Goal: Task Accomplishment & Management: Use online tool/utility

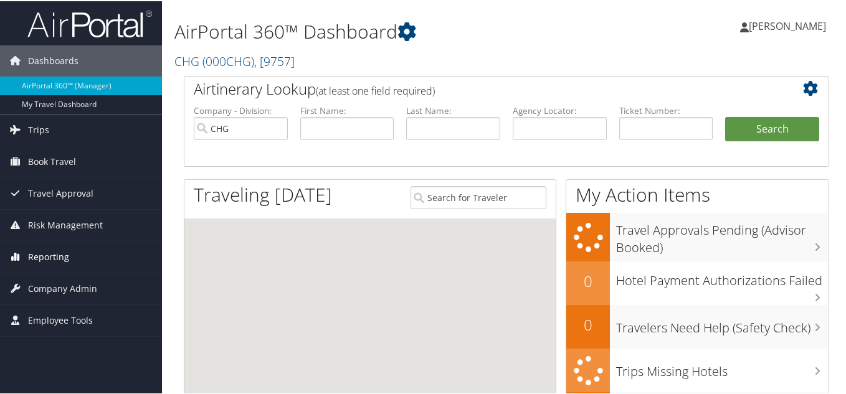
click at [49, 255] on span "Reporting" at bounding box center [48, 256] width 41 height 31
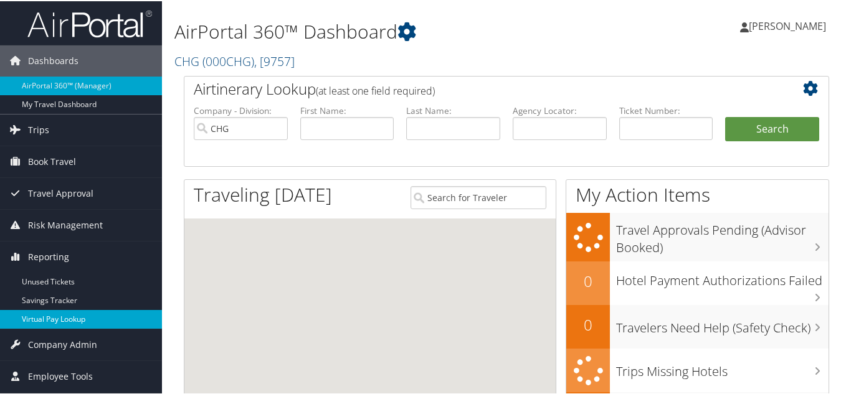
click at [55, 322] on link "Virtual Pay Lookup" at bounding box center [81, 318] width 162 height 19
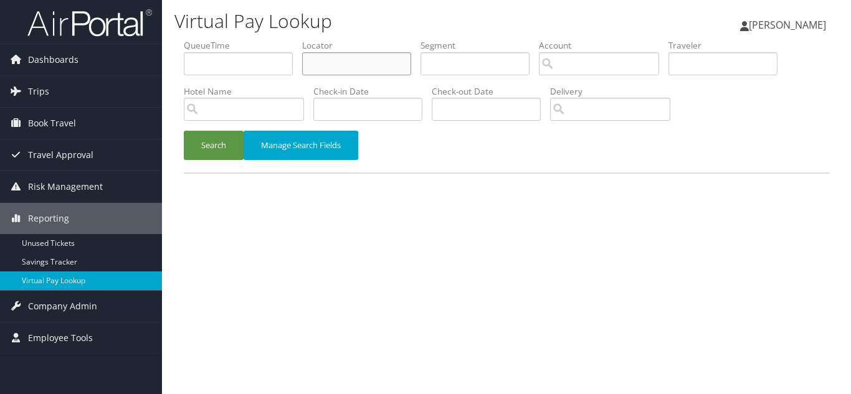
click at [350, 60] on input "text" at bounding box center [356, 63] width 109 height 23
paste input "TR-752429"
type input "TR-752429"
click at [319, 70] on input "text" at bounding box center [356, 63] width 109 height 23
paste input "WRVEUJ"
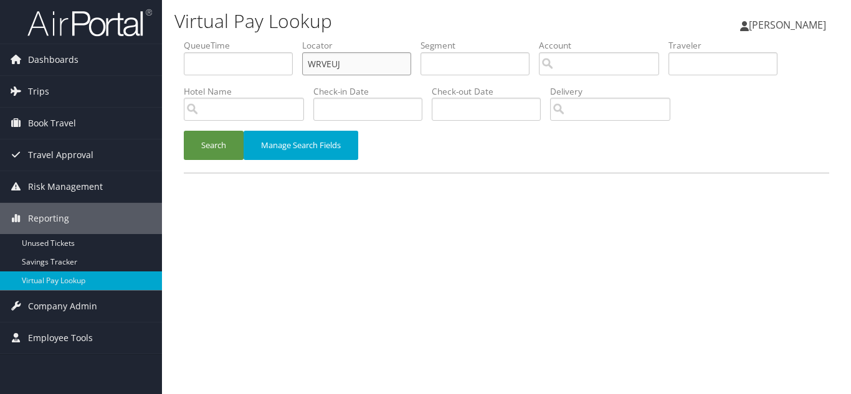
click at [184, 131] on button "Search" at bounding box center [214, 145] width 60 height 29
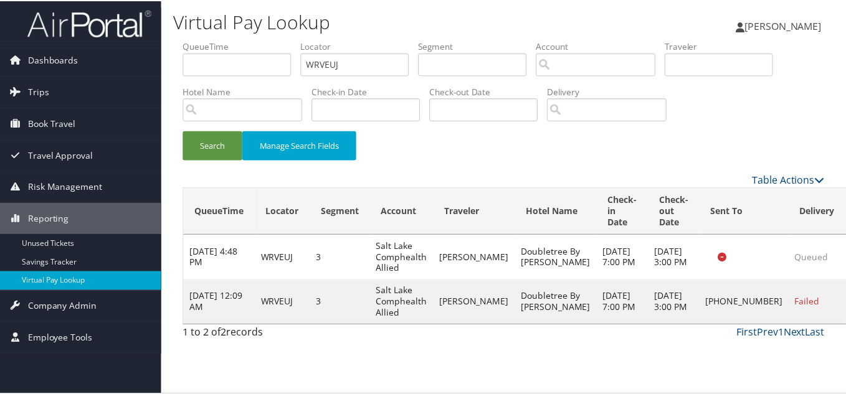
scroll to position [6, 0]
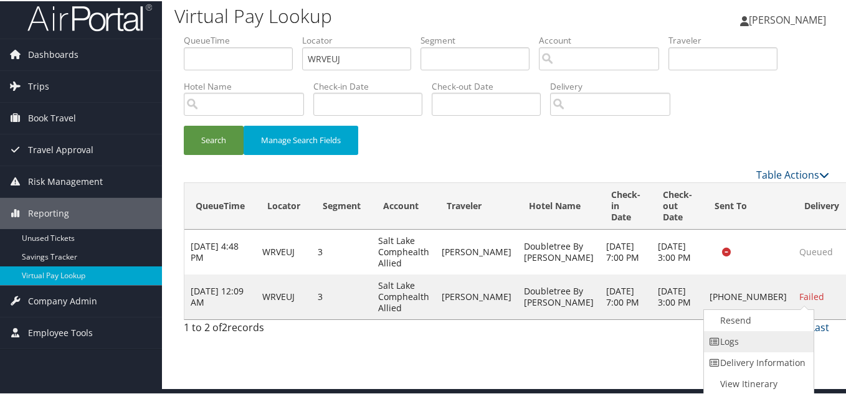
click at [745, 334] on link "Logs" at bounding box center [757, 340] width 107 height 21
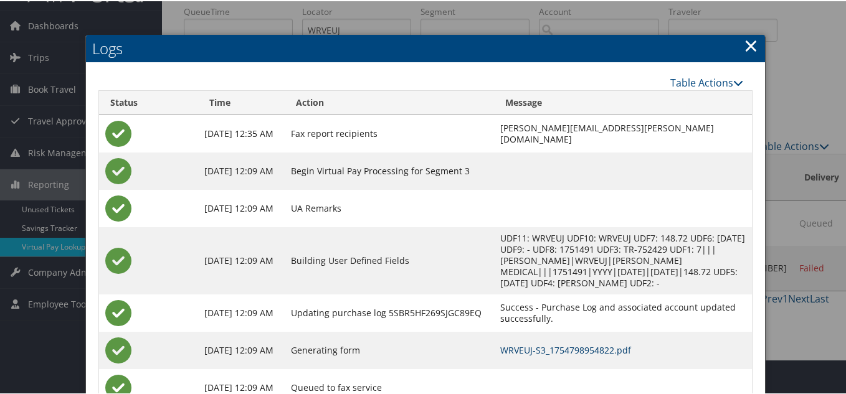
scroll to position [0, 0]
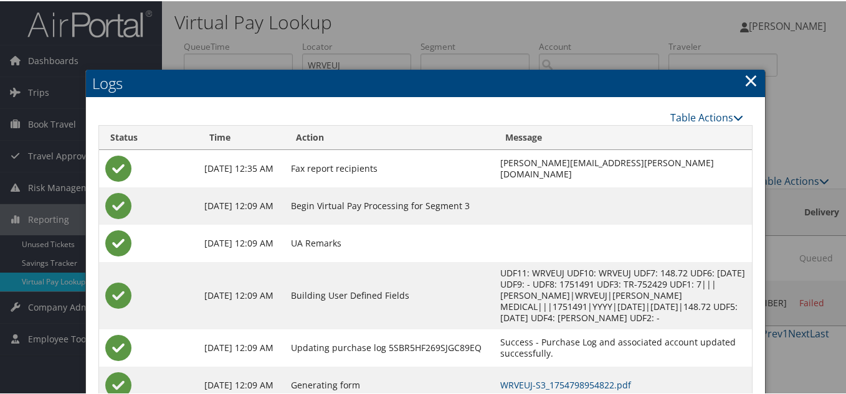
click at [738, 80] on h2 "Logs" at bounding box center [426, 82] width 680 height 27
click at [744, 80] on link "×" at bounding box center [751, 79] width 14 height 25
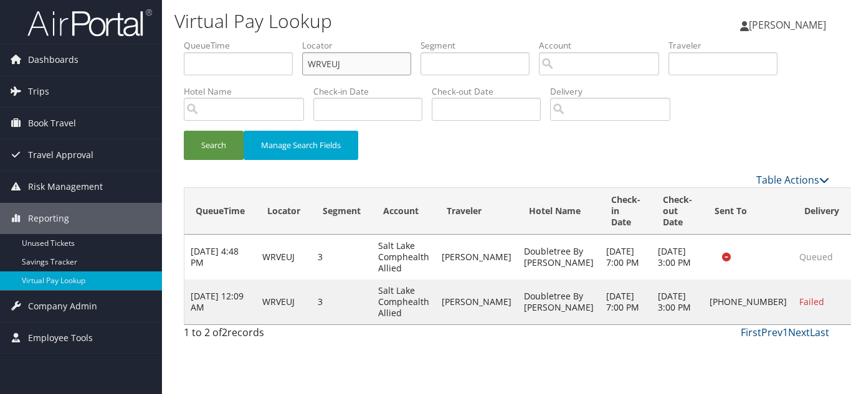
drag, startPoint x: 367, startPoint y: 62, endPoint x: 171, endPoint y: 67, distance: 196.4
click at [173, 67] on div "Virtual Pay Lookup [PERSON_NAME] [PERSON_NAME] My Settings Travel Agency Contac…" at bounding box center [506, 197] width 689 height 394
paste input "AQCUVF"
click at [184, 131] on button "Search" at bounding box center [214, 145] width 60 height 29
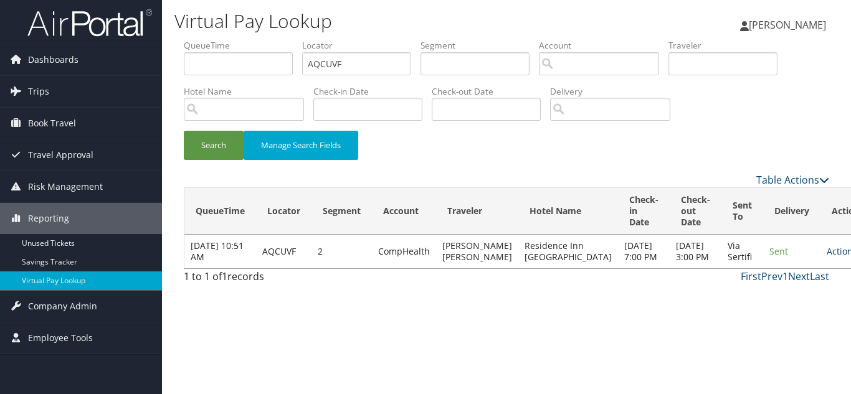
click at [827, 253] on link "Actions" at bounding box center [846, 251] width 39 height 12
click at [765, 300] on link "Logs" at bounding box center [775, 296] width 79 height 21
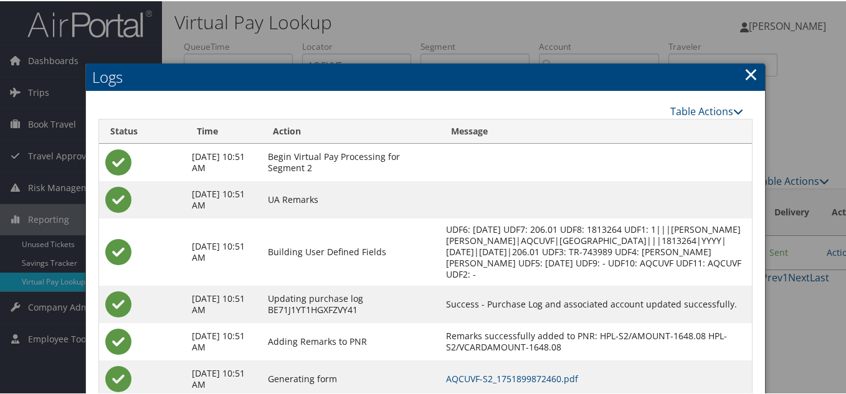
click at [749, 73] on link "×" at bounding box center [751, 72] width 14 height 25
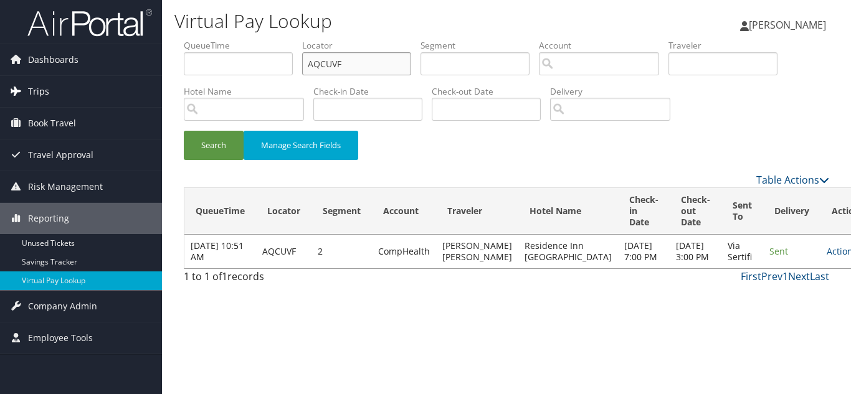
drag, startPoint x: 368, startPoint y: 66, endPoint x: 136, endPoint y: 76, distance: 232.0
click at [149, 76] on div "Dashboards AirPortal 360™ (Manager) My Travel Dashboard Trips Airtinerary® Look…" at bounding box center [425, 197] width 851 height 394
paste input "HAOPMQ"
click at [184, 131] on button "Search" at bounding box center [214, 145] width 60 height 29
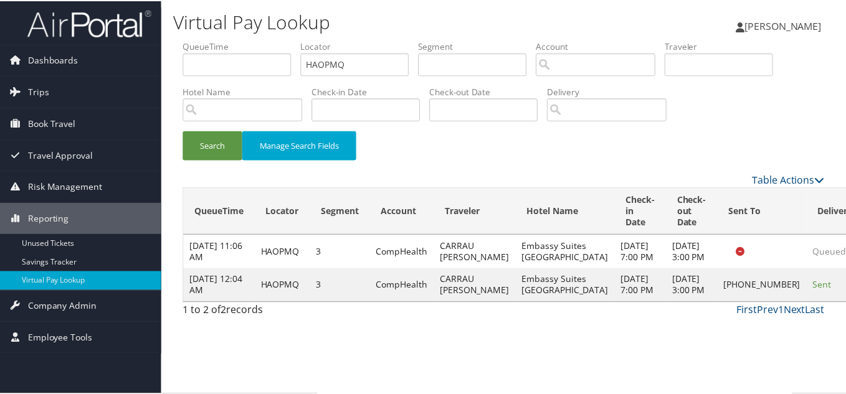
scroll to position [6, 0]
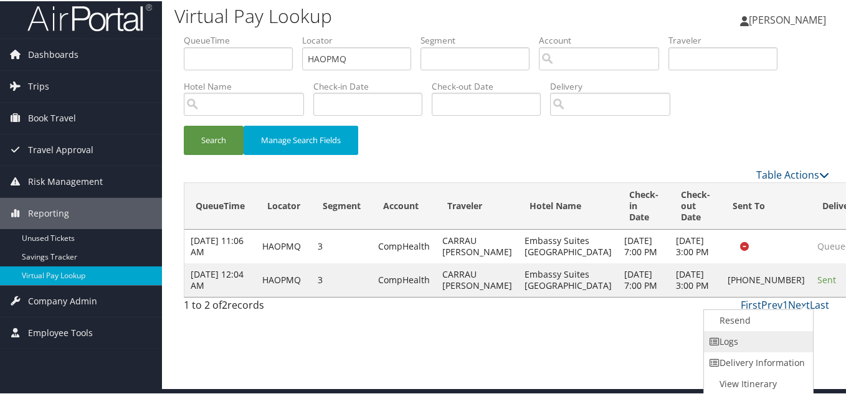
click at [750, 345] on link "Logs" at bounding box center [757, 340] width 107 height 21
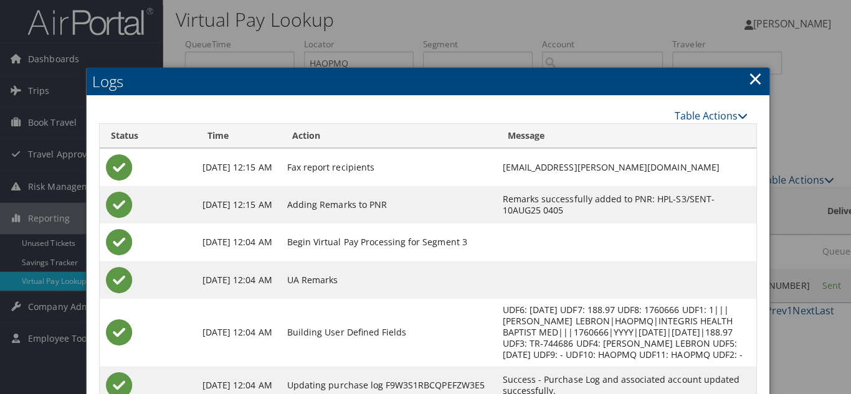
scroll to position [0, 0]
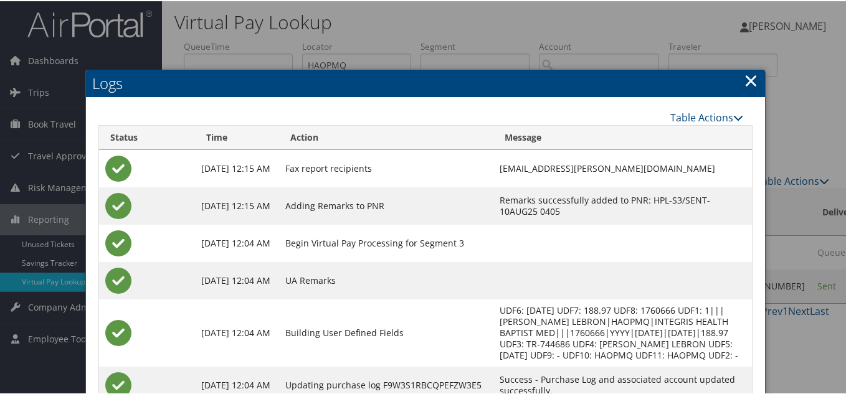
drag, startPoint x: 743, startPoint y: 79, endPoint x: 737, endPoint y: 100, distance: 21.9
click at [744, 79] on link "×" at bounding box center [751, 79] width 14 height 25
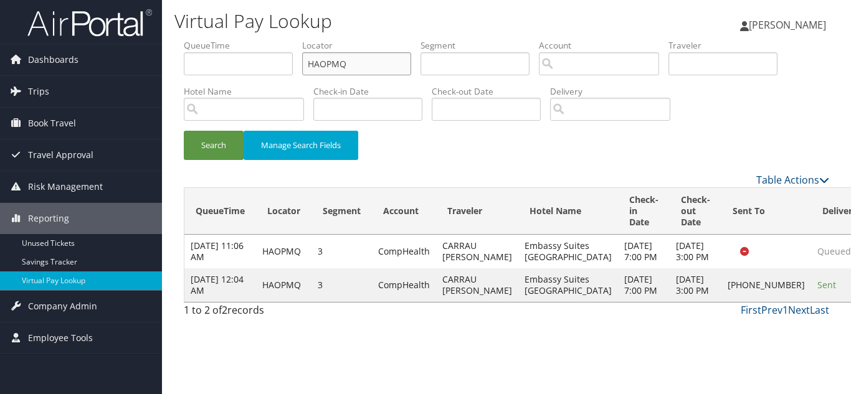
drag, startPoint x: 379, startPoint y: 65, endPoint x: 231, endPoint y: 65, distance: 148.3
click at [231, 39] on ul "QueueTime Locator HAOPMQ Segment Account Traveler Hotel Name Check-in Date Chec…" at bounding box center [507, 39] width 646 height 0
paste input "IFMHQX"
type input "IFMHQX"
click at [184, 131] on button "Search" at bounding box center [214, 145] width 60 height 29
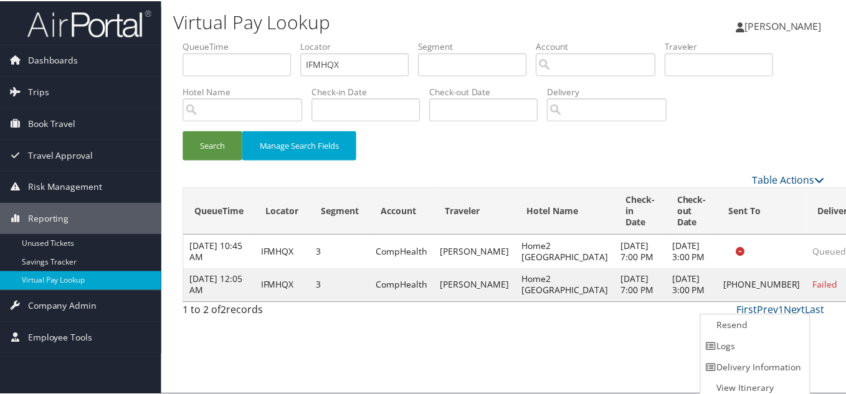
scroll to position [6, 0]
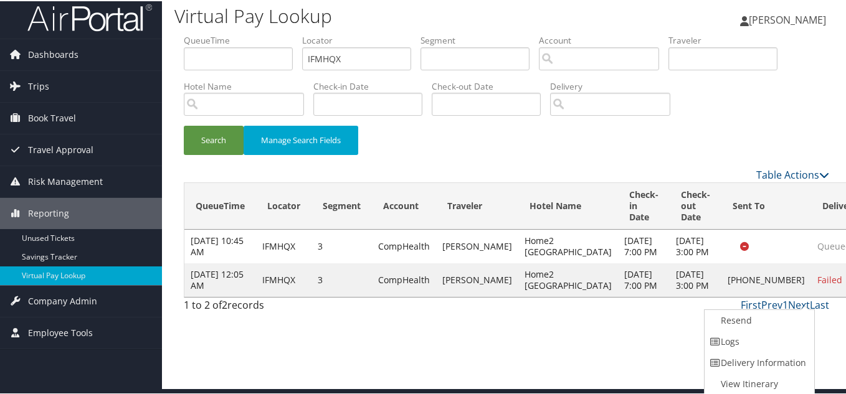
click at [743, 341] on link "Logs" at bounding box center [758, 340] width 107 height 21
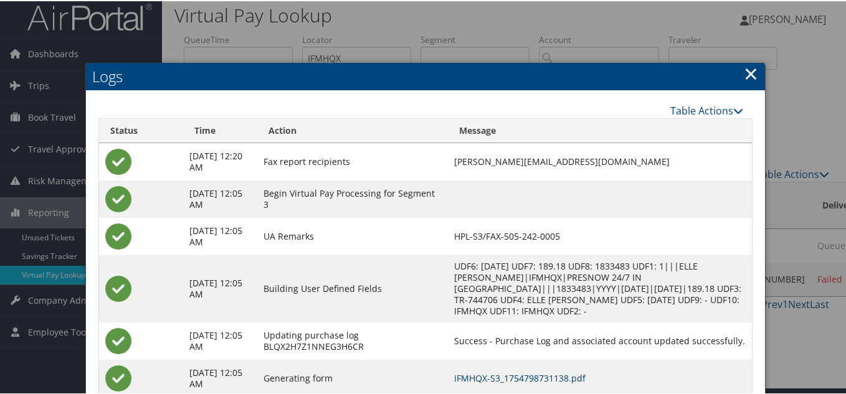
scroll to position [0, 0]
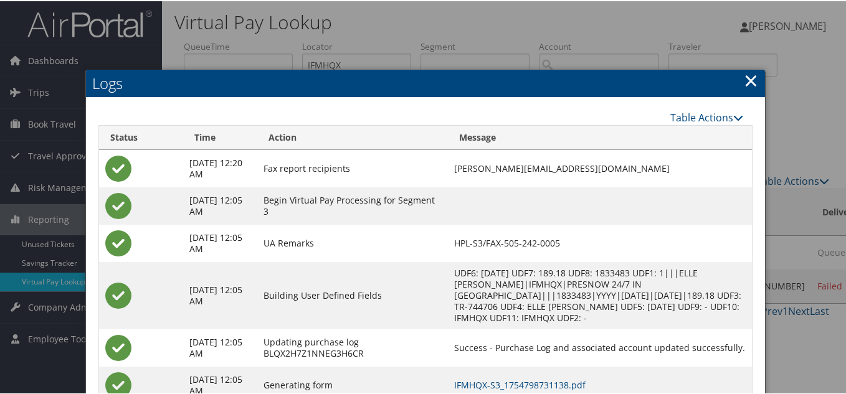
click at [747, 77] on link "×" at bounding box center [751, 79] width 14 height 25
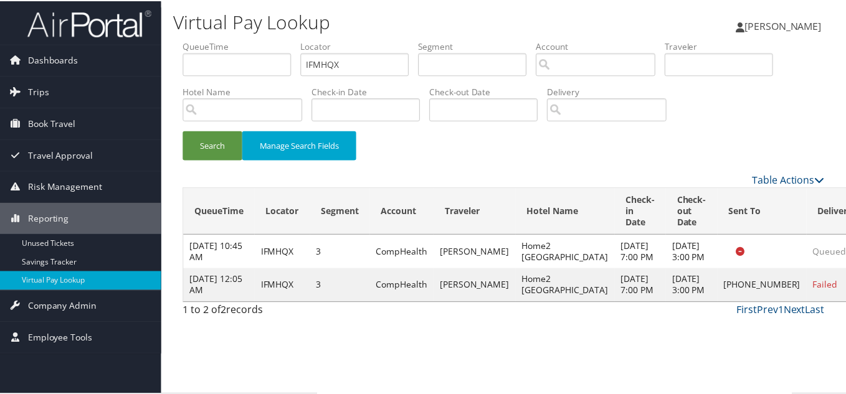
scroll to position [6, 0]
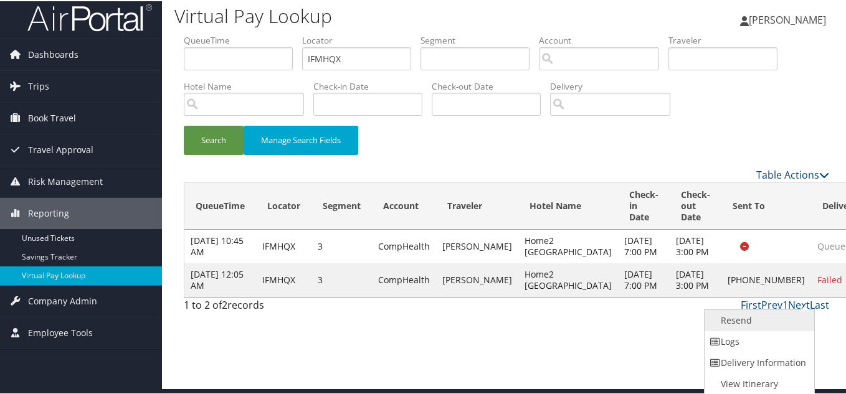
click at [748, 320] on link "Resend" at bounding box center [758, 319] width 107 height 21
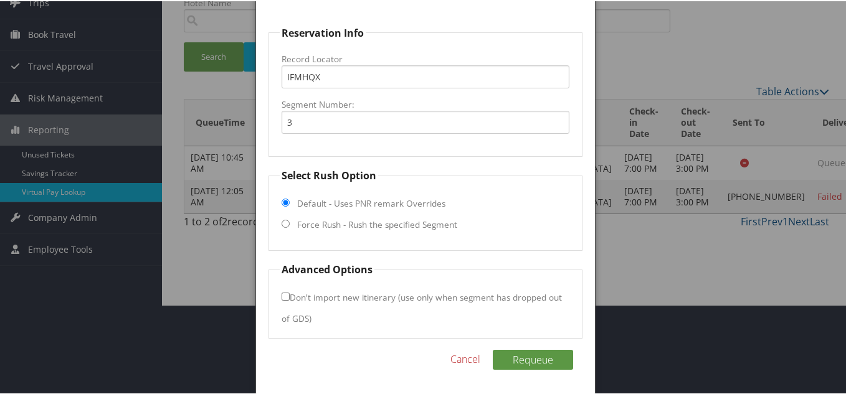
click at [284, 222] on input "Force Rush - Rush the specified Segment" at bounding box center [286, 223] width 8 height 8
radio input "true"
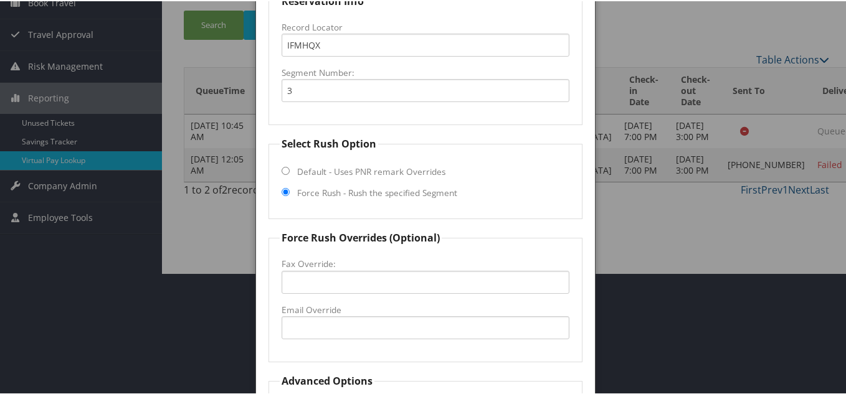
scroll to position [152, 0]
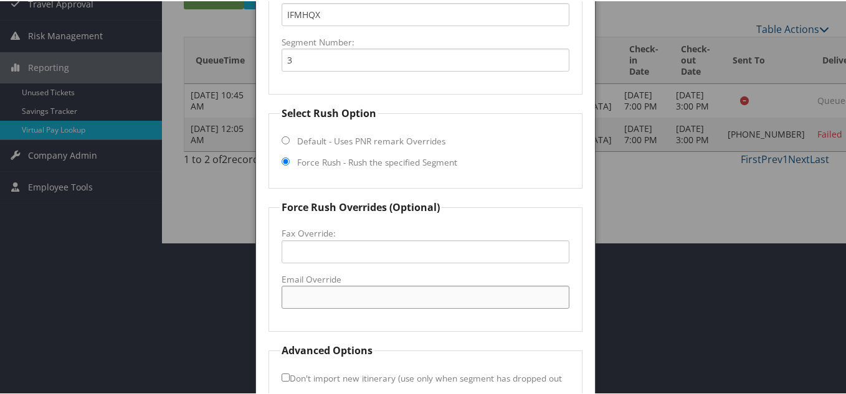
click at [324, 297] on input "Email Override" at bounding box center [426, 296] width 288 height 23
click at [317, 300] on input "home@frontdesk" at bounding box center [426, 296] width 288 height 23
click at [374, 295] on input "home2frontdesk" at bounding box center [426, 296] width 288 height 23
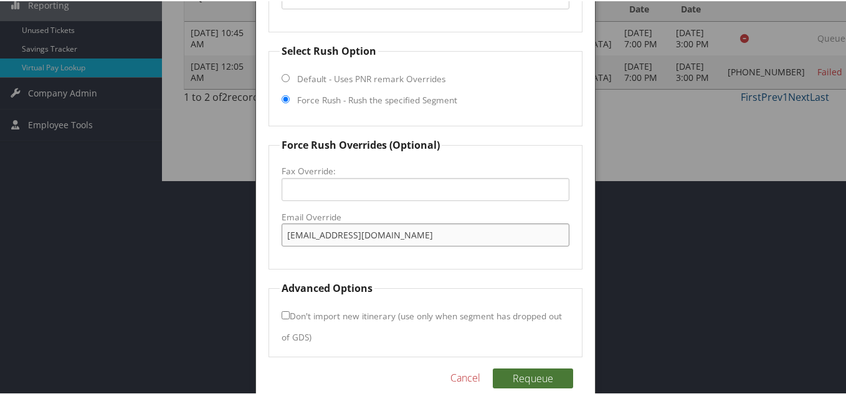
type input "[EMAIL_ADDRESS][DOMAIN_NAME]"
click at [523, 376] on button "Requeue" at bounding box center [533, 378] width 80 height 20
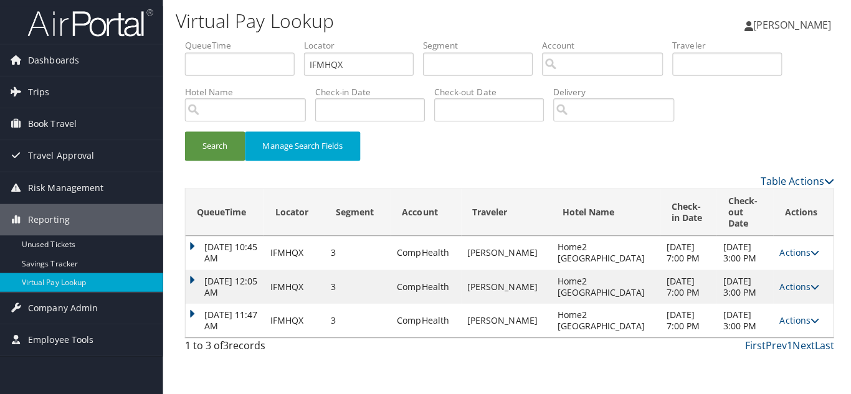
scroll to position [0, 0]
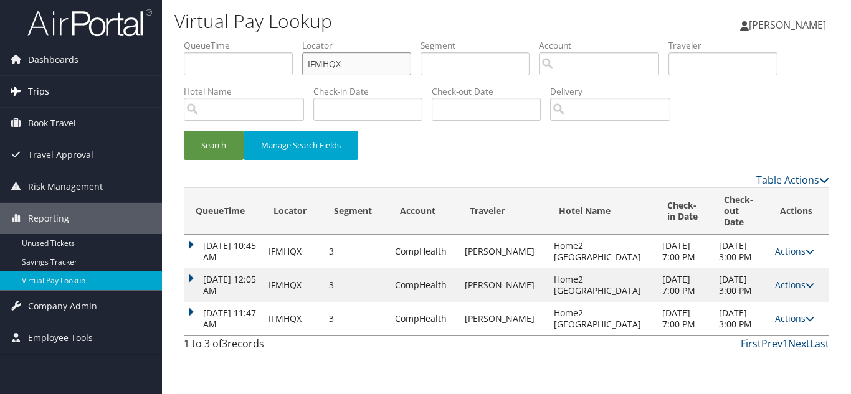
drag, startPoint x: 262, startPoint y: 75, endPoint x: 160, endPoint y: 91, distance: 104.0
click at [164, 89] on div "Virtual Pay Lookup [PERSON_NAME] [PERSON_NAME] My Settings Travel Agency Contac…" at bounding box center [506, 197] width 689 height 394
paste input "WRVEUJ"
type input "WRVEUJ"
click at [184, 131] on button "Search" at bounding box center [214, 145] width 60 height 29
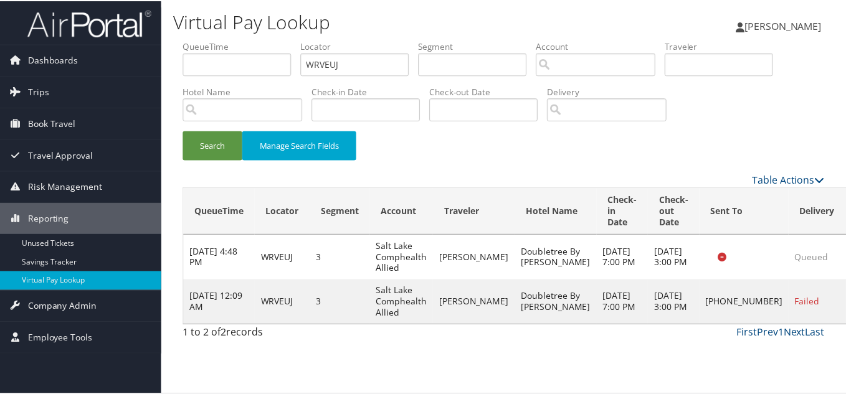
scroll to position [6, 0]
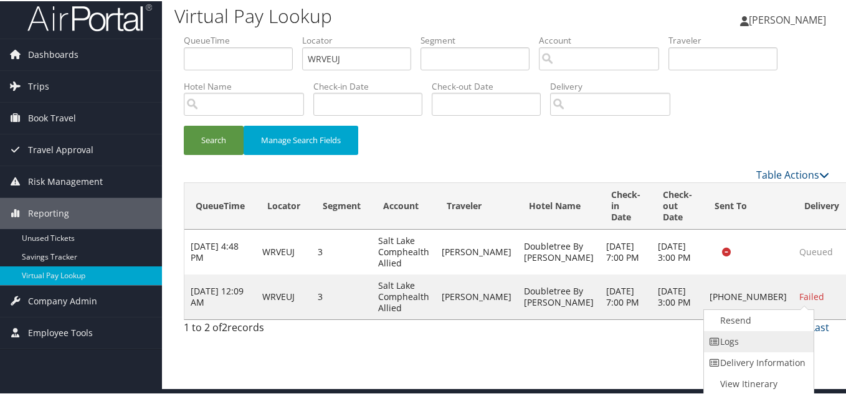
click at [753, 347] on link "Logs" at bounding box center [757, 340] width 107 height 21
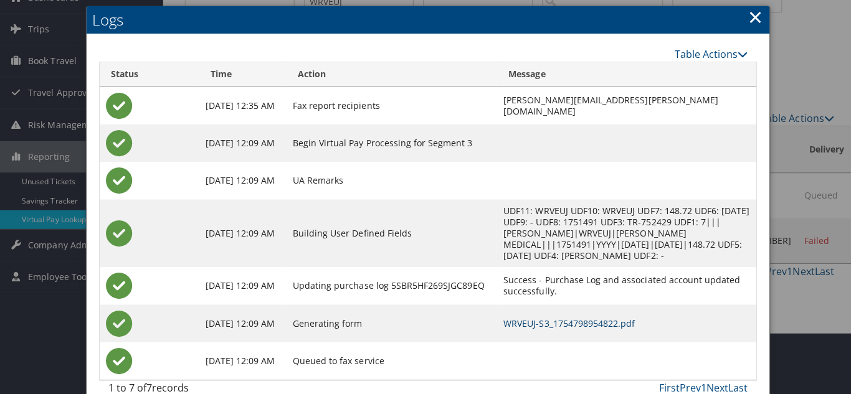
scroll to position [0, 0]
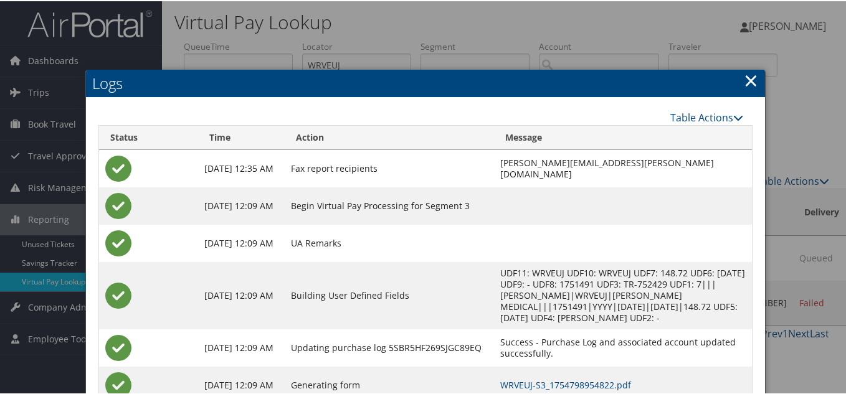
click at [458, 28] on div at bounding box center [425, 197] width 851 height 394
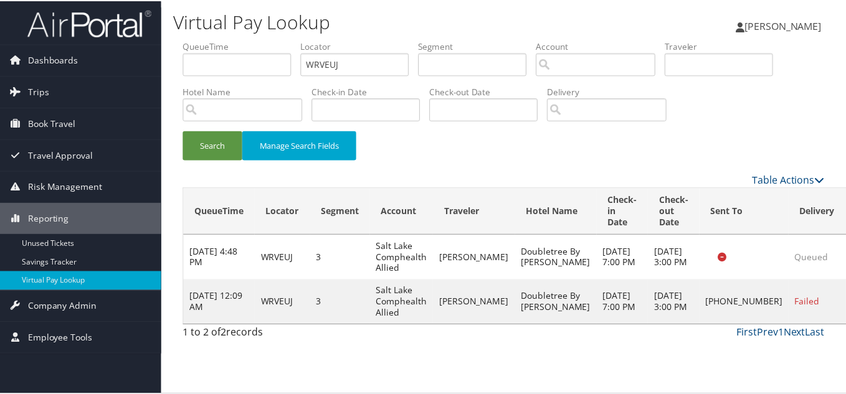
scroll to position [6, 0]
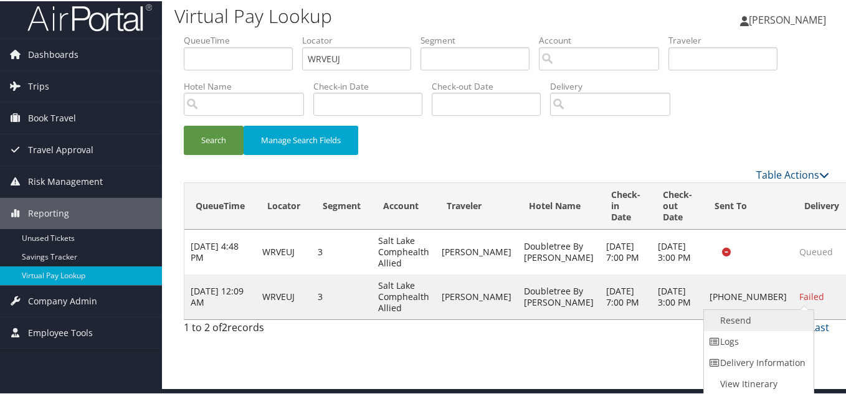
click at [755, 323] on link "Resend" at bounding box center [757, 319] width 107 height 21
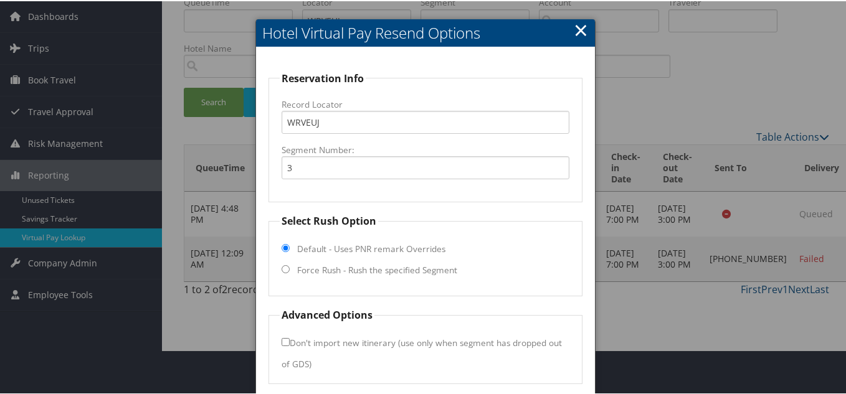
scroll to position [90, 0]
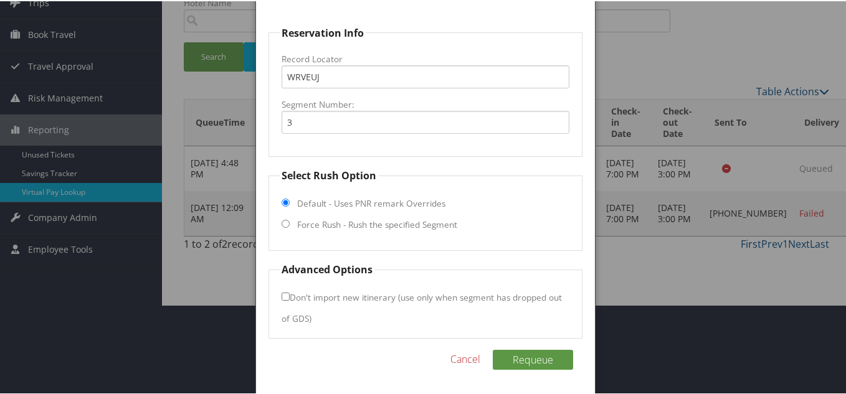
click at [282, 222] on input "Force Rush - Rush the specified Segment" at bounding box center [286, 223] width 8 height 8
radio input "true"
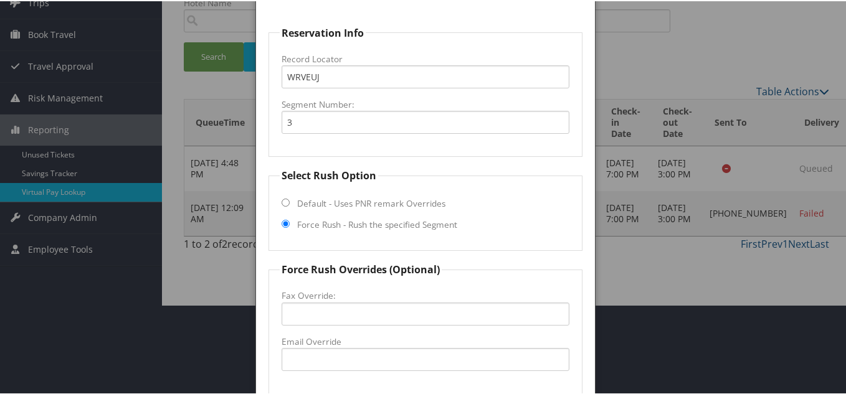
scroll to position [152, 0]
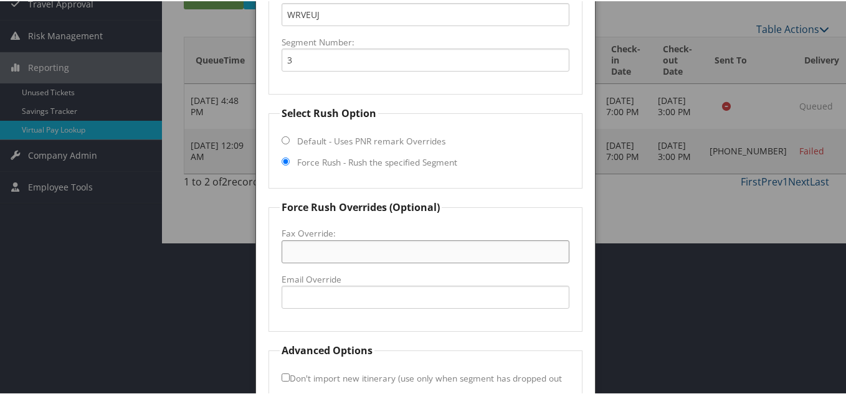
click at [325, 250] on input "Fax Override:" at bounding box center [426, 250] width 288 height 23
paste input "[PHONE_NUMBER]"
type input "[PHONE_NUMBER]"
click at [506, 217] on fieldset "Force Rush Overrides (Optional) Fax Override: [PHONE_NUMBER] Email Override" at bounding box center [426, 265] width 314 height 132
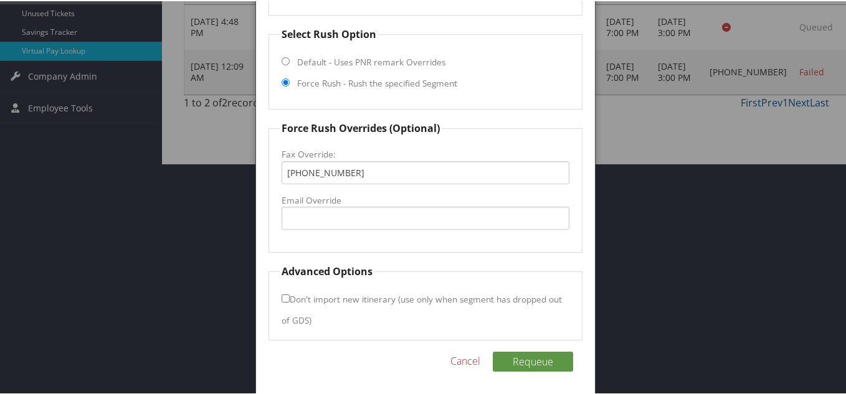
scroll to position [233, 0]
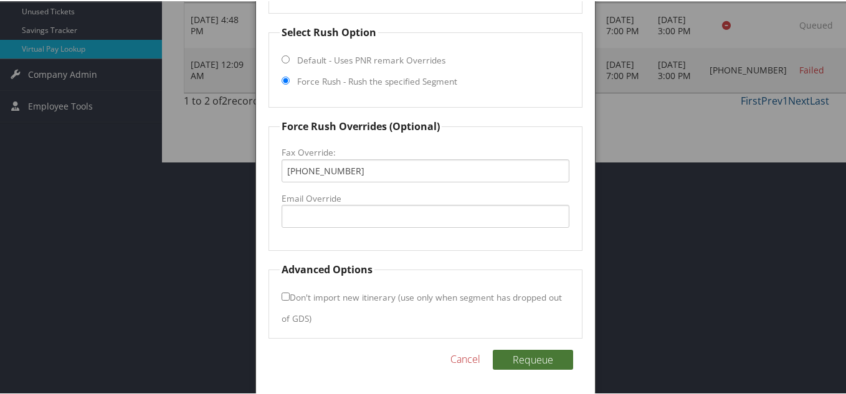
click at [525, 362] on button "Requeue" at bounding box center [533, 359] width 80 height 20
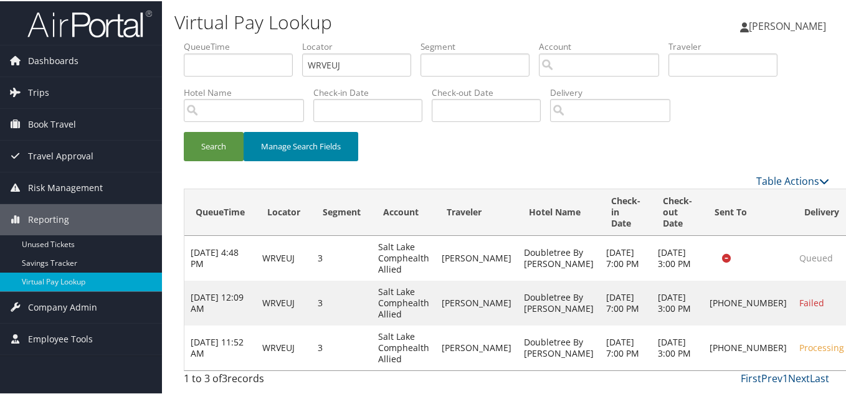
scroll to position [0, 0]
drag, startPoint x: 353, startPoint y: 67, endPoint x: 187, endPoint y: 49, distance: 167.3
click at [194, 39] on ul "QueueTime Locator WRVEUJ Segment Account Traveler Hotel Name Check-in Date Chec…" at bounding box center [507, 39] width 646 height 0
paste input "AQCUVF"
type input "AQCUVF"
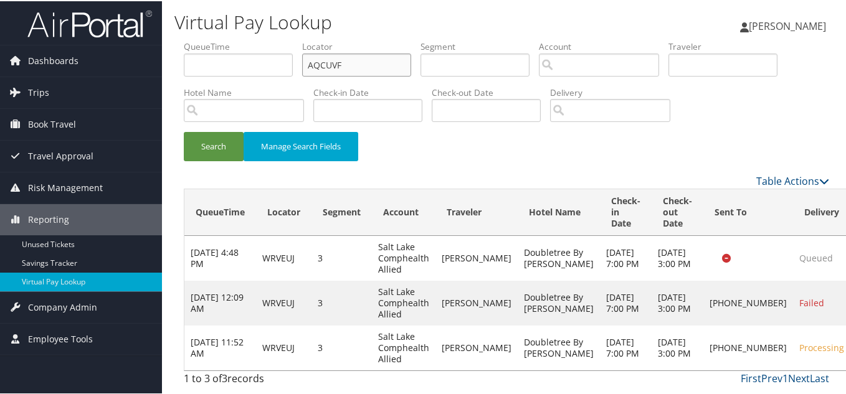
click at [184, 131] on button "Search" at bounding box center [214, 145] width 60 height 29
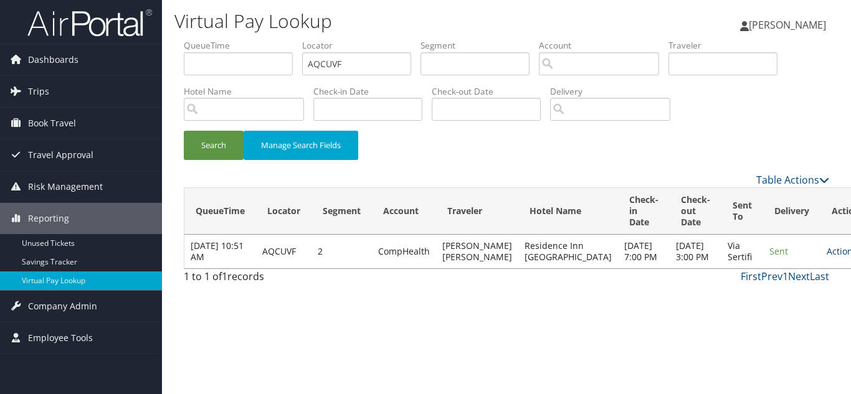
click at [827, 254] on link "Actions" at bounding box center [846, 251] width 39 height 12
click at [775, 295] on link "Logs" at bounding box center [775, 296] width 79 height 21
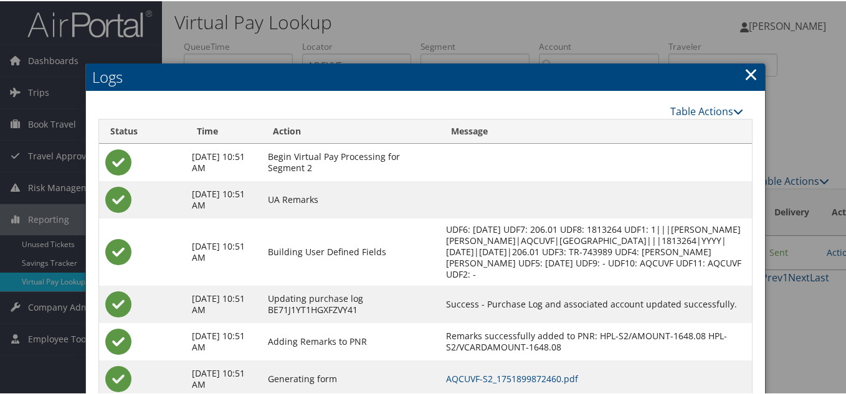
click at [748, 70] on link "×" at bounding box center [751, 72] width 14 height 25
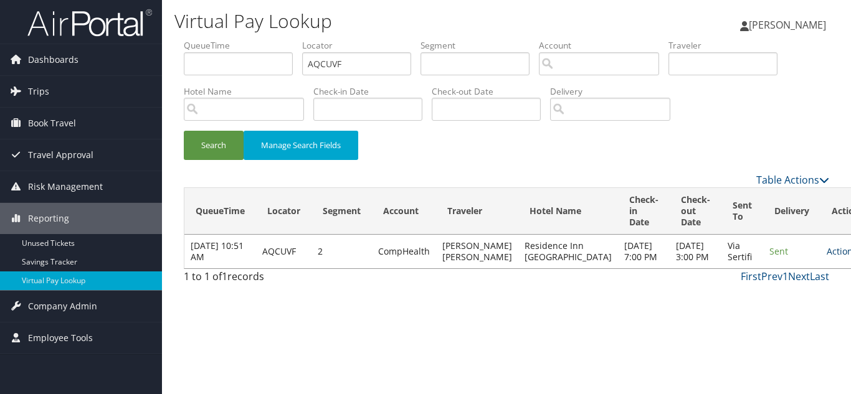
click at [851, 255] on icon at bounding box center [861, 251] width 9 height 9
click at [775, 271] on link "Resend" at bounding box center [775, 275] width 79 height 21
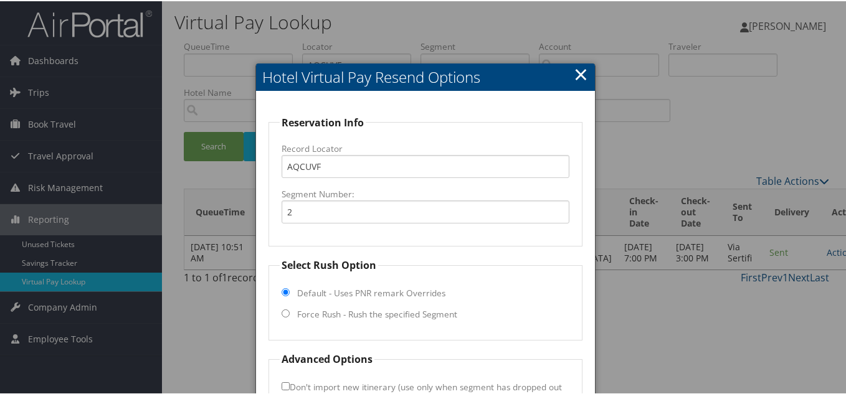
click at [284, 314] on input "Force Rush - Rush the specified Segment" at bounding box center [286, 312] width 8 height 8
radio input "true"
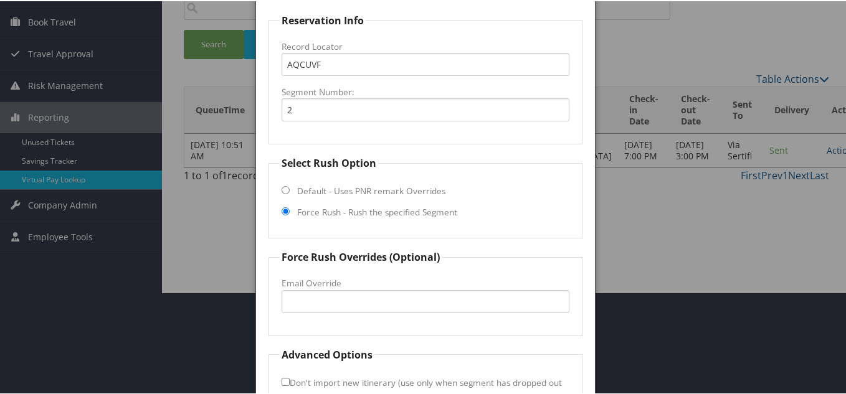
scroll to position [188, 0]
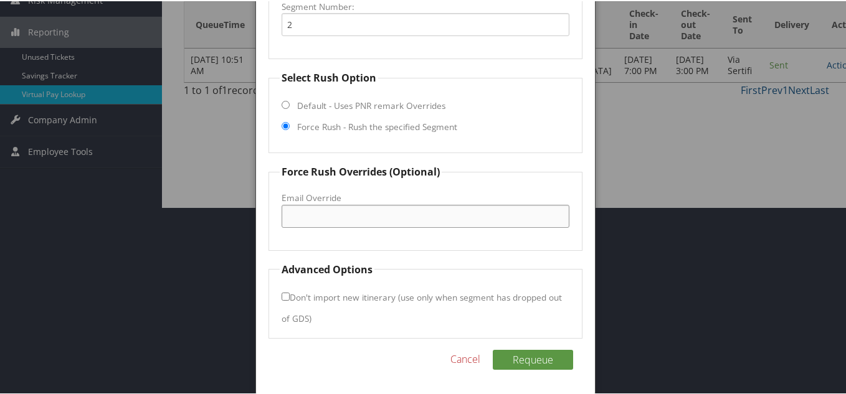
click at [318, 216] on input "Email Override" at bounding box center [426, 215] width 288 height 23
click at [285, 125] on input "Force Rush - Rush the specified Segment" at bounding box center [286, 125] width 8 height 8
click at [284, 105] on input "Default - Uses PNR remark Overrides" at bounding box center [286, 104] width 8 height 8
radio input "true"
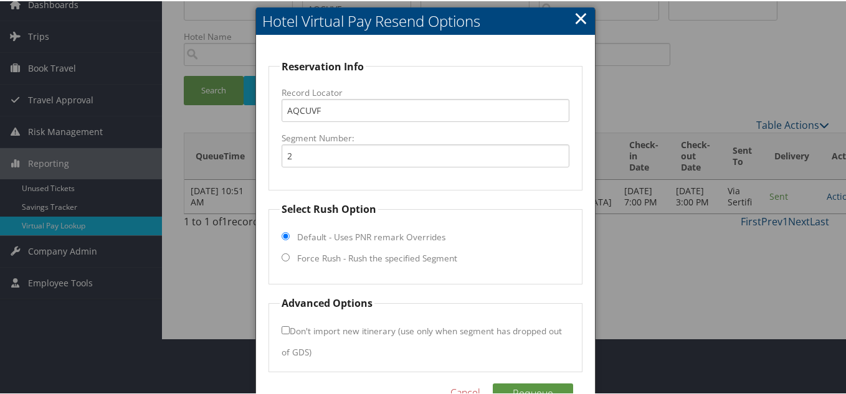
scroll to position [0, 0]
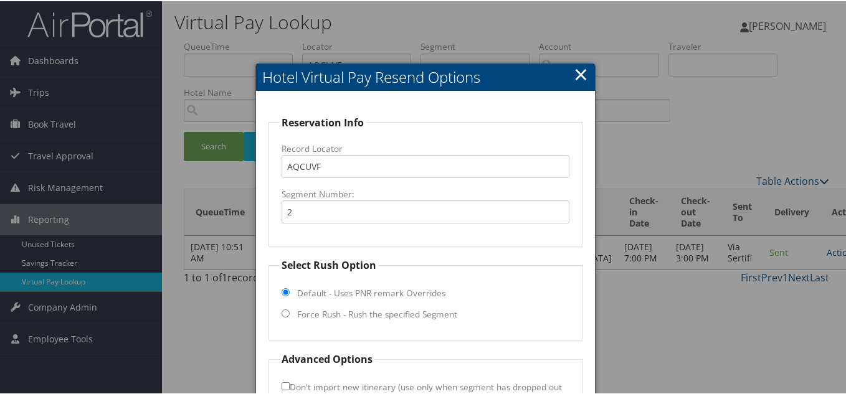
click at [574, 71] on link "×" at bounding box center [581, 72] width 14 height 25
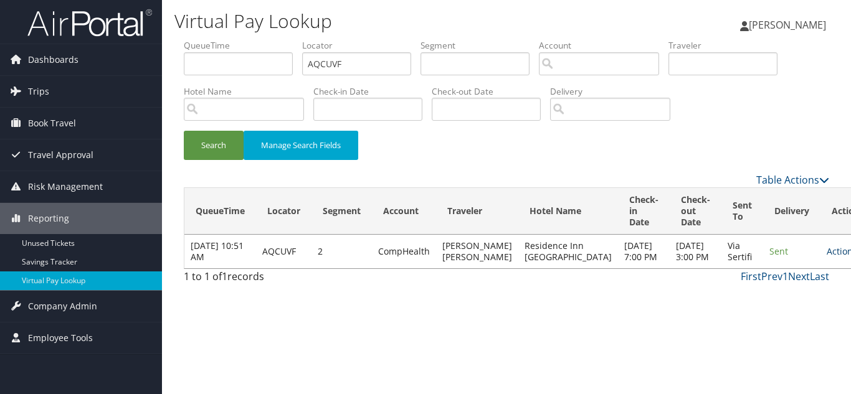
click at [827, 257] on link "Actions" at bounding box center [846, 251] width 39 height 12
click at [778, 295] on link "Logs" at bounding box center [775, 296] width 79 height 21
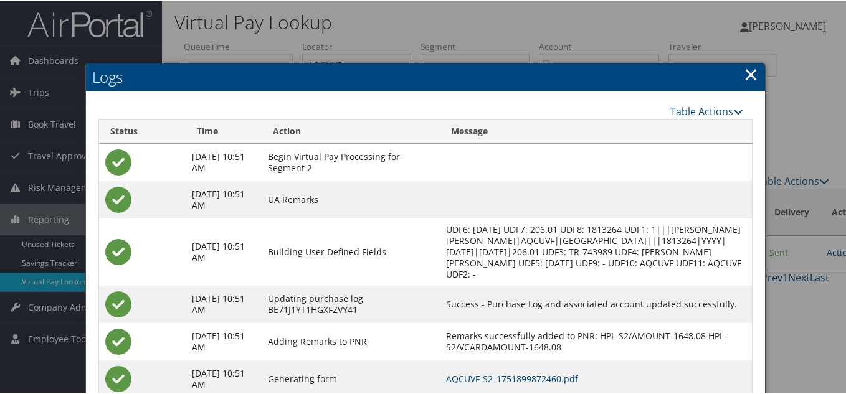
click at [753, 72] on link "×" at bounding box center [751, 72] width 14 height 25
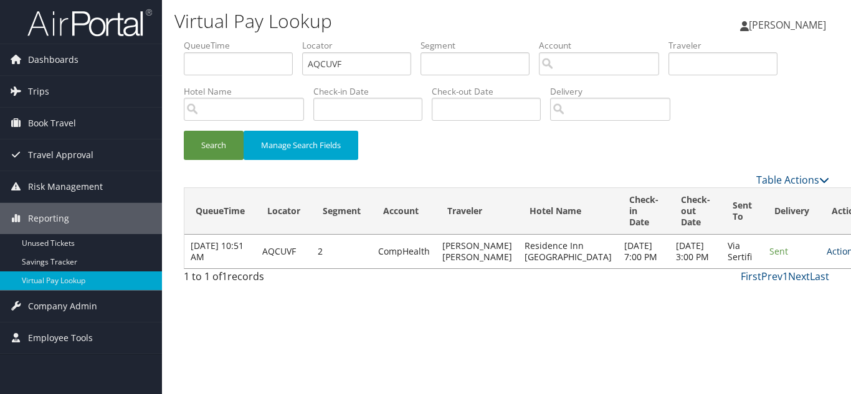
click at [827, 255] on link "Actions" at bounding box center [846, 251] width 39 height 12
click at [790, 321] on link "View Itinerary" at bounding box center [775, 317] width 79 height 21
click at [827, 253] on link "Actions" at bounding box center [846, 251] width 39 height 12
click at [776, 279] on link "Resend" at bounding box center [775, 275] width 79 height 21
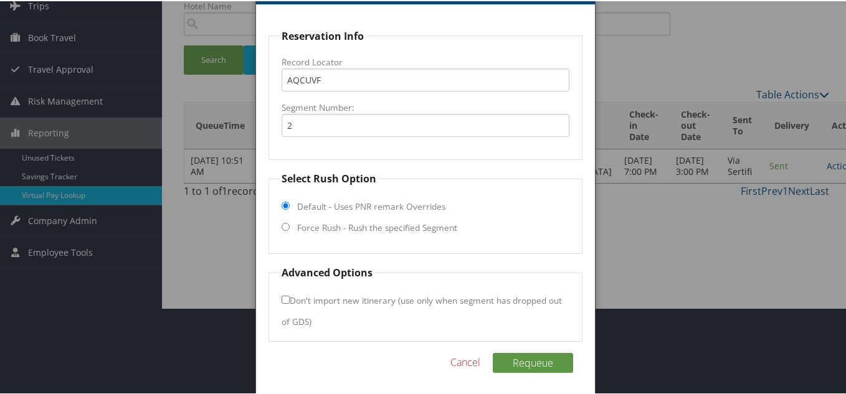
scroll to position [90, 0]
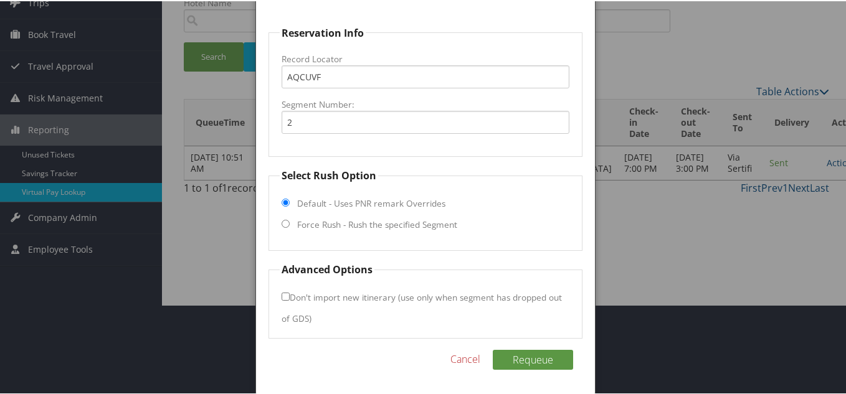
click at [282, 223] on input "Force Rush - Rush the specified Segment" at bounding box center [286, 223] width 8 height 8
radio input "true"
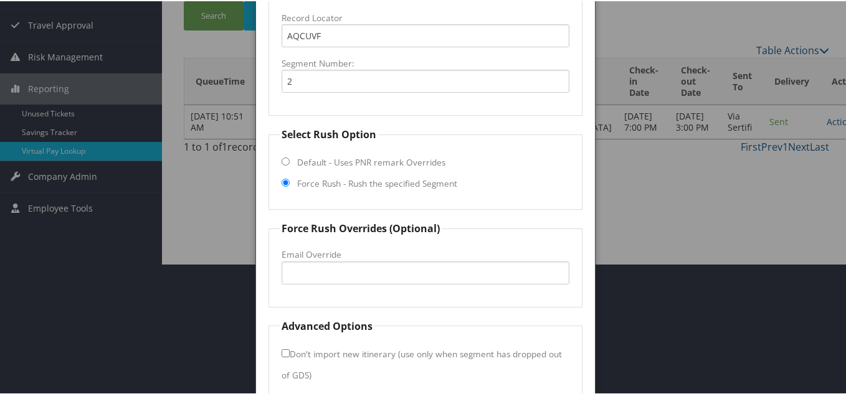
scroll to position [152, 0]
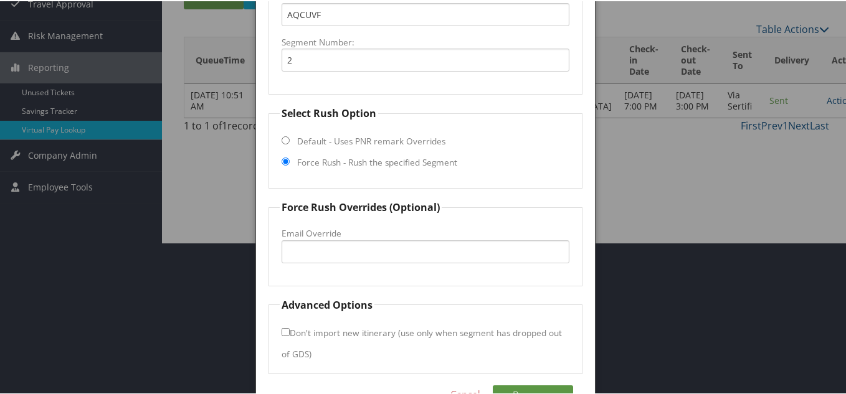
click at [283, 135] on input "Default - Uses PNR remark Overrides" at bounding box center [286, 139] width 8 height 8
radio input "true"
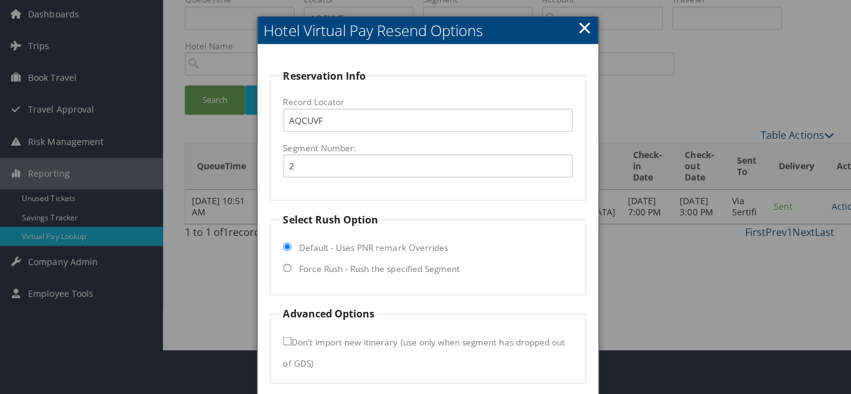
scroll to position [0, 0]
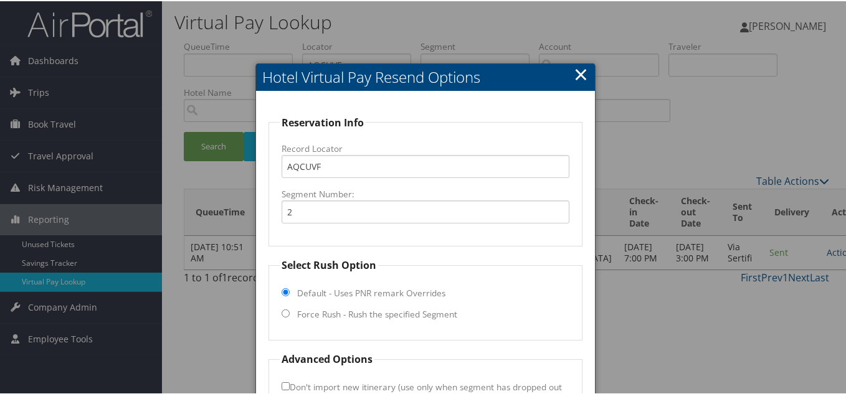
click at [578, 72] on link "×" at bounding box center [581, 72] width 14 height 25
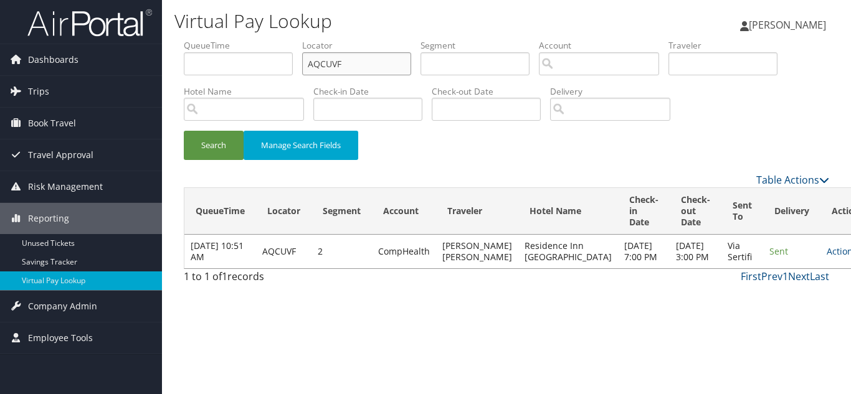
drag, startPoint x: 363, startPoint y: 68, endPoint x: 211, endPoint y: 71, distance: 152.1
click at [221, 39] on ul "QueueTime Locator AQCUVF Segment Account Traveler Hotel Name Check-in Date Chec…" at bounding box center [507, 39] width 646 height 0
paste input "MPULUG"
click at [184, 131] on button "Search" at bounding box center [214, 145] width 60 height 29
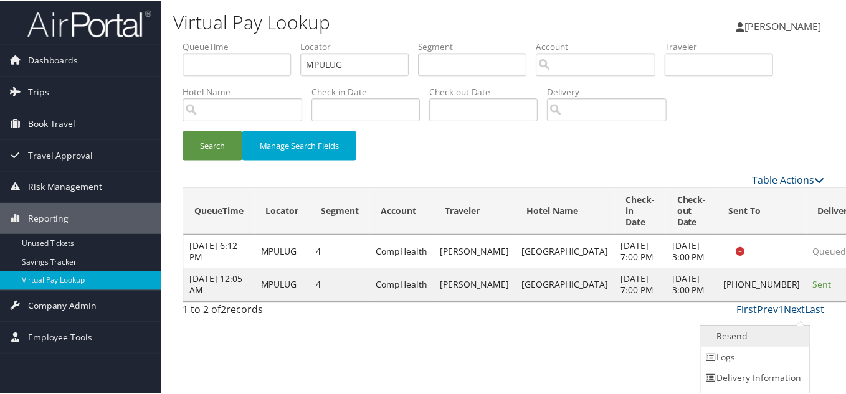
scroll to position [17, 0]
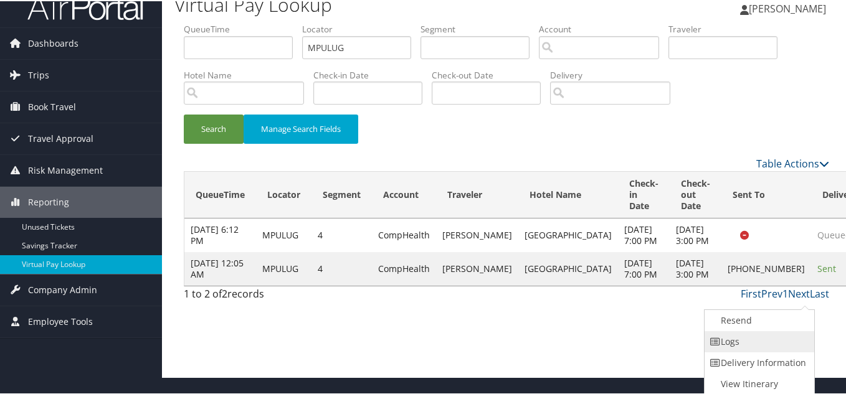
click at [759, 345] on link "Logs" at bounding box center [758, 340] width 107 height 21
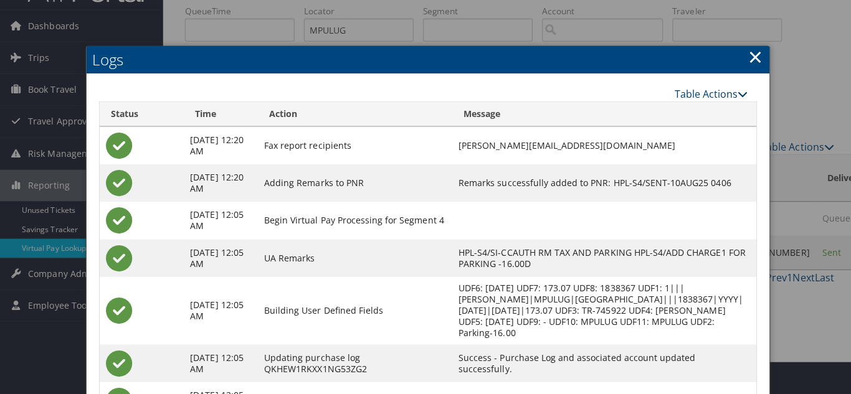
scroll to position [0, 0]
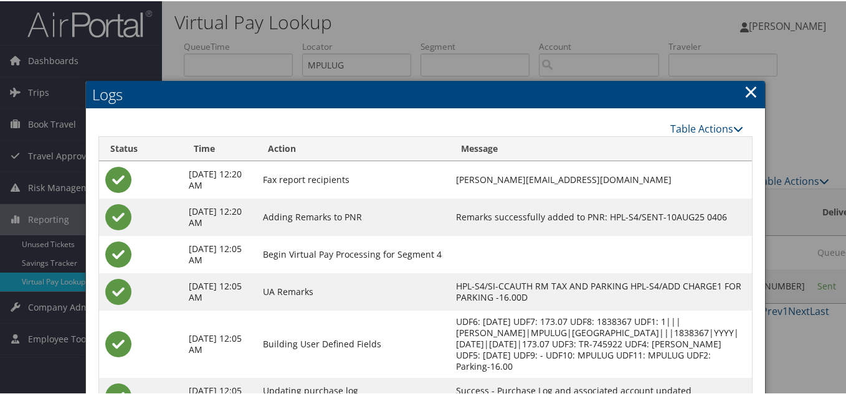
click at [745, 91] on link "×" at bounding box center [751, 90] width 14 height 25
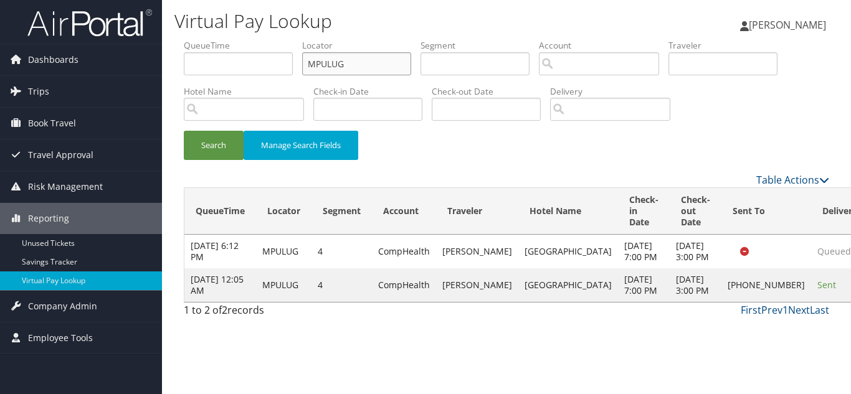
drag, startPoint x: 335, startPoint y: 66, endPoint x: 231, endPoint y: 74, distance: 104.4
click at [257, 39] on ul "QueueTime Locator MPULUG Segment Account Traveler Hotel Name Check-in Date Chec…" at bounding box center [507, 39] width 646 height 0
paste input "NDRDPK"
click at [184, 131] on button "Search" at bounding box center [214, 145] width 60 height 29
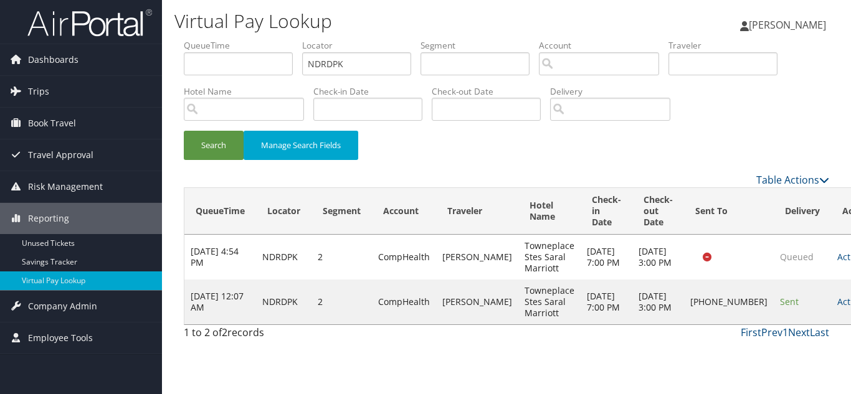
click at [837, 308] on link "Actions" at bounding box center [856, 302] width 39 height 12
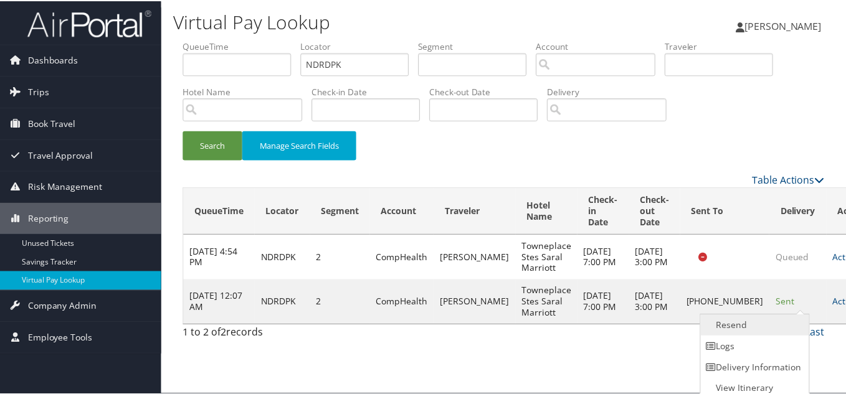
scroll to position [6, 0]
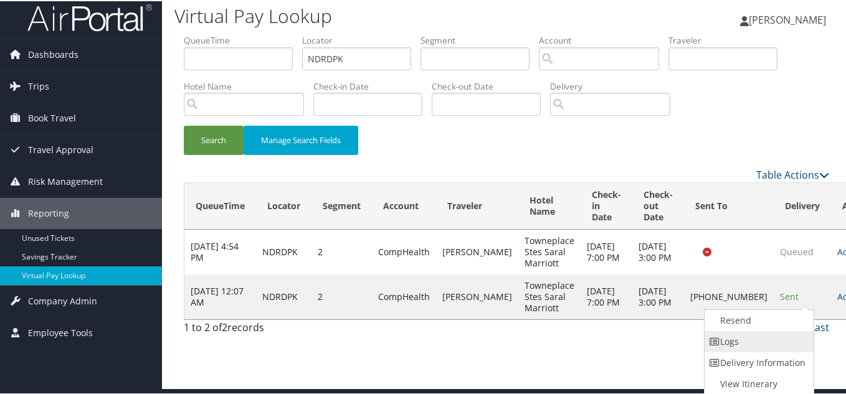
click at [730, 343] on link "Logs" at bounding box center [758, 340] width 107 height 21
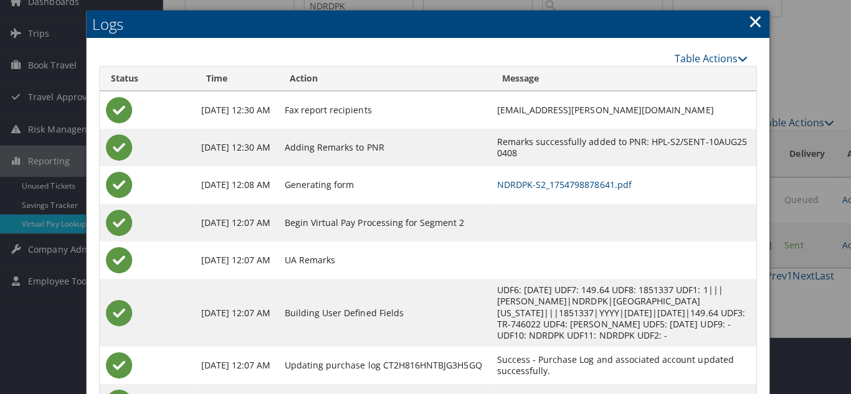
scroll to position [0, 0]
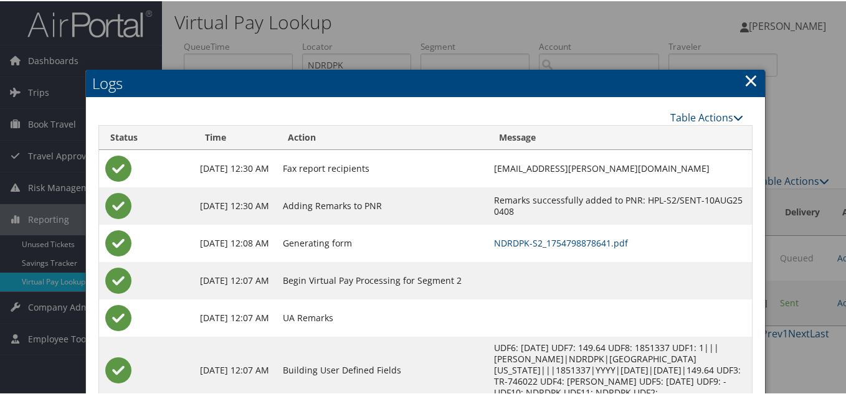
click at [744, 79] on link "×" at bounding box center [751, 79] width 14 height 25
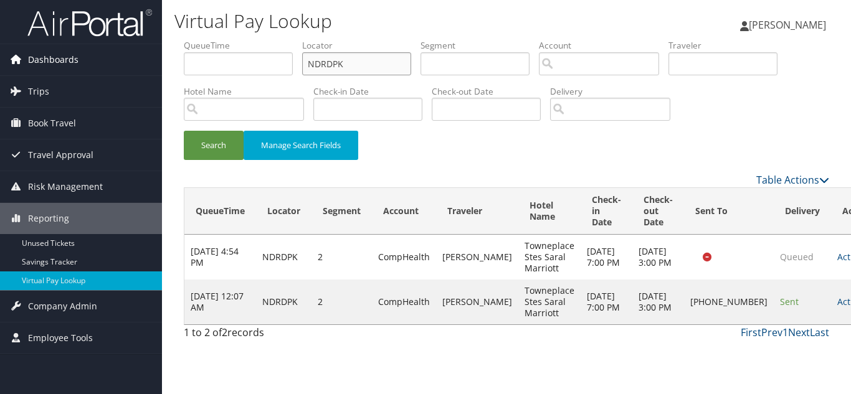
drag, startPoint x: 385, startPoint y: 70, endPoint x: 160, endPoint y: 70, distance: 225.6
click at [160, 70] on div "Dashboards AirPortal 360™ (Manager) My Travel Dashboard Trips Airtinerary® Look…" at bounding box center [425, 197] width 851 height 394
paste input "UMPVN"
type input "UMPVNK"
click at [184, 131] on button "Search" at bounding box center [214, 145] width 60 height 29
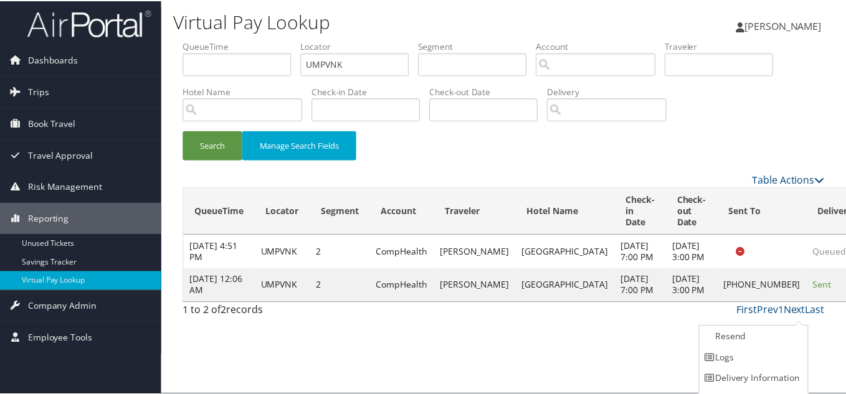
scroll to position [17, 0]
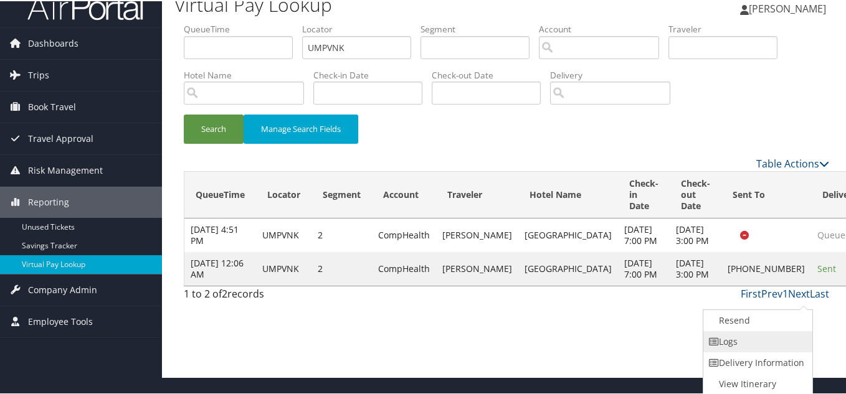
click at [741, 337] on link "Logs" at bounding box center [756, 340] width 107 height 21
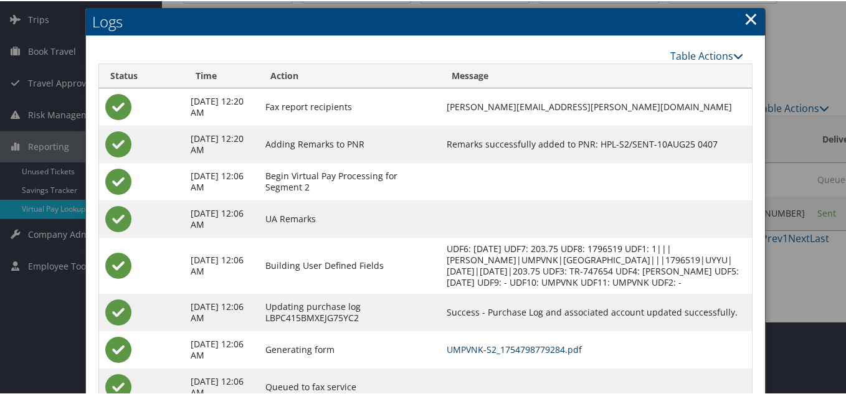
scroll to position [0, 0]
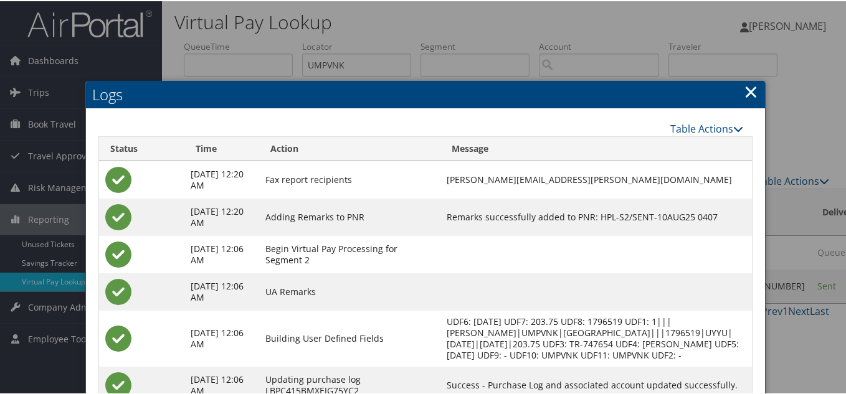
click at [750, 91] on link "×" at bounding box center [751, 90] width 14 height 25
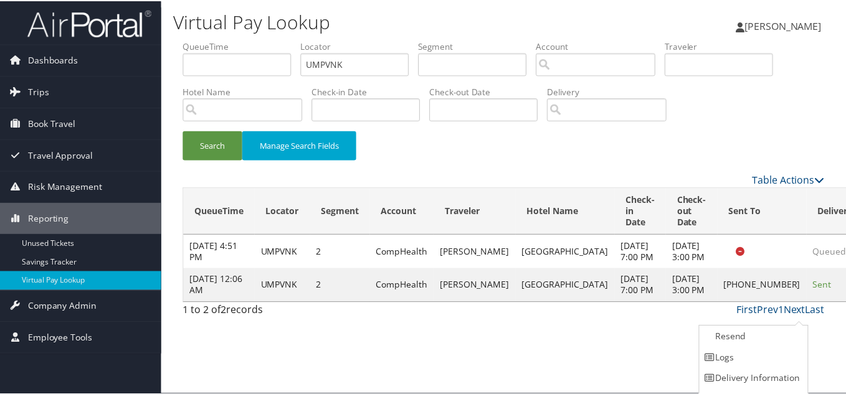
scroll to position [17, 0]
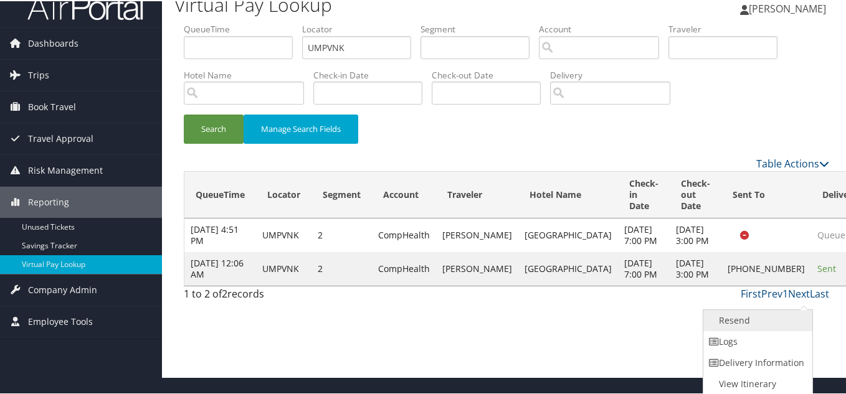
click at [755, 318] on link "Resend" at bounding box center [756, 319] width 107 height 21
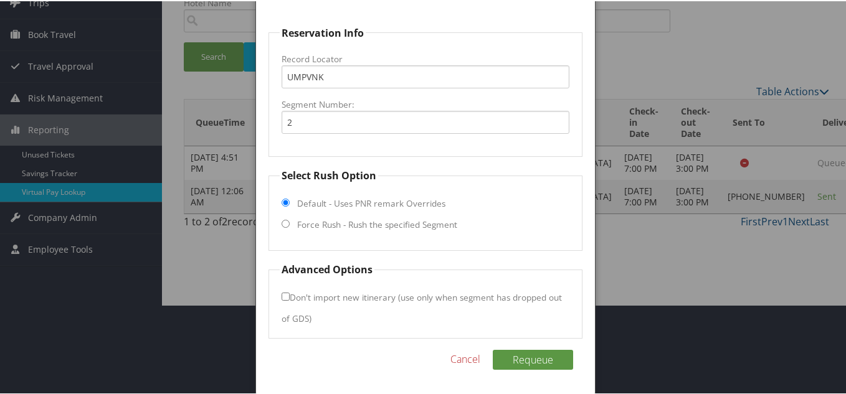
click at [282, 221] on input "Force Rush - Rush the specified Segment" at bounding box center [286, 223] width 8 height 8
radio input "true"
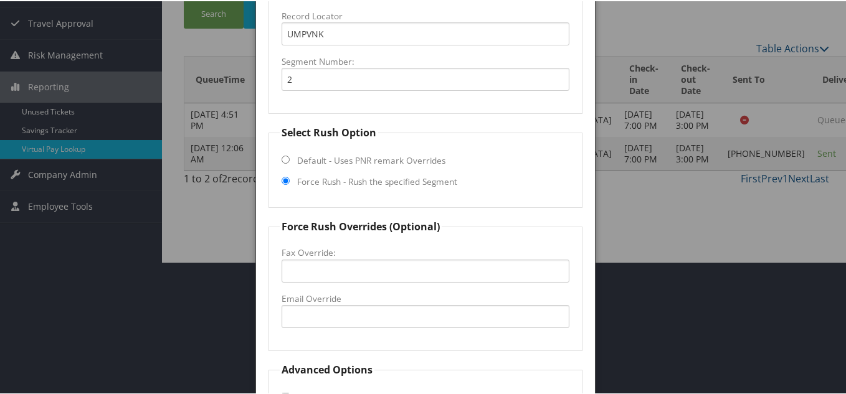
scroll to position [152, 0]
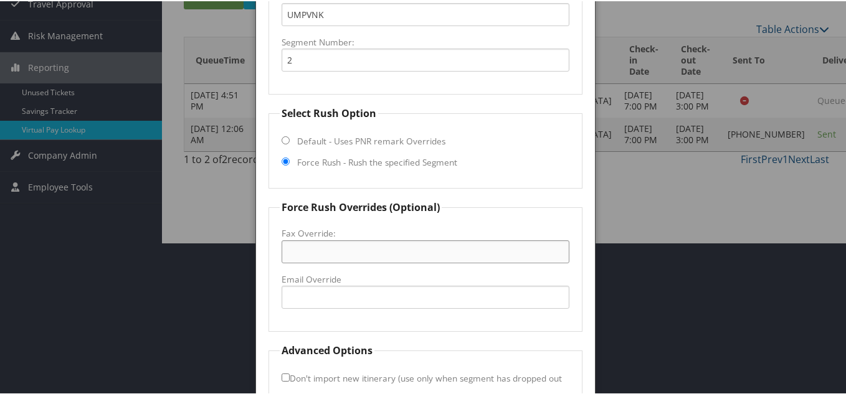
click at [313, 239] on input "Fax Override:" at bounding box center [426, 250] width 288 height 23
paste input "[PHONE_NUMBER]"
type input "[PHONE_NUMBER]"
click at [510, 206] on fieldset "Force Rush Overrides (Optional) Fax Override: [PHONE_NUMBER] Email Override" at bounding box center [426, 265] width 314 height 132
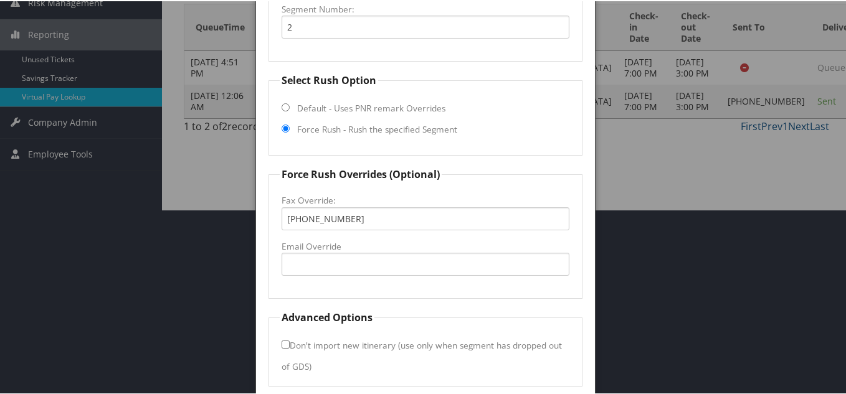
scroll to position [233, 0]
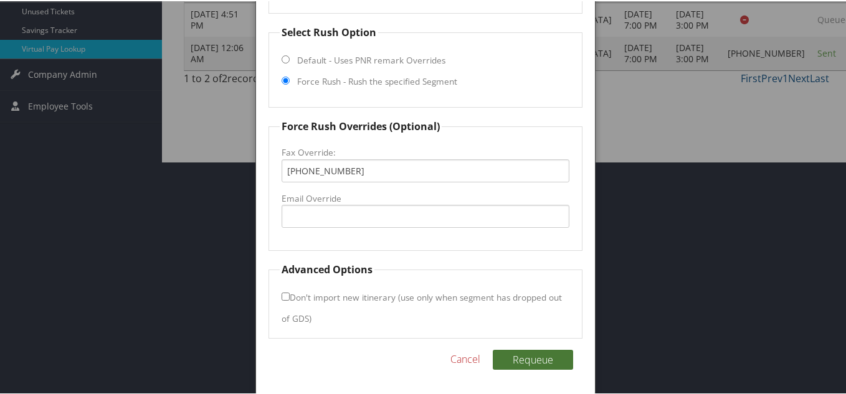
click at [540, 358] on button "Requeue" at bounding box center [533, 359] width 80 height 20
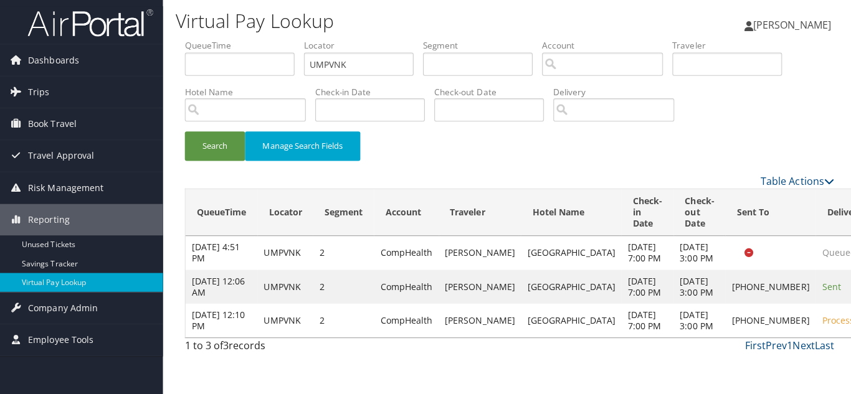
scroll to position [0, 0]
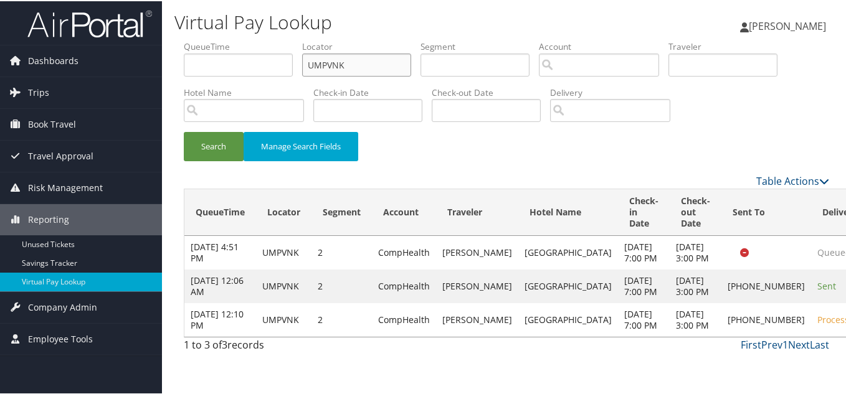
drag, startPoint x: 350, startPoint y: 72, endPoint x: 206, endPoint y: 70, distance: 144.6
click at [206, 39] on ul "QueueTime Locator UMPVNK Segment Account Traveler Hotel Name Check-in Date Chec…" at bounding box center [507, 39] width 646 height 0
paste input "IEKFXH"
click at [184, 131] on button "Search" at bounding box center [214, 145] width 60 height 29
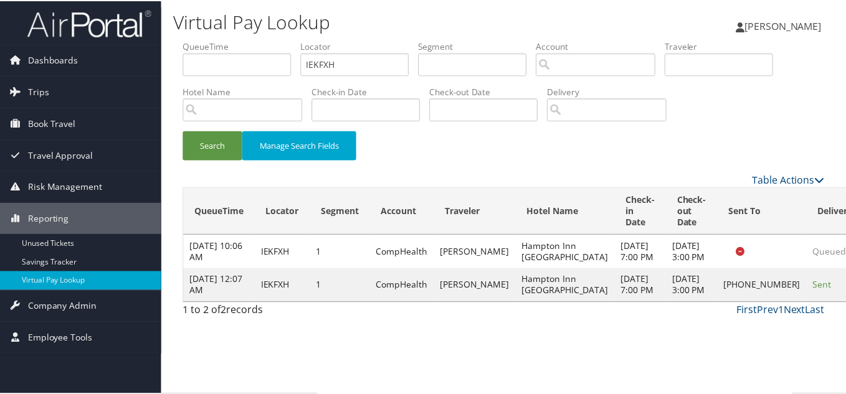
scroll to position [6, 0]
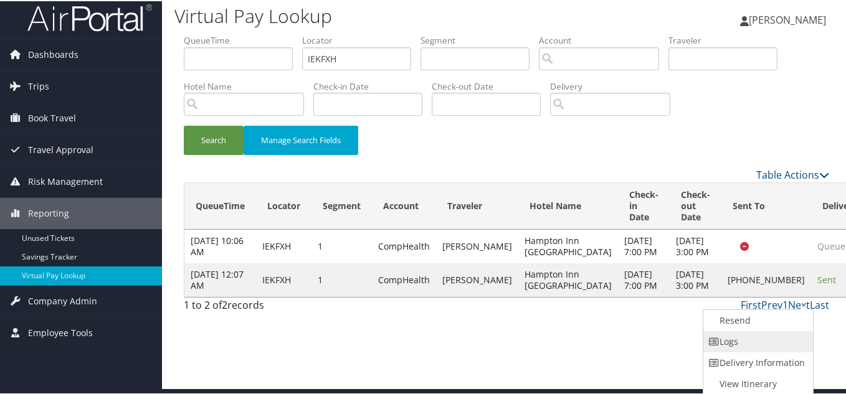
click at [740, 340] on link "Logs" at bounding box center [756, 340] width 107 height 21
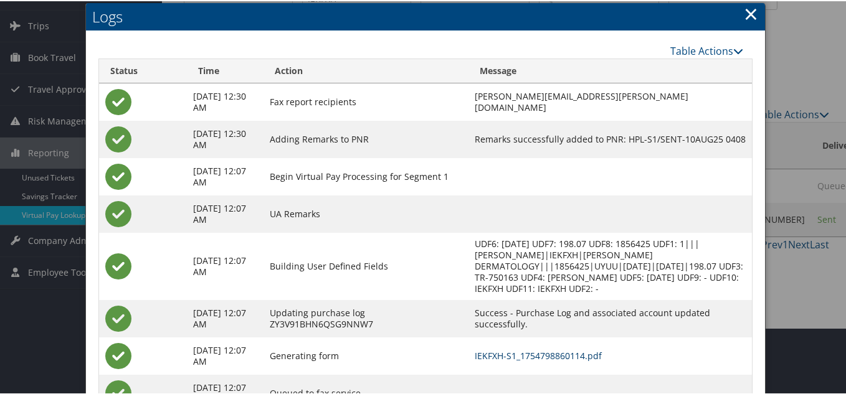
scroll to position [45, 0]
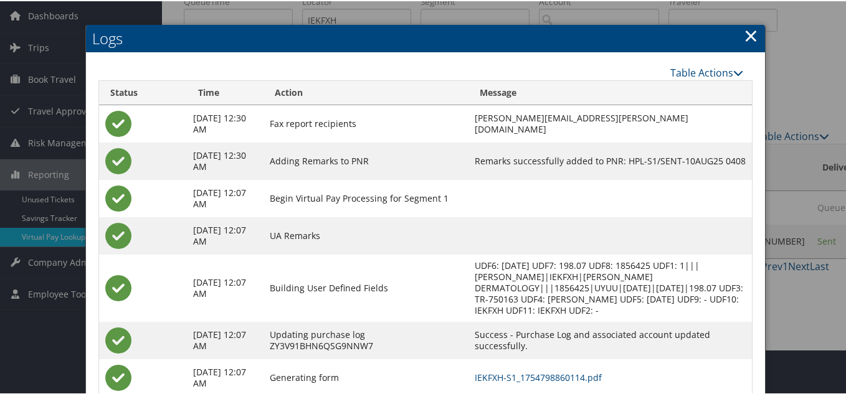
click at [750, 34] on link "×" at bounding box center [751, 34] width 14 height 25
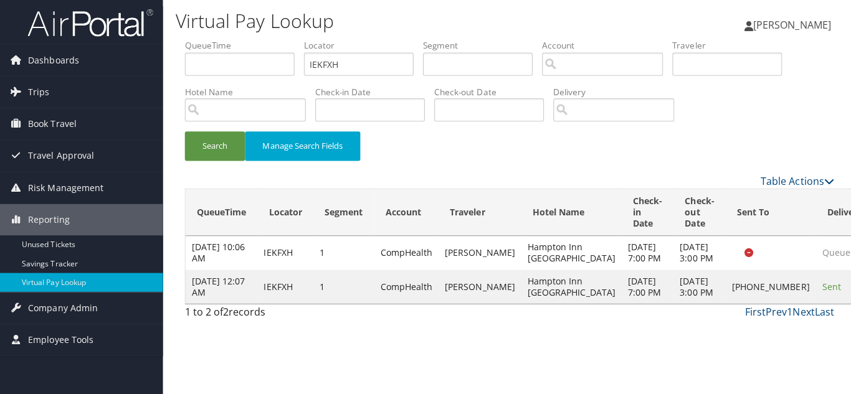
scroll to position [0, 0]
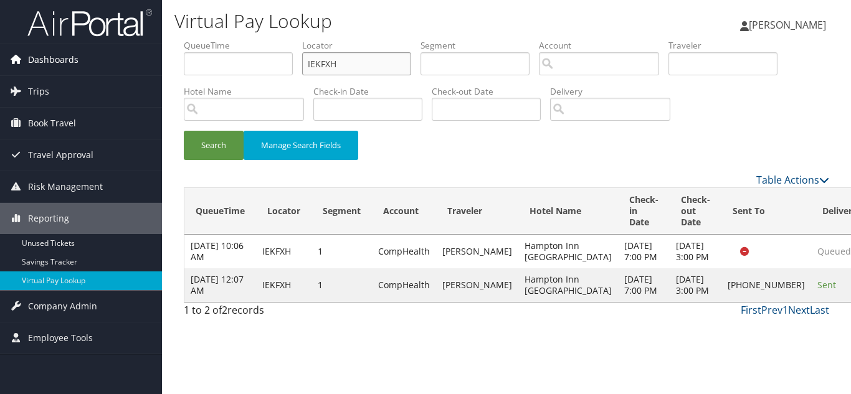
drag, startPoint x: 353, startPoint y: 64, endPoint x: 158, endPoint y: 70, distance: 195.8
click at [158, 70] on div "Dashboards AirPortal 360™ (Manager) My Travel Dashboard Trips Airtinerary® Look…" at bounding box center [425, 197] width 851 height 394
paste input "DVTIOJ"
type input "DVTIOJ"
click at [184, 131] on button "Search" at bounding box center [214, 145] width 60 height 29
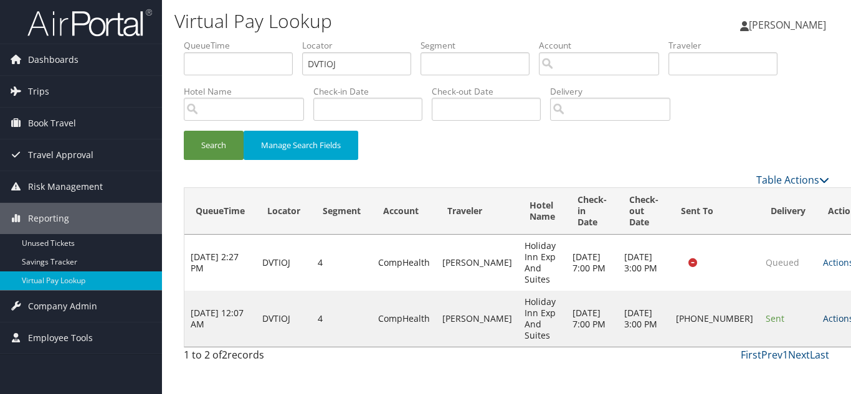
click at [823, 320] on link "Actions" at bounding box center [842, 319] width 39 height 12
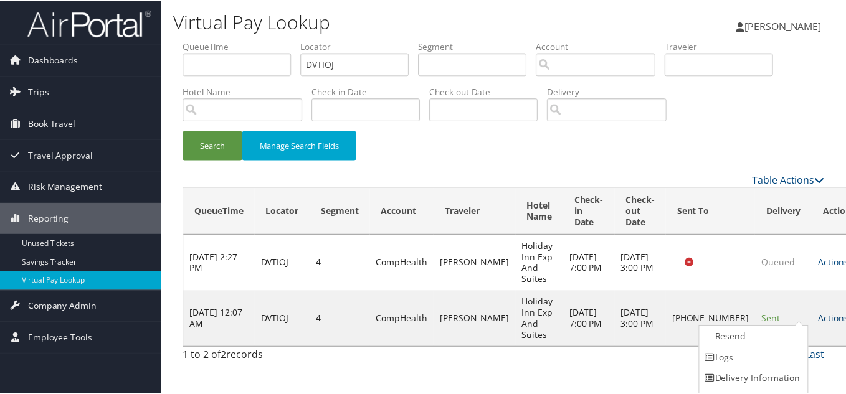
scroll to position [17, 0]
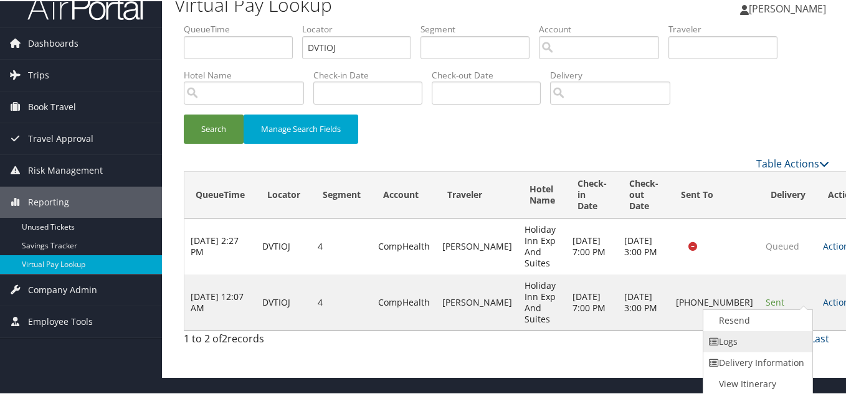
click at [743, 339] on link "Logs" at bounding box center [756, 340] width 107 height 21
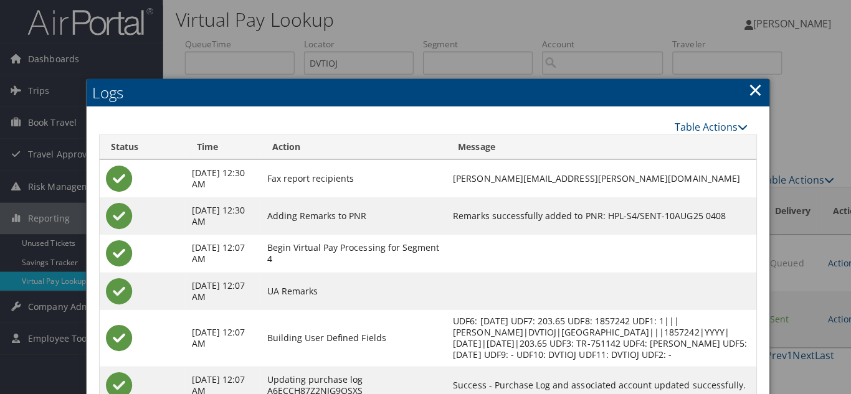
scroll to position [0, 0]
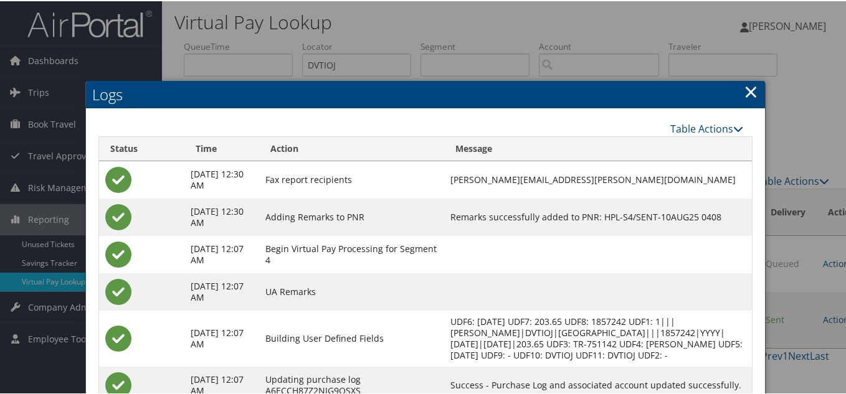
click at [748, 90] on link "×" at bounding box center [751, 90] width 14 height 25
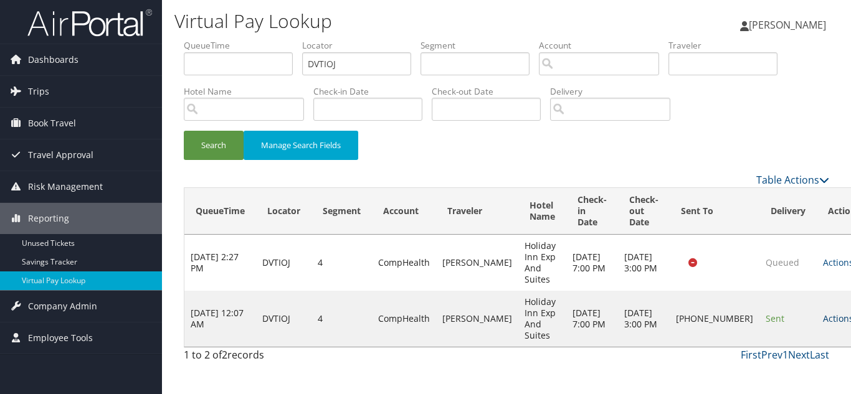
click at [823, 321] on link "Actions" at bounding box center [842, 319] width 39 height 12
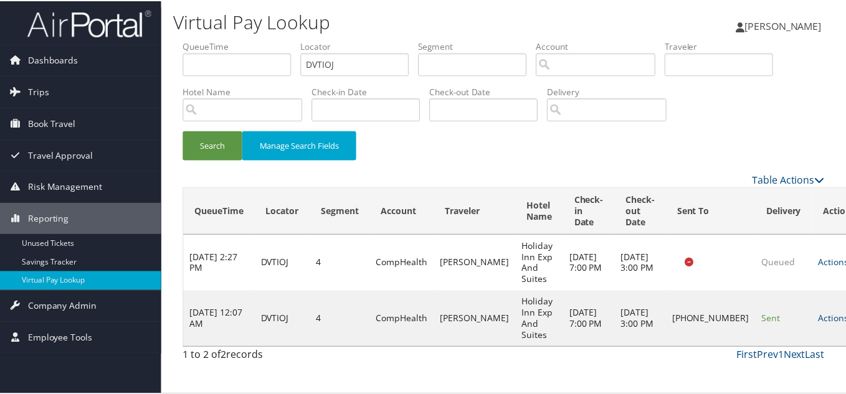
scroll to position [17, 0]
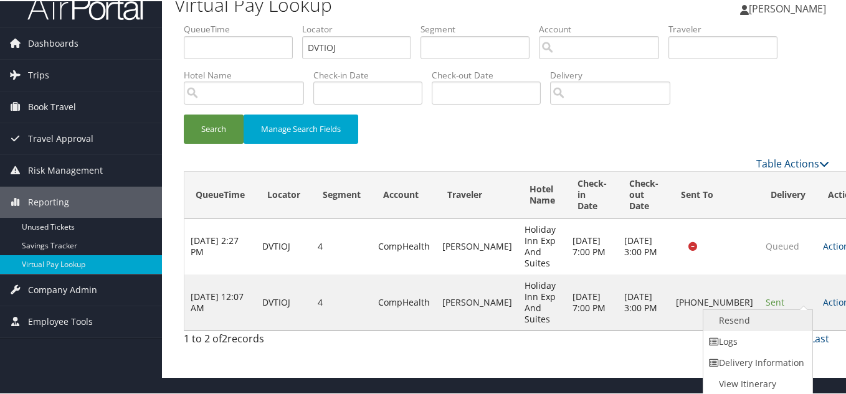
click at [758, 318] on link "Resend" at bounding box center [756, 319] width 107 height 21
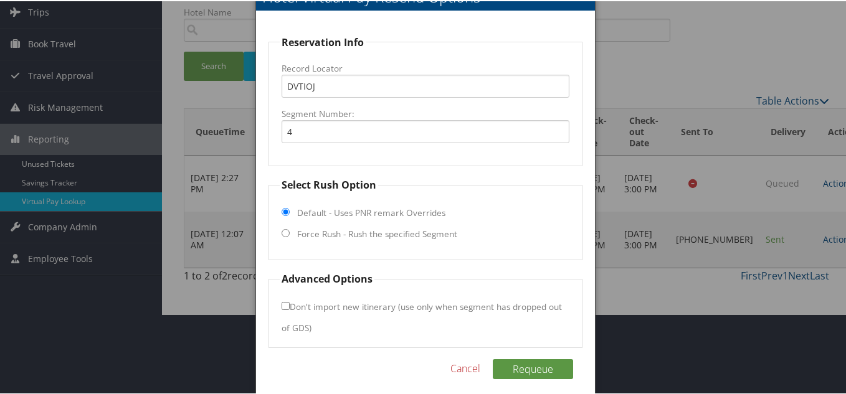
scroll to position [90, 0]
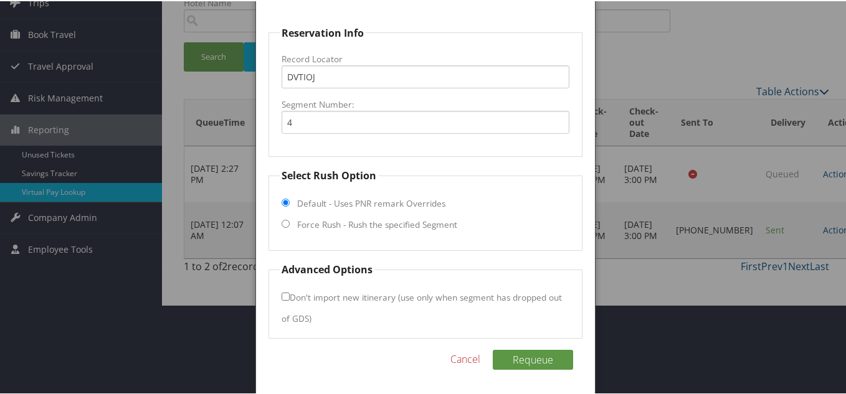
click at [287, 226] on input "Force Rush - Rush the specified Segment" at bounding box center [286, 223] width 8 height 8
radio input "true"
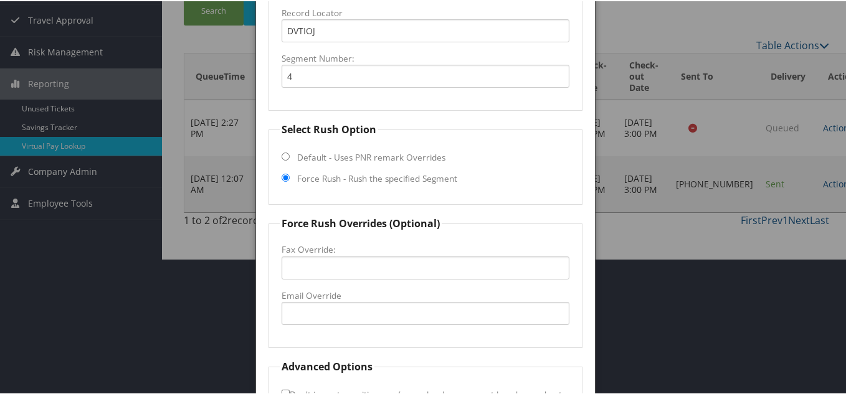
scroll to position [214, 0]
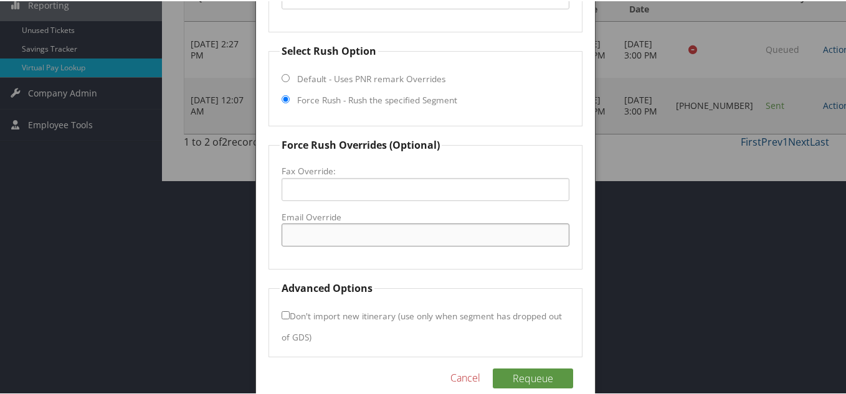
click at [408, 229] on input "Email Override" at bounding box center [426, 233] width 288 height 23
type input "[EMAIL_ADDRESS][DOMAIN_NAME]"
click at [530, 376] on button "Requeue" at bounding box center [533, 378] width 80 height 20
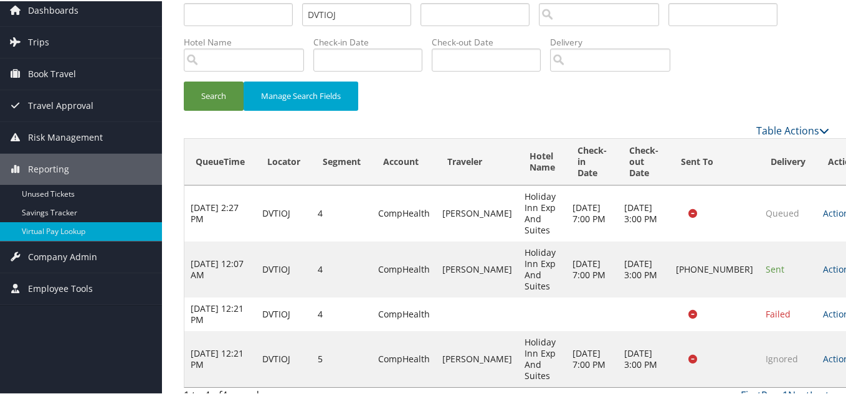
scroll to position [64, 0]
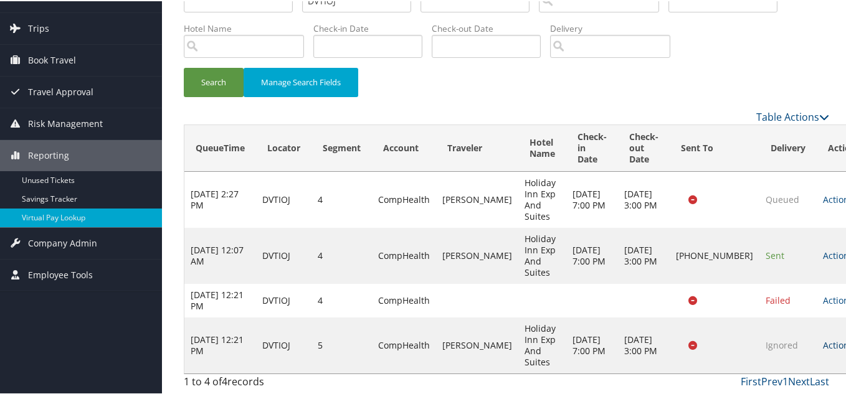
click at [823, 346] on link "Actions" at bounding box center [842, 344] width 39 height 12
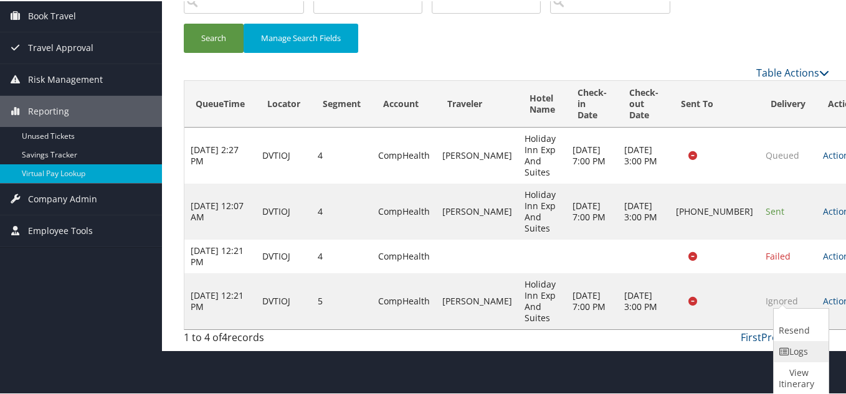
click at [799, 348] on link "Logs" at bounding box center [800, 350] width 52 height 21
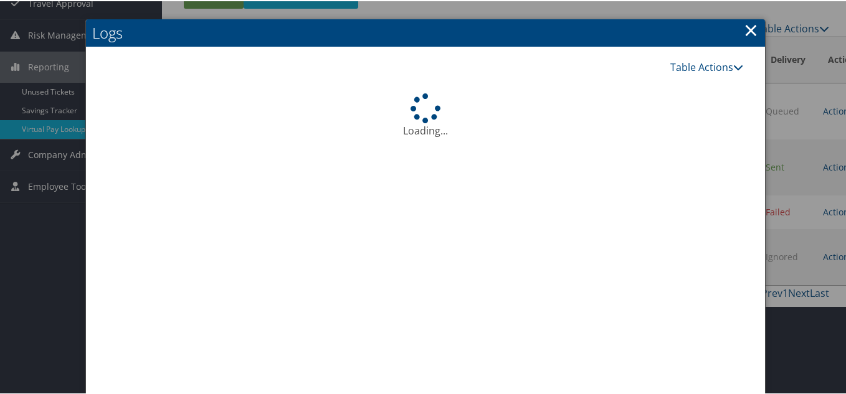
scroll to position [64, 0]
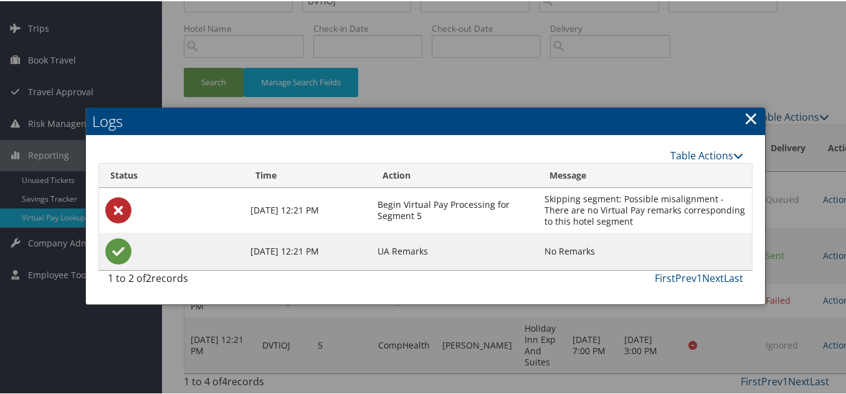
click at [744, 120] on link "×" at bounding box center [751, 117] width 14 height 25
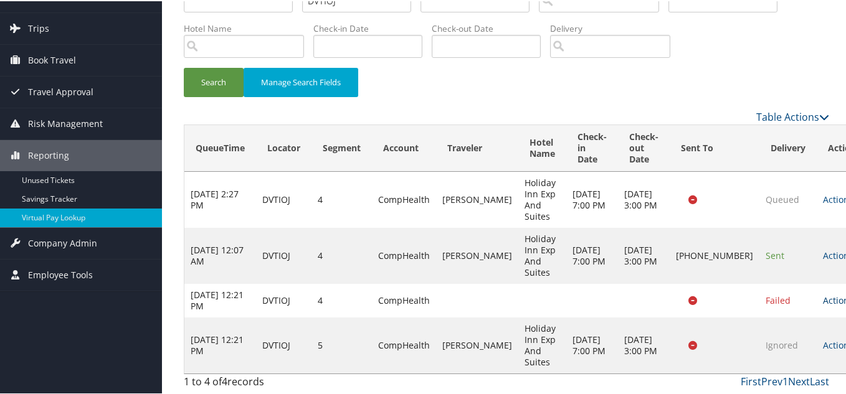
click at [823, 299] on link "Actions" at bounding box center [842, 299] width 39 height 12
click at [798, 350] on link "Logs" at bounding box center [800, 350] width 52 height 21
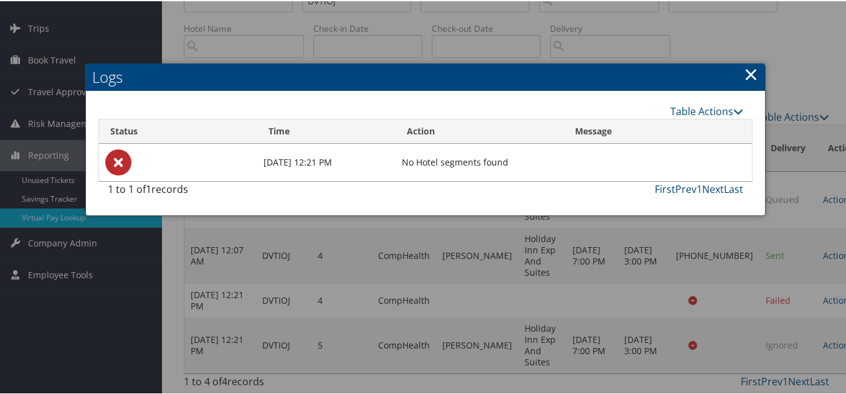
click at [745, 77] on link "×" at bounding box center [751, 72] width 14 height 25
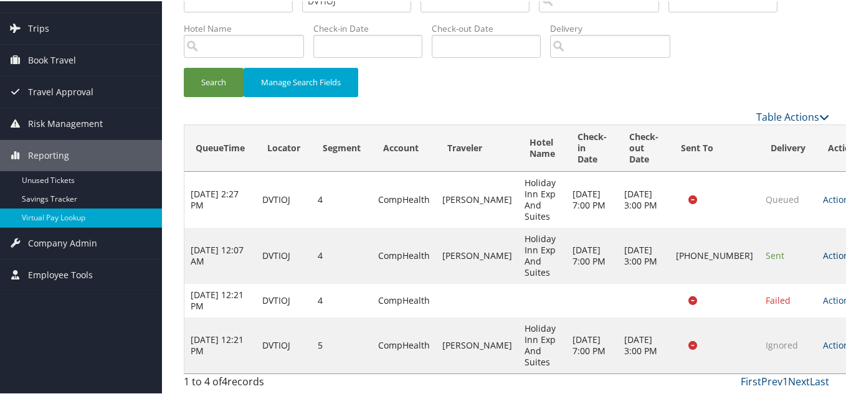
click at [823, 252] on link "Actions" at bounding box center [842, 255] width 39 height 12
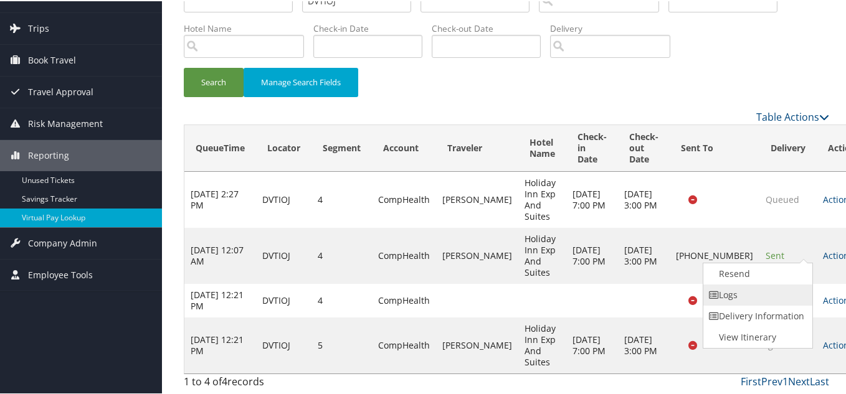
click at [757, 298] on link "Logs" at bounding box center [756, 294] width 107 height 21
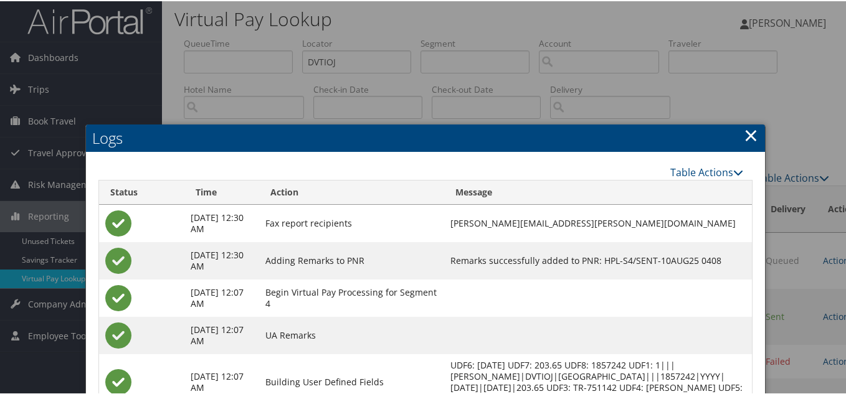
scroll to position [0, 0]
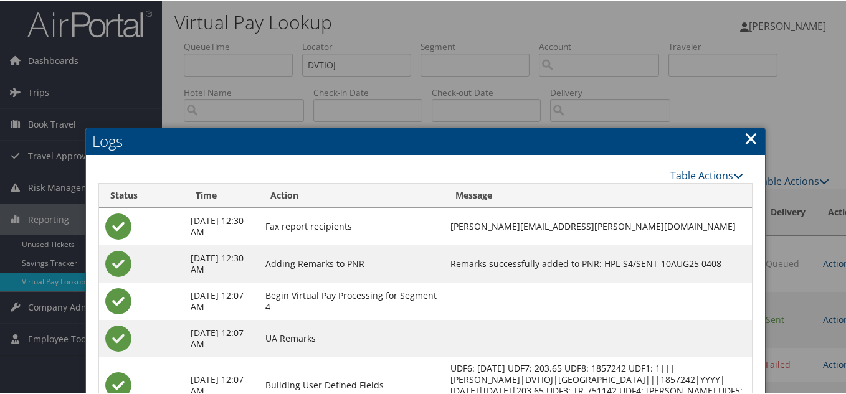
click at [745, 140] on link "×" at bounding box center [751, 137] width 14 height 25
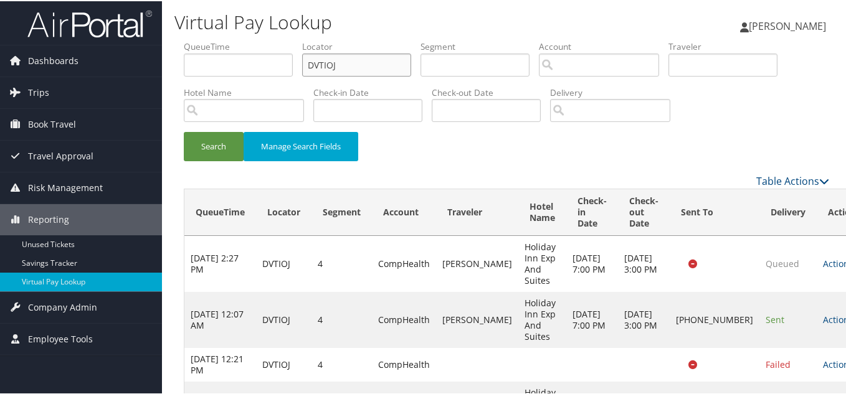
click at [365, 64] on input "DVTIOJ" at bounding box center [356, 63] width 109 height 23
click at [184, 131] on button "Search" at bounding box center [214, 145] width 60 height 29
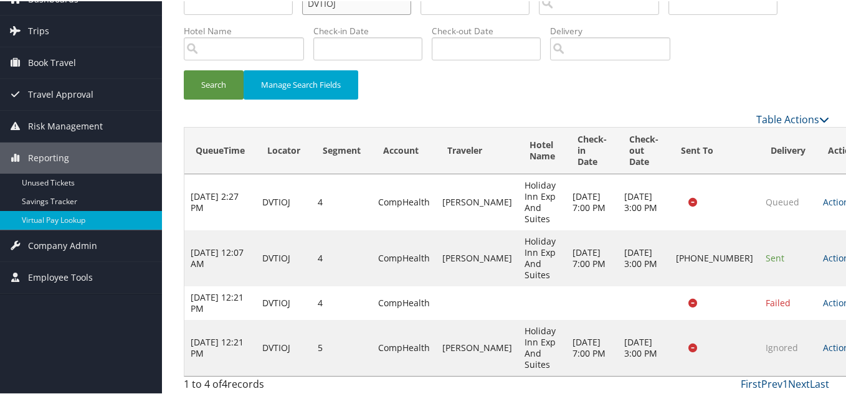
scroll to position [64, 0]
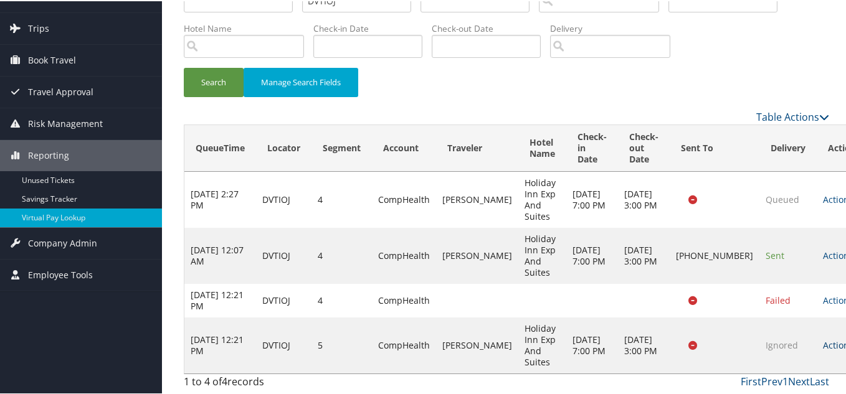
click at [823, 347] on link "Actions" at bounding box center [842, 344] width 39 height 12
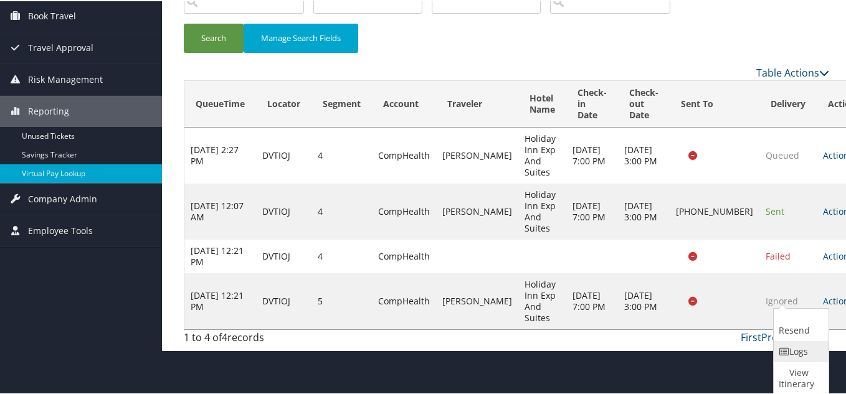
click at [798, 348] on link "Logs" at bounding box center [800, 350] width 52 height 21
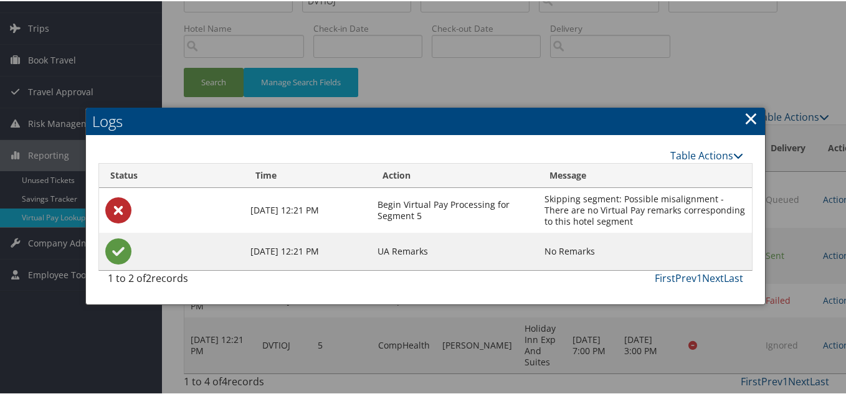
click at [746, 117] on link "×" at bounding box center [751, 117] width 14 height 25
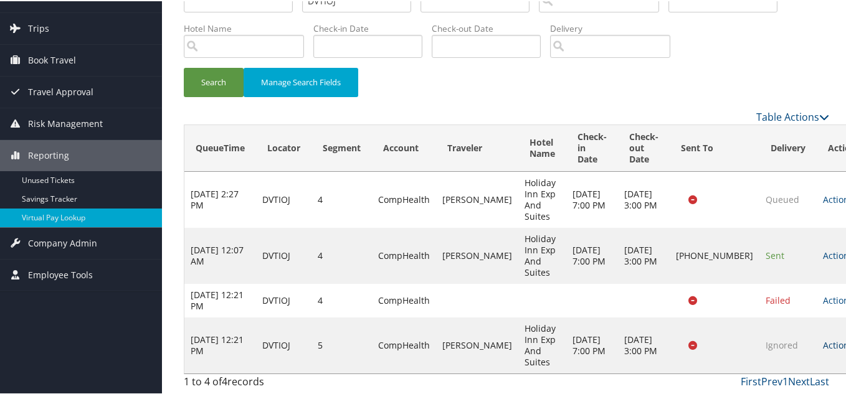
click at [823, 345] on link "Actions" at bounding box center [842, 344] width 39 height 12
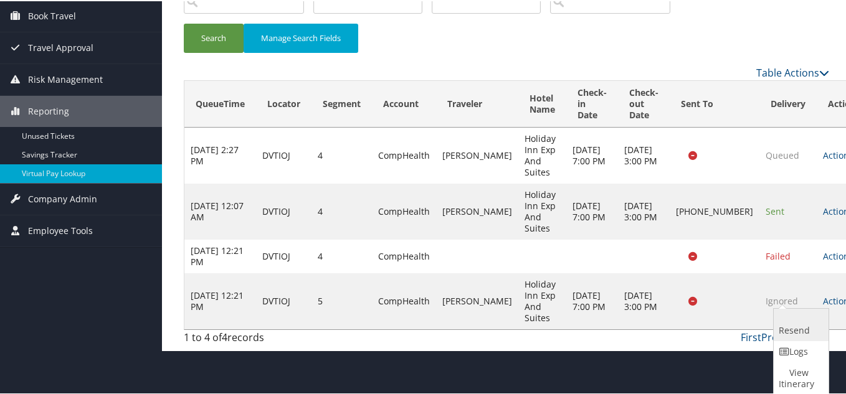
click at [801, 332] on link "Resend" at bounding box center [800, 324] width 52 height 32
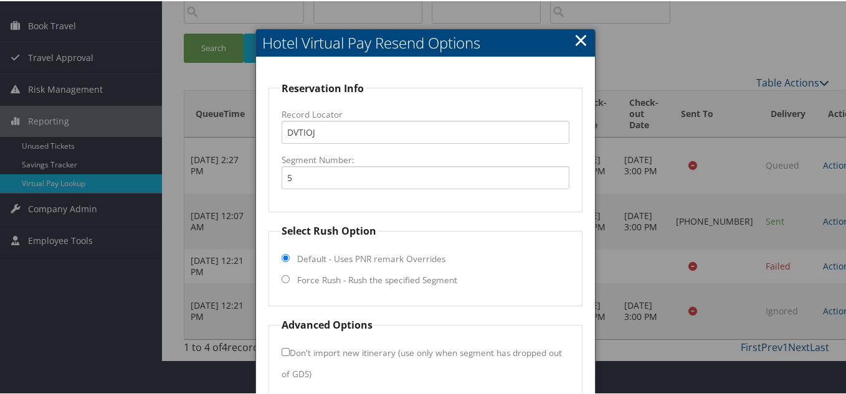
scroll to position [126, 0]
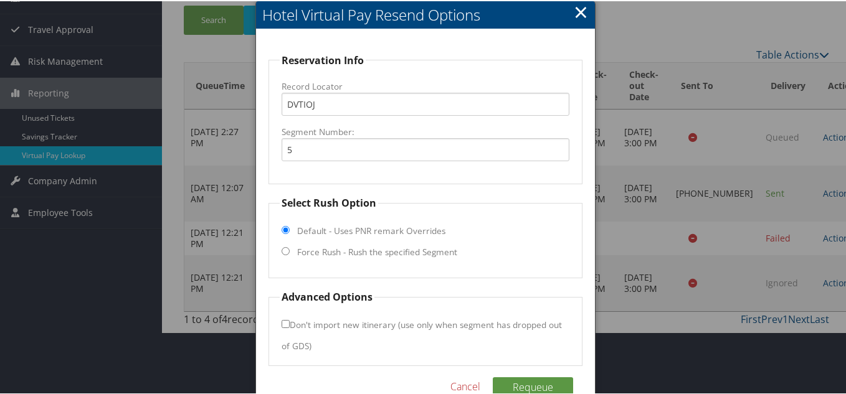
click at [285, 249] on input "Force Rush - Rush the specified Segment" at bounding box center [286, 250] width 8 height 8
radio input "true"
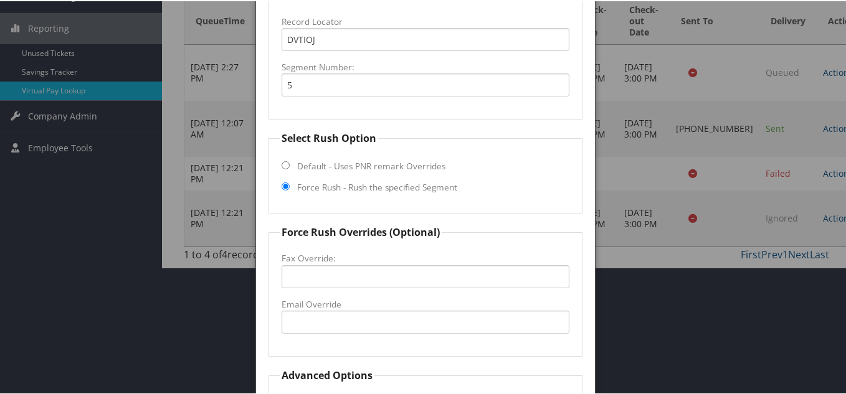
scroll to position [251, 0]
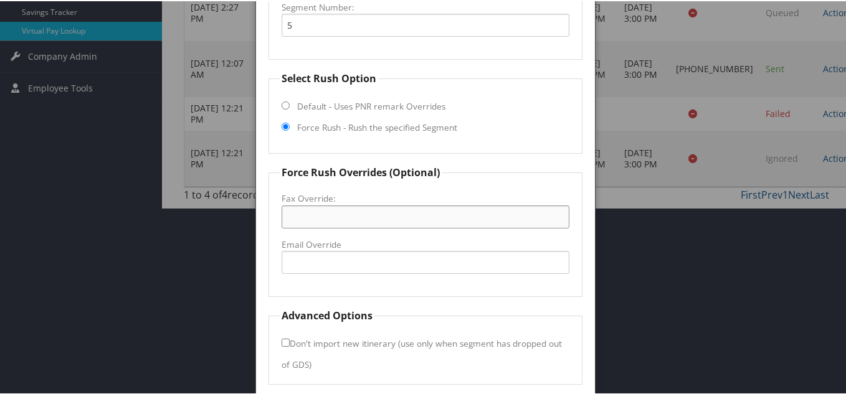
click at [317, 214] on input "Fax Override:" at bounding box center [426, 215] width 288 height 23
paste input "[PHONE_NUMBER]"
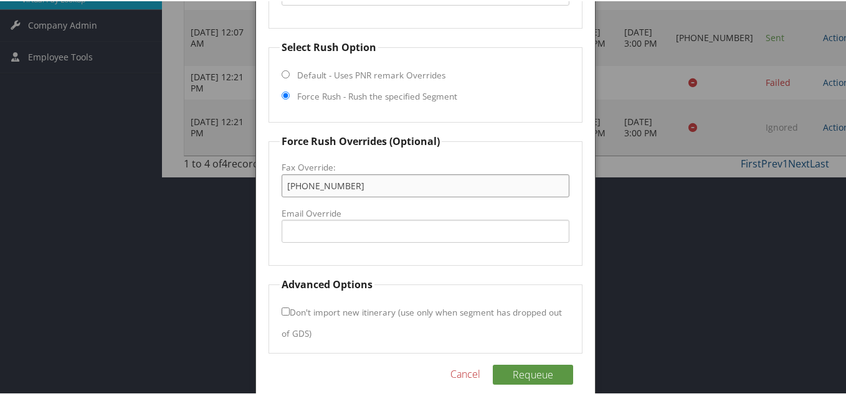
scroll to position [297, 0]
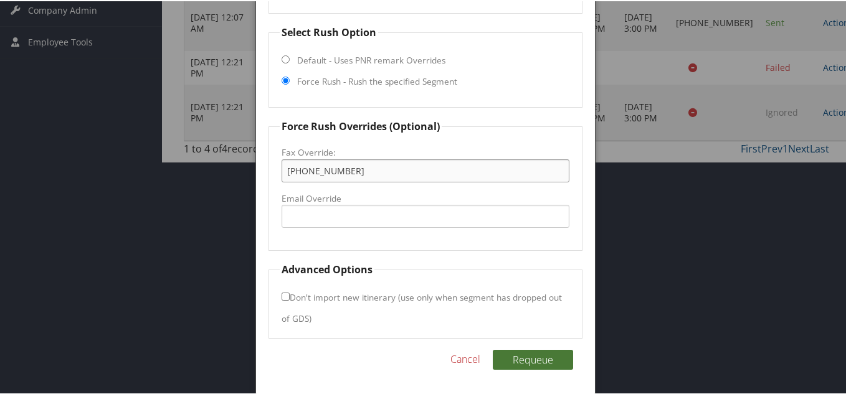
type input "[PHONE_NUMBER]"
click at [527, 359] on button "Requeue" at bounding box center [533, 359] width 80 height 20
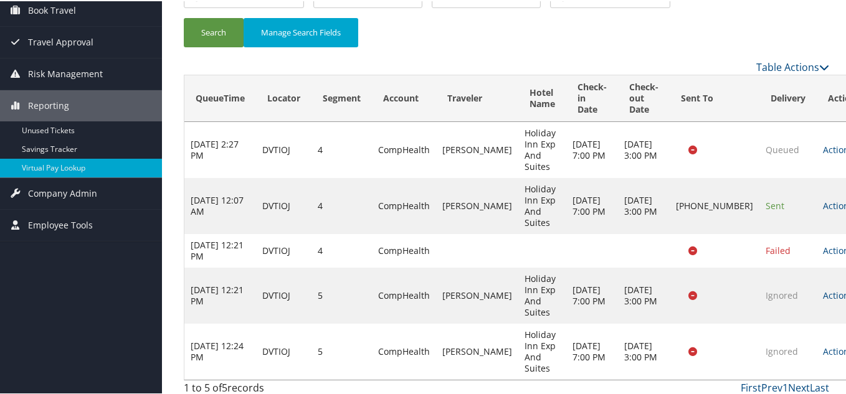
scroll to position [120, 0]
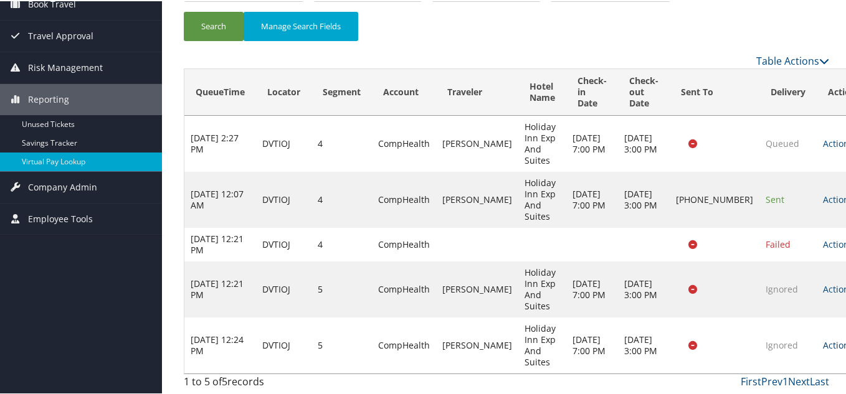
click at [823, 343] on link "Actions" at bounding box center [842, 344] width 39 height 12
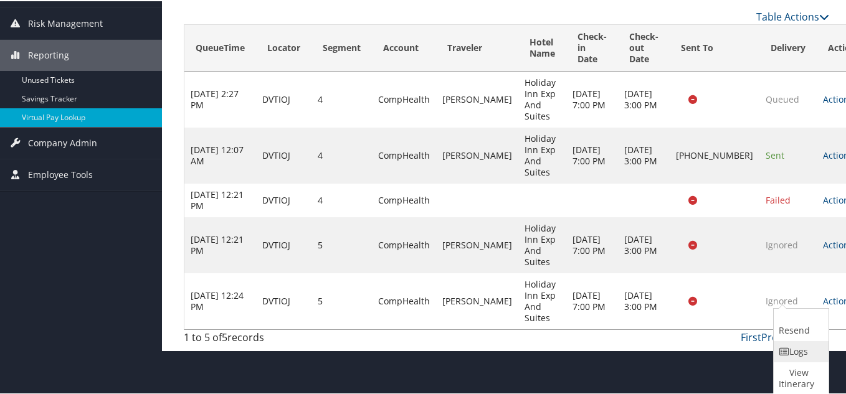
click at [803, 351] on link "Logs" at bounding box center [800, 350] width 52 height 21
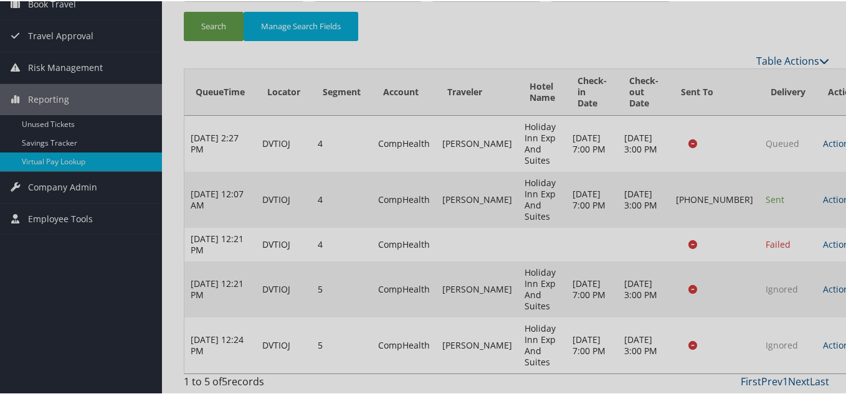
scroll to position [120, 0]
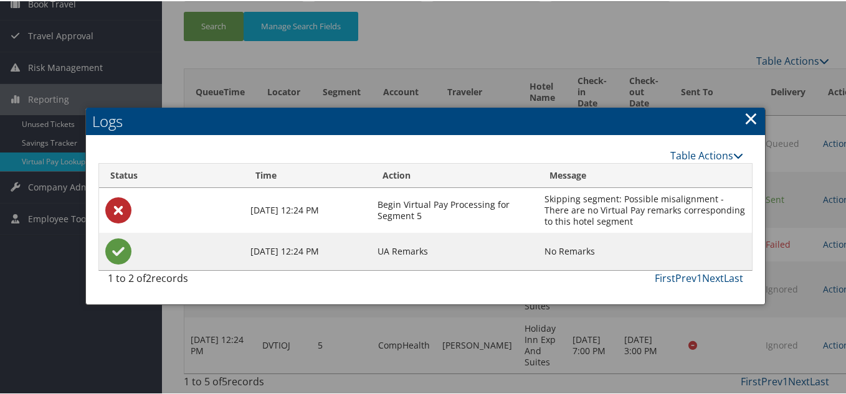
click at [749, 119] on link "×" at bounding box center [751, 117] width 14 height 25
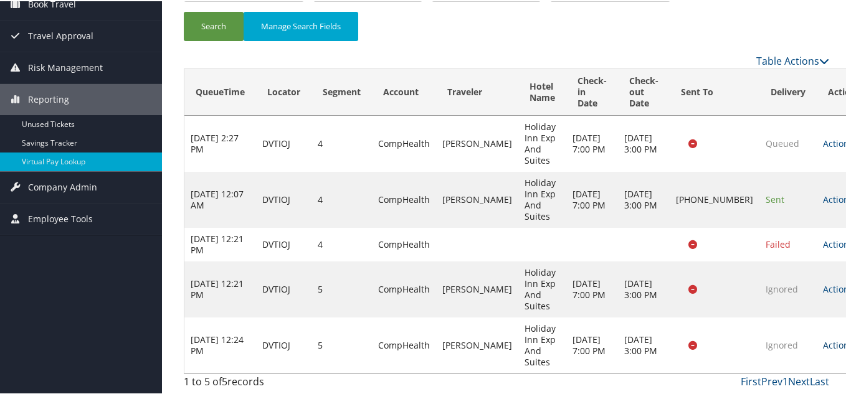
click at [823, 340] on link "Actions" at bounding box center [842, 344] width 39 height 12
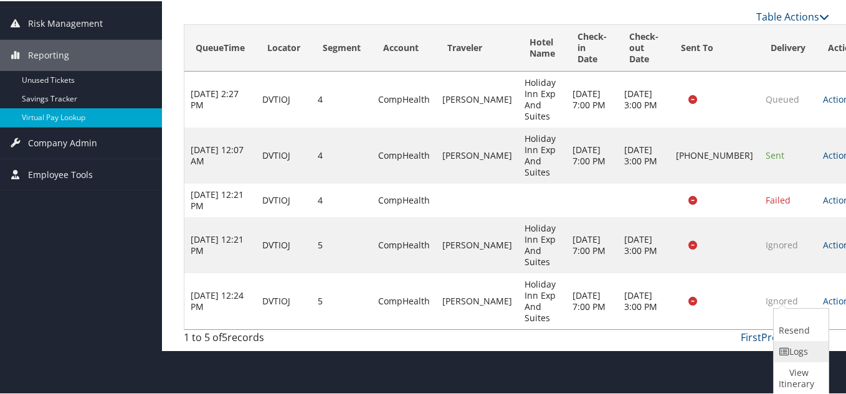
click at [803, 353] on link "Logs" at bounding box center [800, 350] width 52 height 21
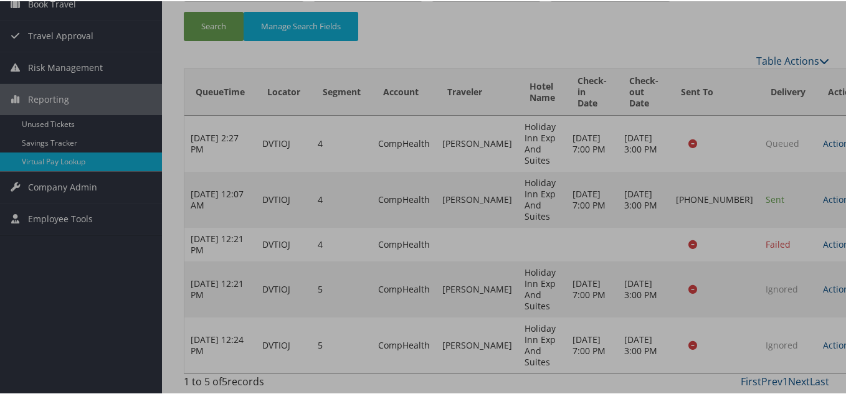
scroll to position [120, 0]
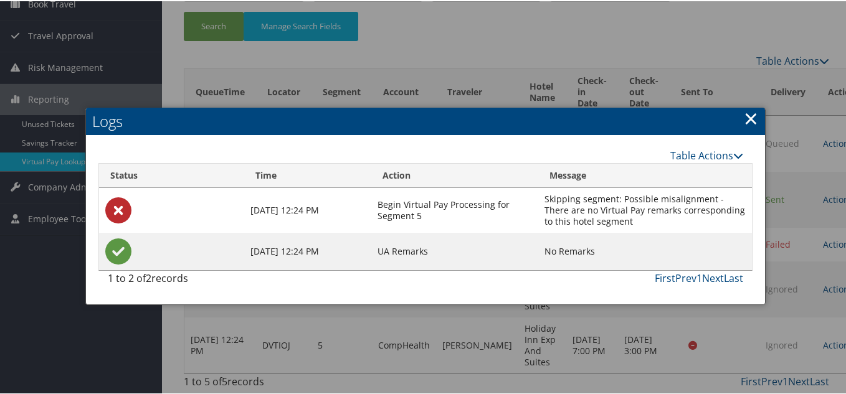
click at [751, 118] on link "×" at bounding box center [751, 117] width 14 height 25
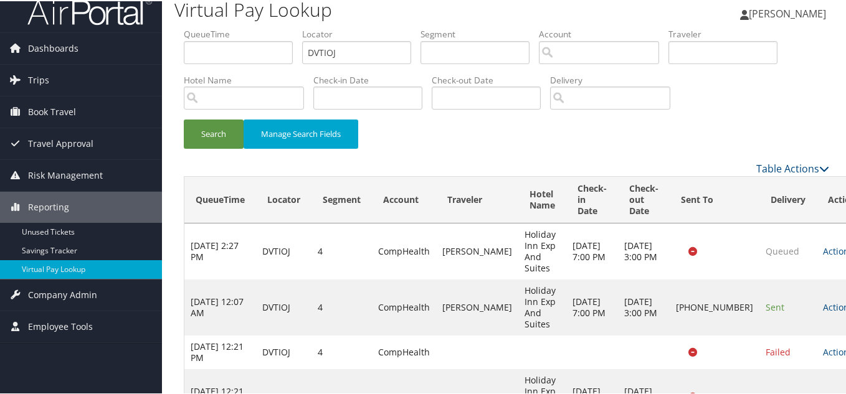
scroll to position [0, 0]
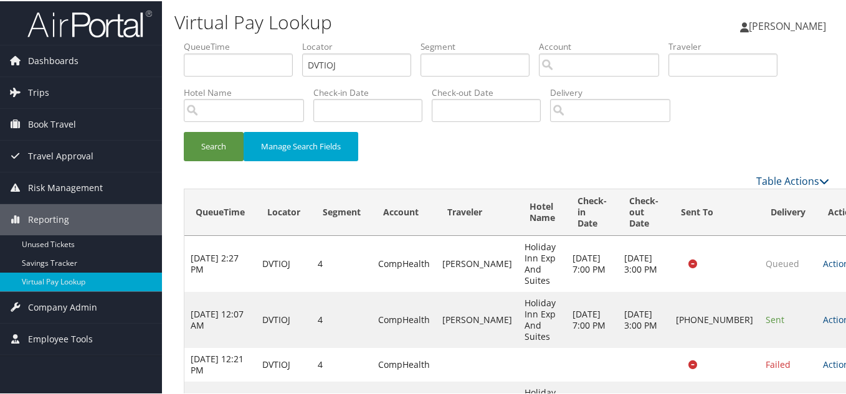
drag, startPoint x: 530, startPoint y: 154, endPoint x: 591, endPoint y: 168, distance: 63.3
click at [530, 154] on div "Search Manage Search Fields" at bounding box center [506, 152] width 664 height 42
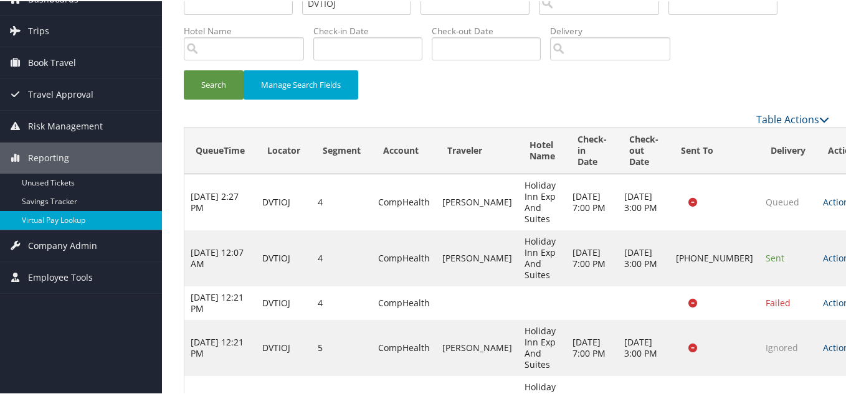
scroll to position [120, 0]
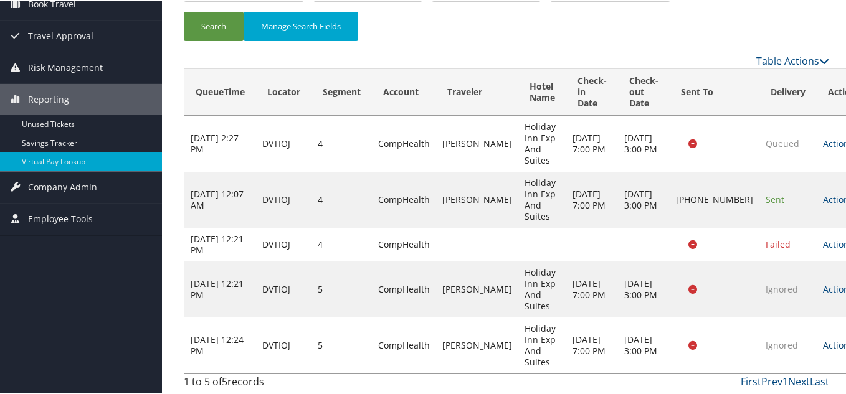
click at [823, 345] on link "Actions" at bounding box center [842, 344] width 39 height 12
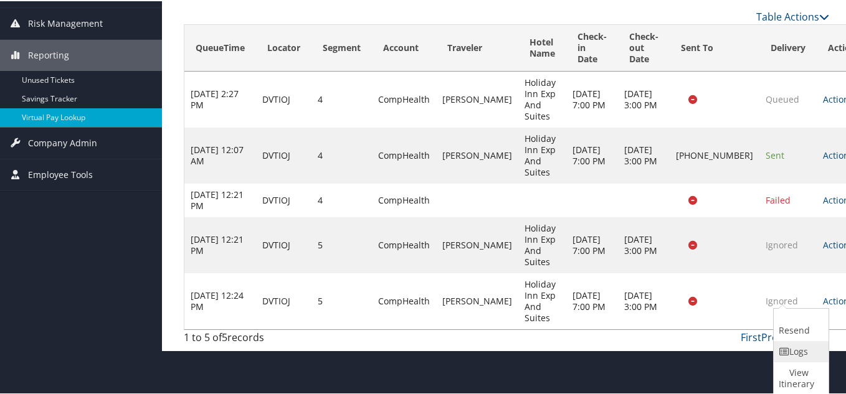
click at [798, 352] on link "Logs" at bounding box center [800, 350] width 52 height 21
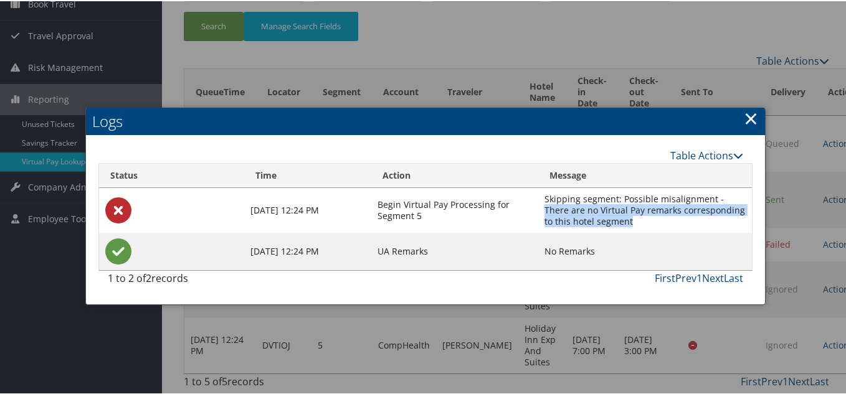
drag, startPoint x: 546, startPoint y: 207, endPoint x: 631, endPoint y: 218, distance: 85.4
click at [631, 218] on td "Skipping segment: Possible misalignment - There are no Virtual Pay remarks corr…" at bounding box center [645, 209] width 214 height 45
copy td "There are no Virtual Pay remarks corresponding to this hotel segment"
click at [748, 122] on link "×" at bounding box center [751, 117] width 14 height 25
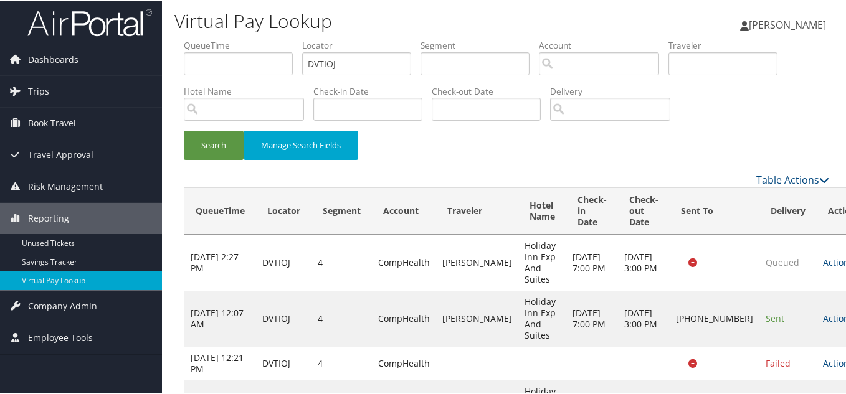
scroll to position [0, 0]
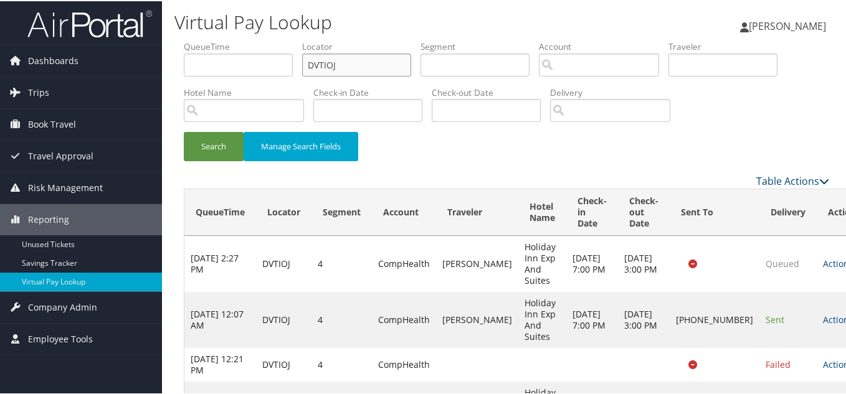
drag, startPoint x: 351, startPoint y: 68, endPoint x: 233, endPoint y: 70, distance: 118.4
click at [247, 39] on ul "QueueTime Locator DVTIOJ Segment Account Traveler Hotel Name Check-in Date Chec…" at bounding box center [507, 39] width 646 height 0
paste input "JMYRZD"
click at [356, 59] on input "JMYRZD" at bounding box center [356, 63] width 109 height 23
click at [184, 131] on button "Search" at bounding box center [214, 145] width 60 height 29
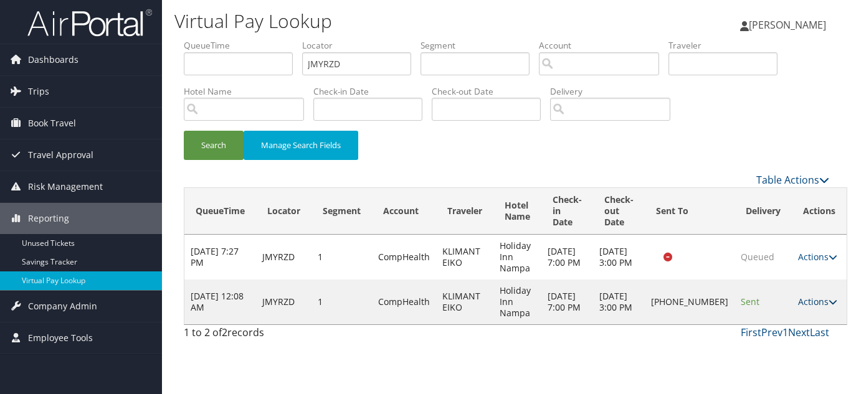
click at [804, 308] on link "Actions" at bounding box center [817, 302] width 39 height 12
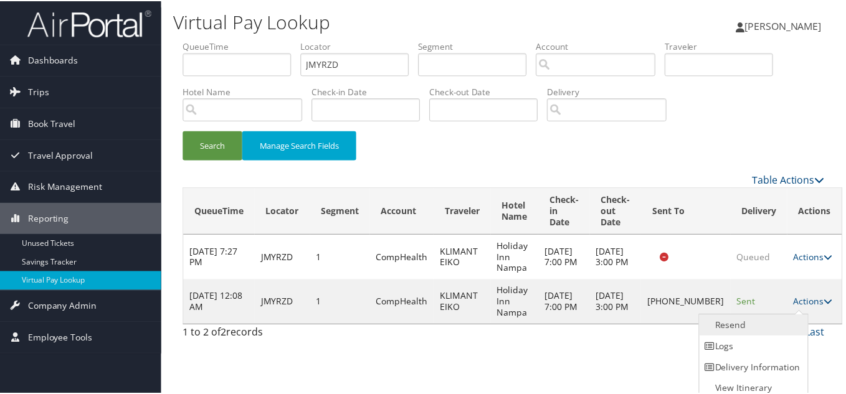
scroll to position [6, 0]
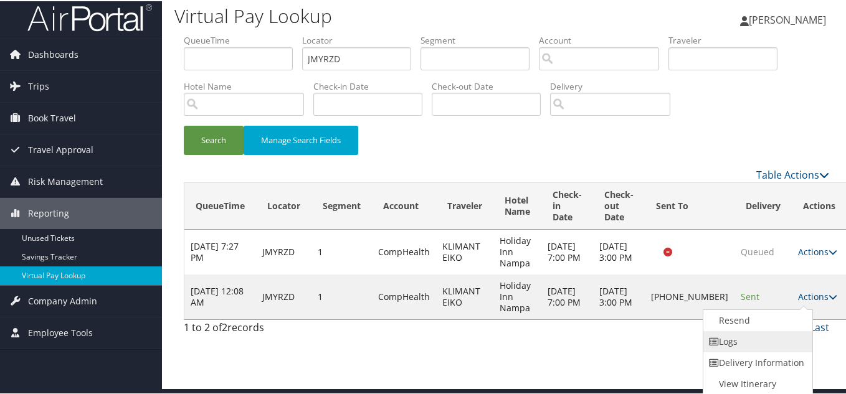
click at [730, 342] on link "Logs" at bounding box center [756, 340] width 107 height 21
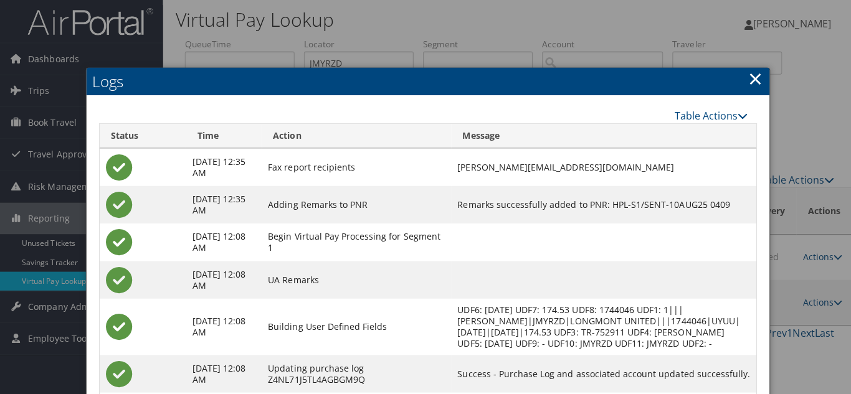
scroll to position [0, 0]
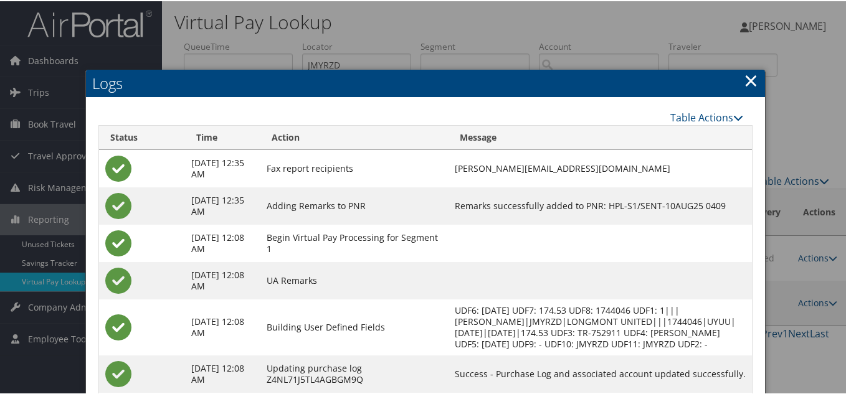
click at [753, 78] on link "×" at bounding box center [751, 79] width 14 height 25
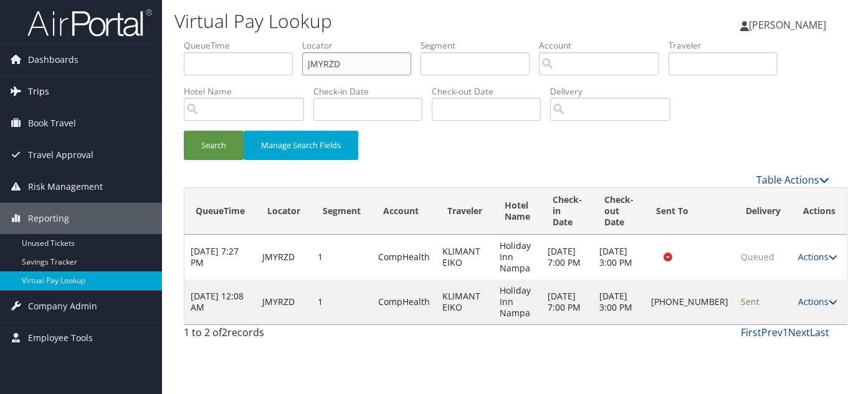
drag, startPoint x: 343, startPoint y: 62, endPoint x: 161, endPoint y: 78, distance: 182.7
click at [184, 74] on form "QueueTime Locator JMYRZD Segment Account Traveler Hotel Name Check-in Date Chec…" at bounding box center [507, 105] width 646 height 133
paste input "LKAJHL"
click at [184, 131] on button "Search" at bounding box center [214, 145] width 60 height 29
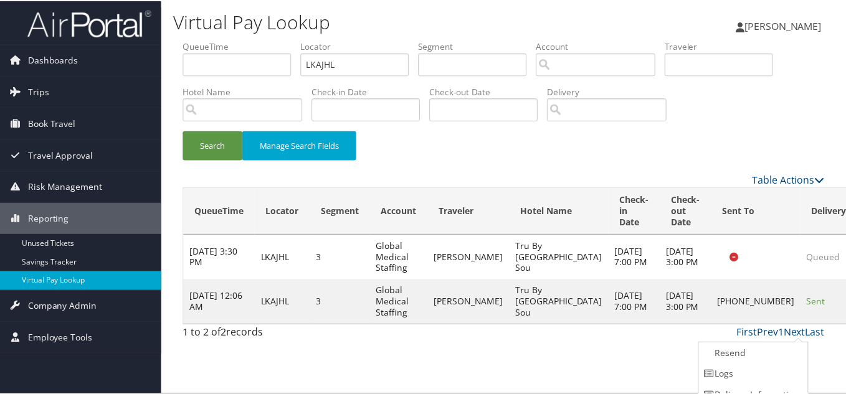
scroll to position [34, 0]
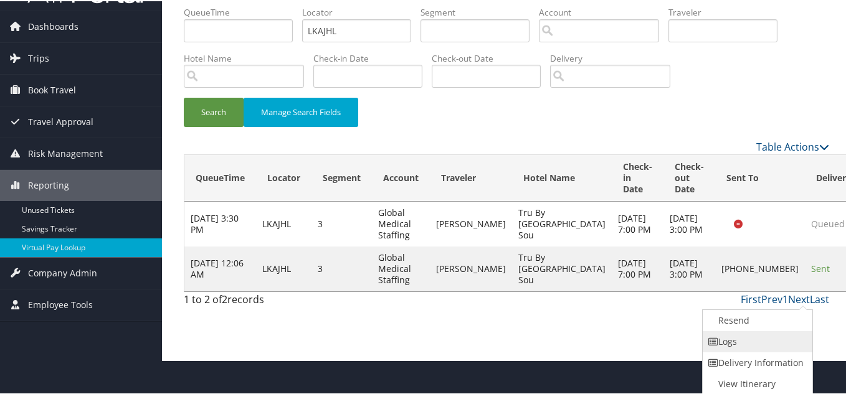
click at [734, 342] on link "Logs" at bounding box center [756, 340] width 107 height 21
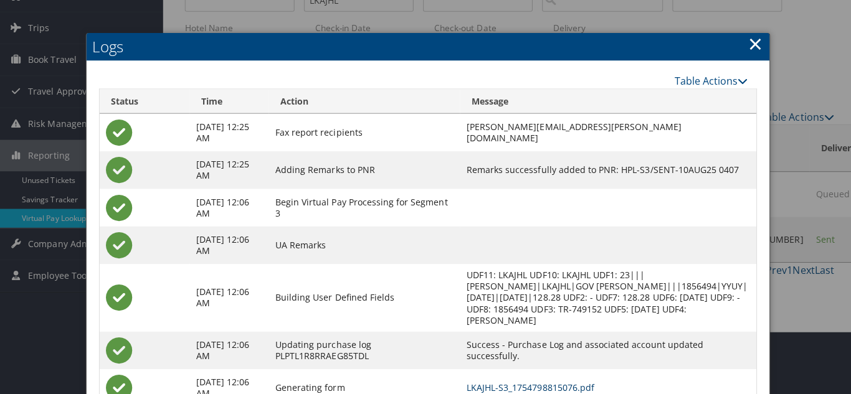
scroll to position [0, 0]
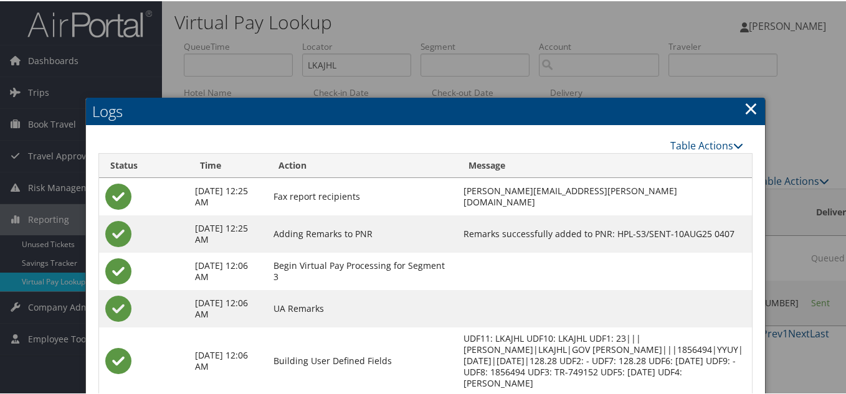
click at [744, 110] on link "×" at bounding box center [751, 107] width 14 height 25
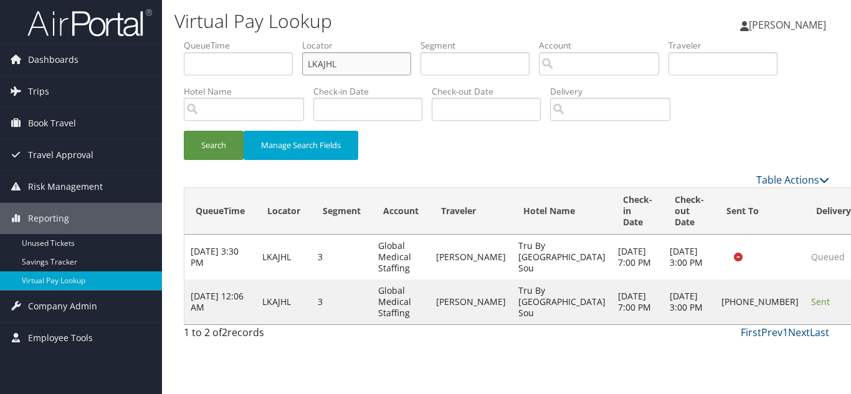
drag, startPoint x: 350, startPoint y: 69, endPoint x: 207, endPoint y: 70, distance: 143.3
click at [207, 39] on ul "QueueTime Locator LKAJHL Segment Account Traveler Hotel Name Check-in Date Chec…" at bounding box center [507, 39] width 646 height 0
paste input "FYMFNH"
click at [184, 131] on button "Search" at bounding box center [214, 145] width 60 height 29
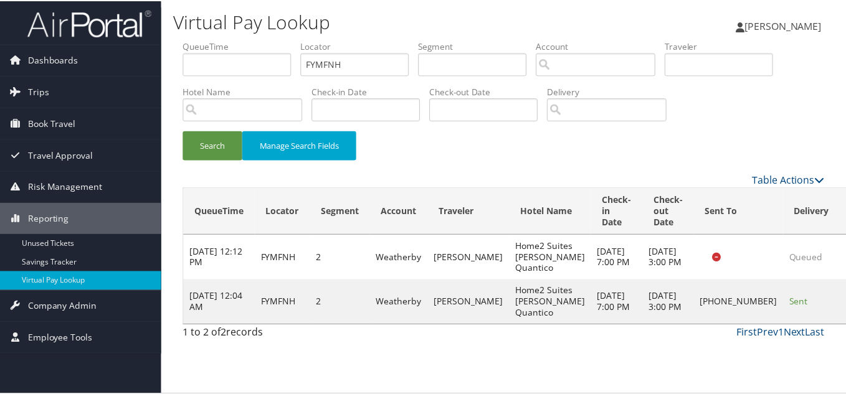
scroll to position [17, 0]
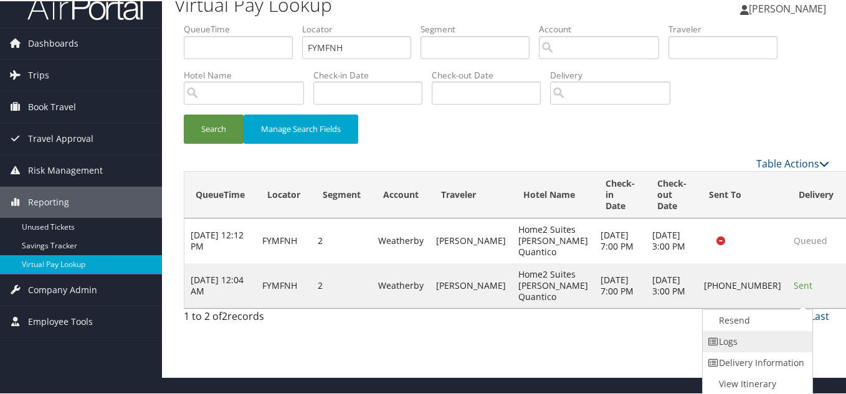
click at [753, 341] on link "Logs" at bounding box center [756, 340] width 107 height 21
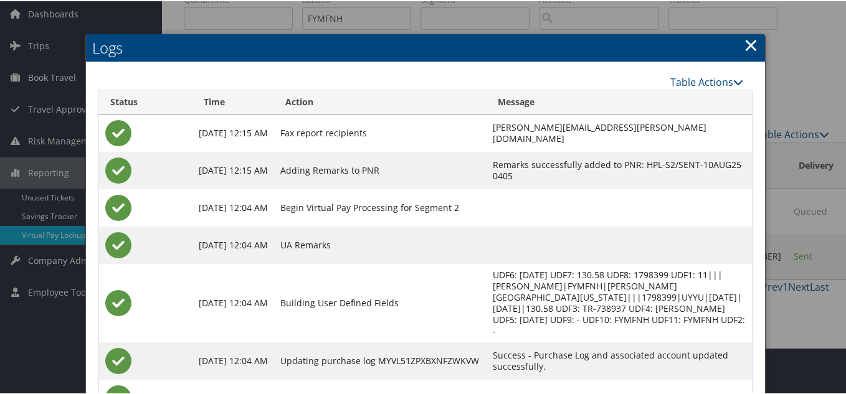
scroll to position [0, 0]
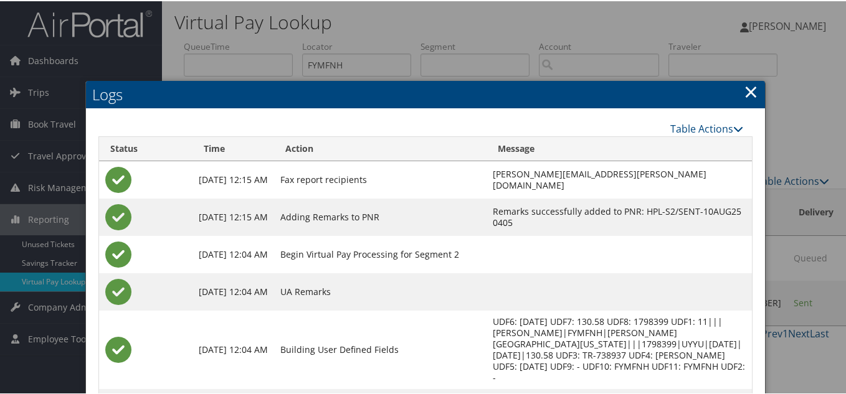
drag, startPoint x: 749, startPoint y: 92, endPoint x: 469, endPoint y: 160, distance: 287.9
click at [748, 92] on link "×" at bounding box center [751, 90] width 14 height 25
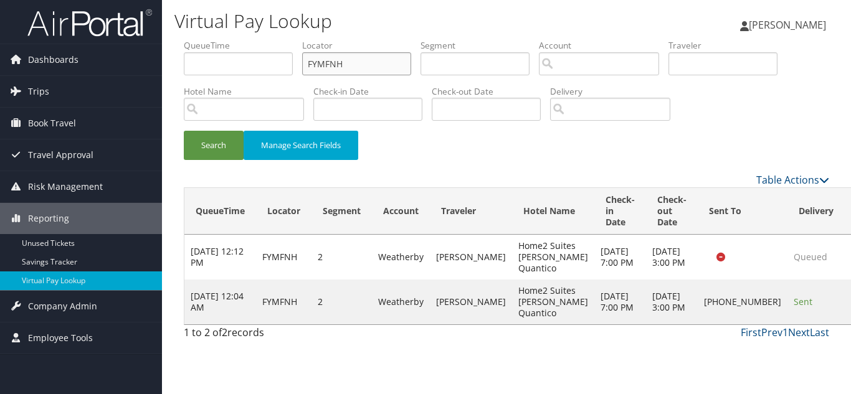
drag, startPoint x: 356, startPoint y: 64, endPoint x: 193, endPoint y: 63, distance: 162.6
click at [193, 39] on ul "QueueTime Locator FYMFNH Segment Account Traveler Hotel Name Check-in Date Chec…" at bounding box center [507, 39] width 646 height 0
paste input "SLDIOI"
click at [184, 131] on button "Search" at bounding box center [214, 145] width 60 height 29
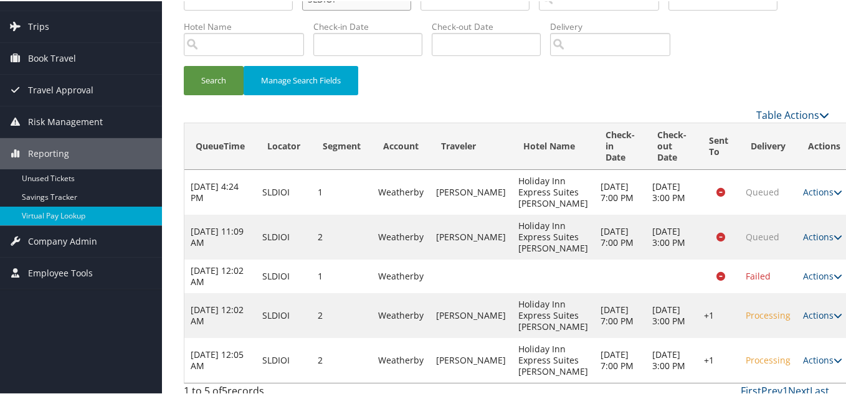
scroll to position [165, 0]
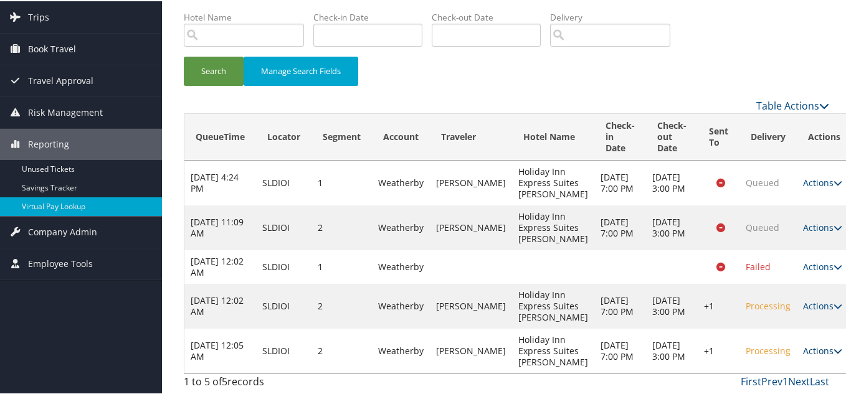
click at [803, 344] on link "Actions" at bounding box center [822, 350] width 39 height 12
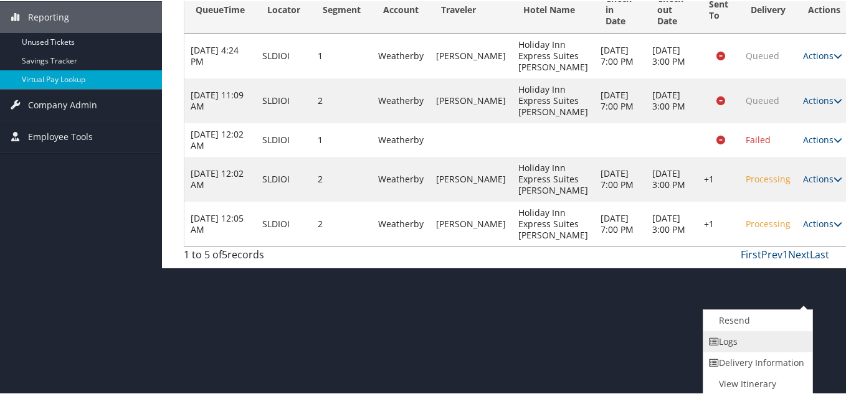
click at [748, 346] on link "Logs" at bounding box center [756, 340] width 107 height 21
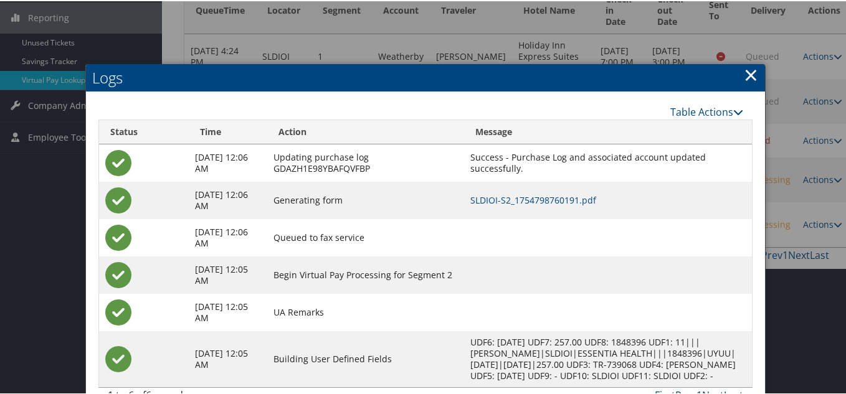
scroll to position [240, 0]
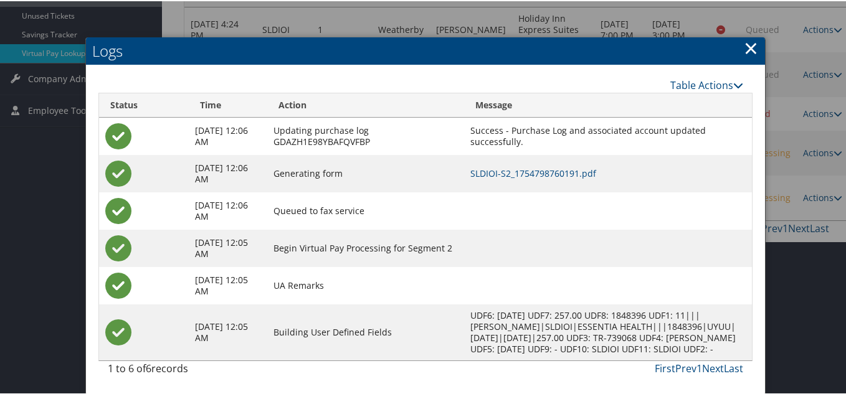
click at [744, 42] on link "×" at bounding box center [751, 46] width 14 height 25
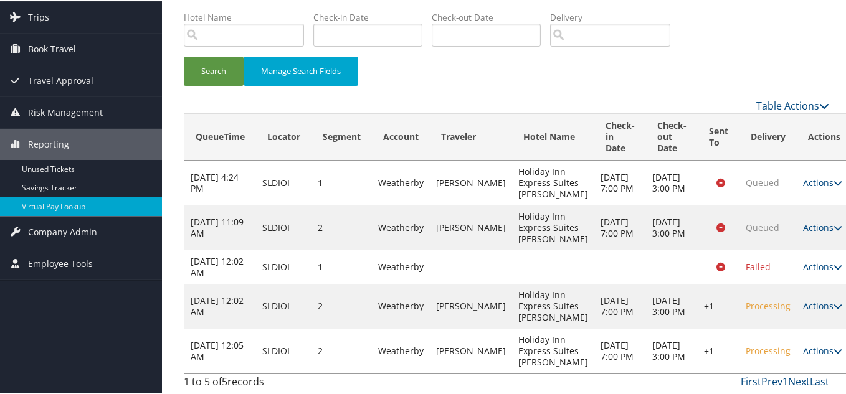
scroll to position [165, 0]
click at [803, 299] on link "Actions" at bounding box center [822, 305] width 39 height 12
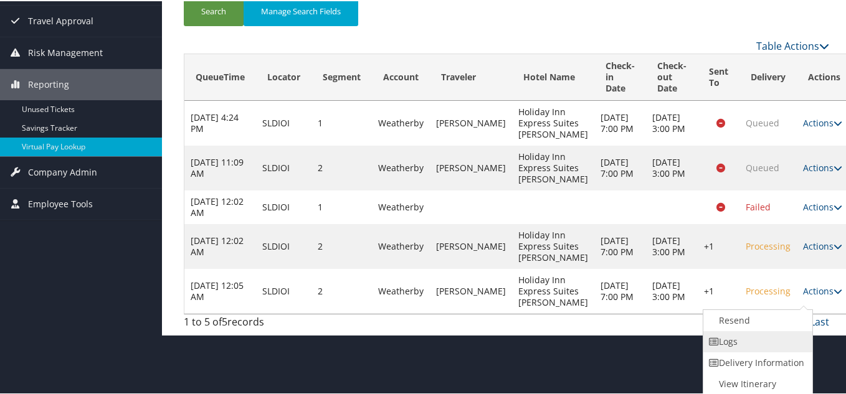
click at [740, 330] on link "Logs" at bounding box center [756, 340] width 107 height 21
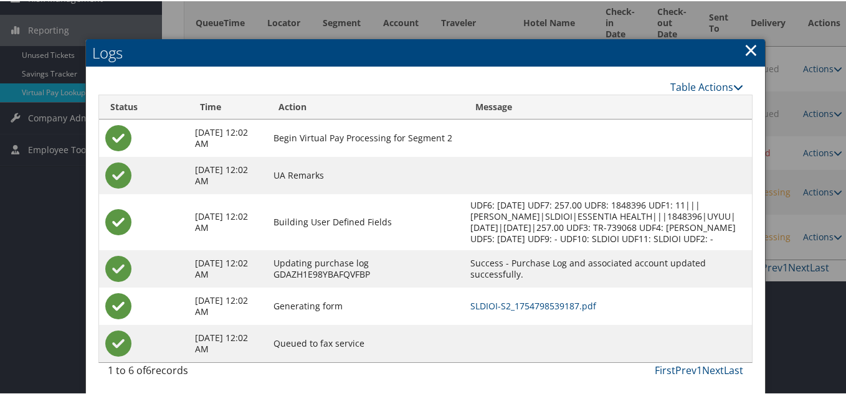
scroll to position [203, 0]
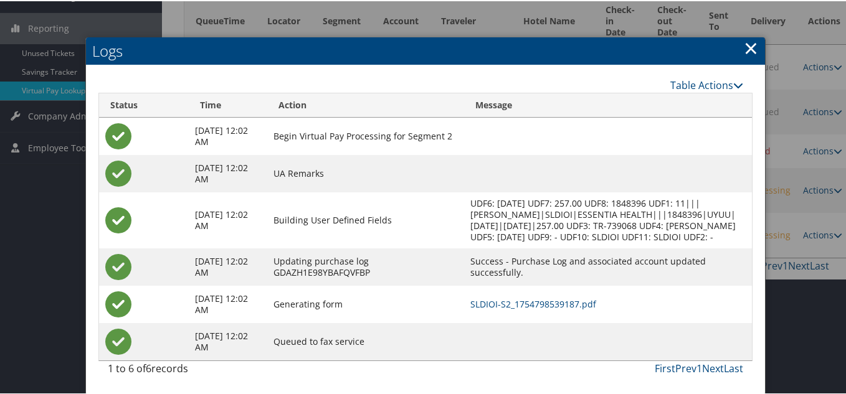
click at [748, 36] on link "×" at bounding box center [751, 46] width 14 height 25
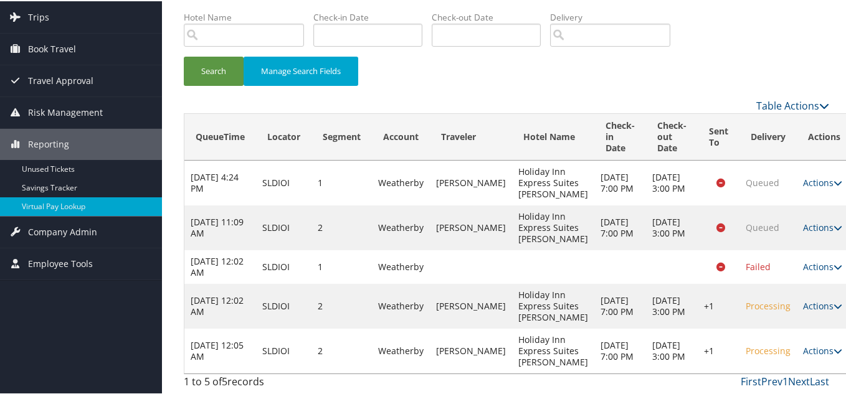
scroll to position [0, 0]
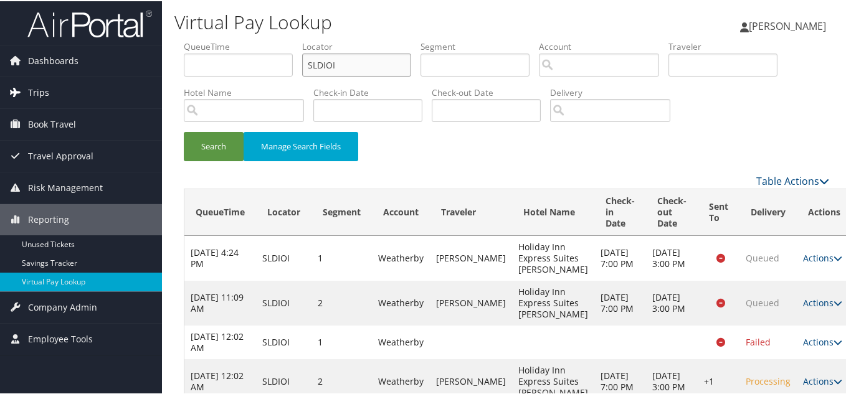
drag, startPoint x: 335, startPoint y: 63, endPoint x: 131, endPoint y: 77, distance: 203.6
click at [133, 77] on div "Dashboards AirPortal 360™ (Manager) My Travel Dashboard Trips Airtinerary® Look…" at bounding box center [425, 235] width 851 height 470
paste input "JOUSTK"
click at [184, 131] on button "Search" at bounding box center [214, 145] width 60 height 29
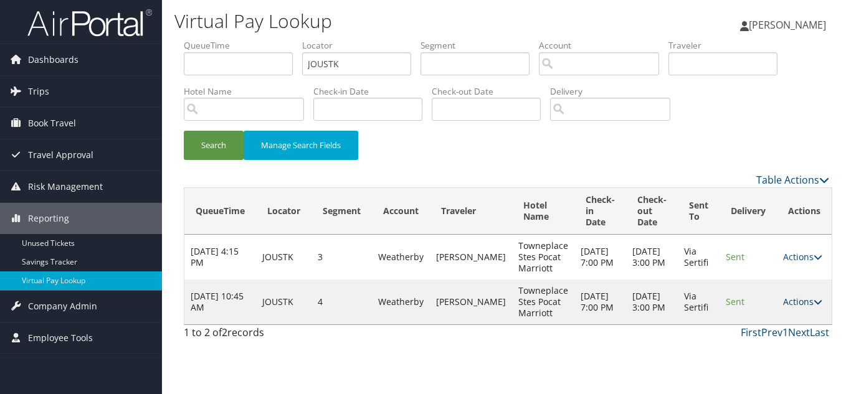
click at [790, 304] on link "Actions" at bounding box center [802, 302] width 39 height 12
click at [778, 334] on link "Logs" at bounding box center [776, 341] width 79 height 21
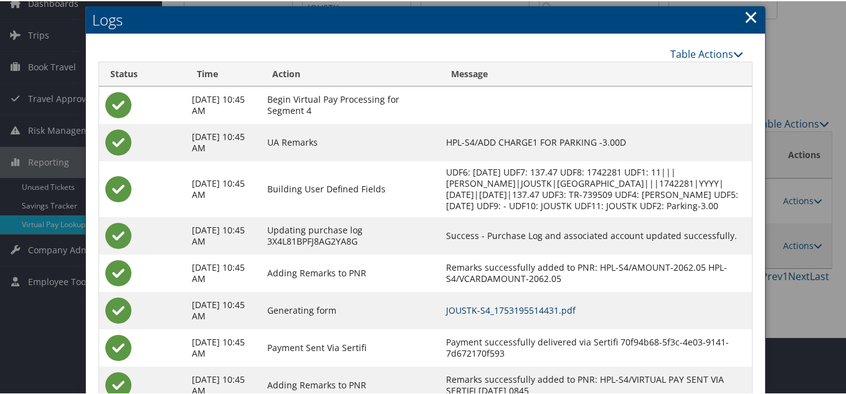
scroll to position [50, 0]
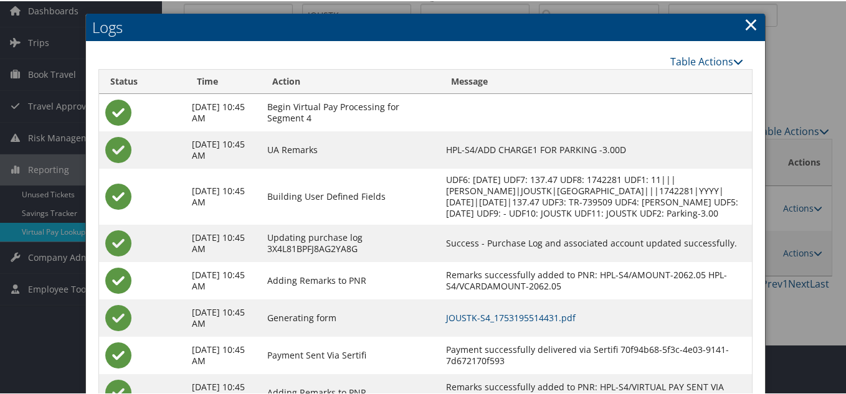
click at [745, 22] on link "×" at bounding box center [751, 23] width 14 height 25
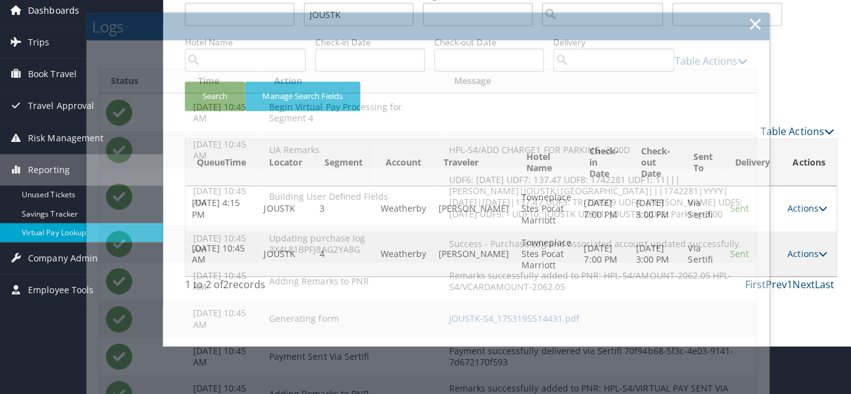
scroll to position [0, 0]
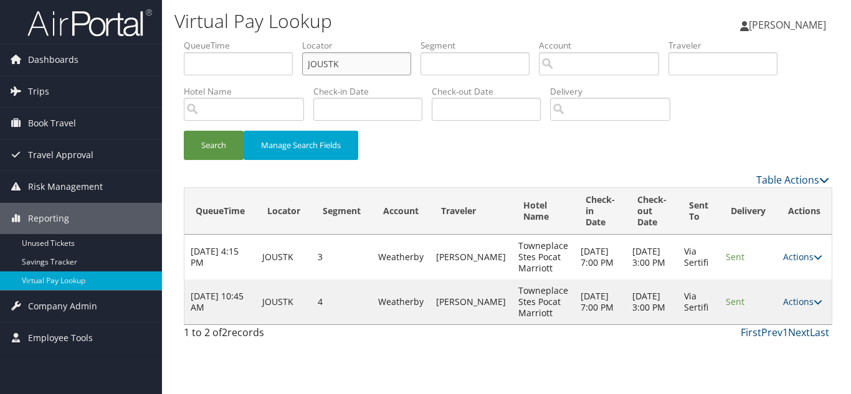
drag, startPoint x: 313, startPoint y: 67, endPoint x: 201, endPoint y: 67, distance: 112.2
click at [203, 39] on ul "QueueTime Locator JOUSTK Segment Account Traveler Hotel Name Check-in Date Chec…" at bounding box center [507, 39] width 646 height 0
paste input "SLQEIG"
click at [184, 131] on button "Search" at bounding box center [214, 145] width 60 height 29
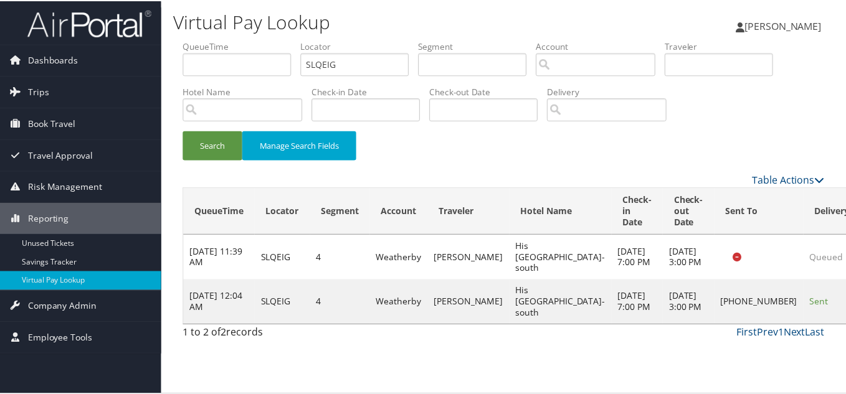
scroll to position [17, 0]
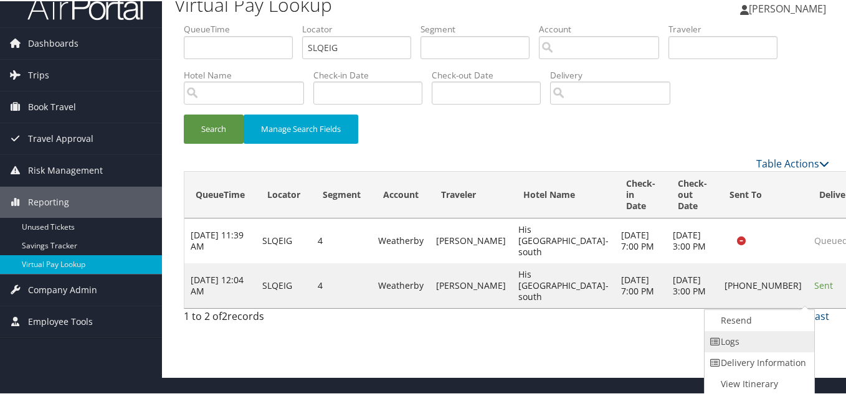
click at [764, 338] on link "Logs" at bounding box center [758, 340] width 107 height 21
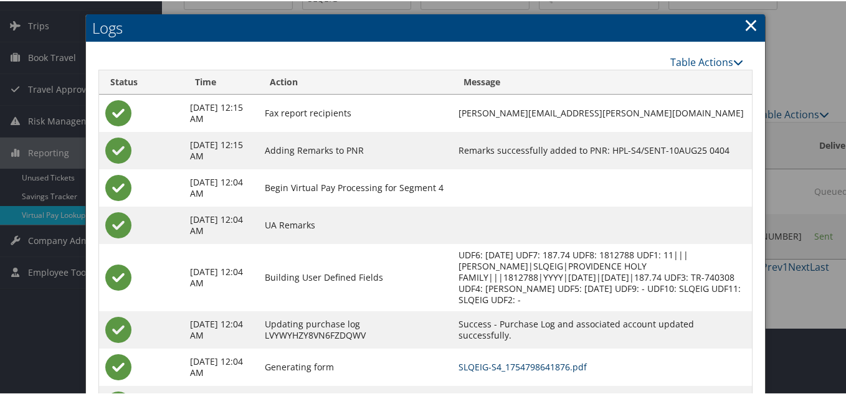
scroll to position [0, 0]
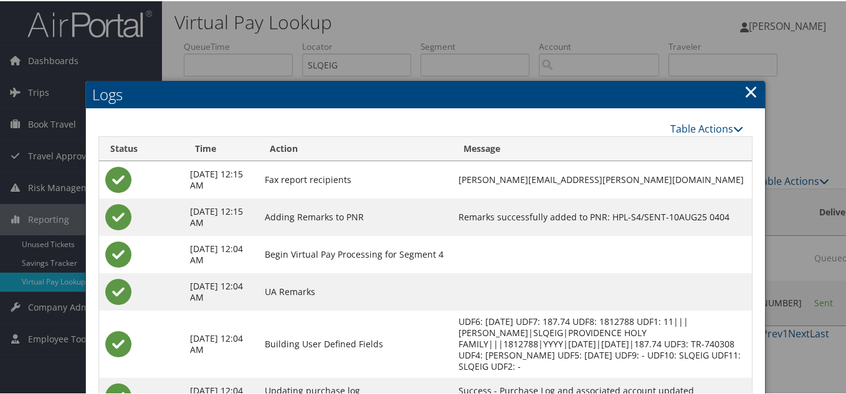
click at [750, 95] on link "×" at bounding box center [751, 90] width 14 height 25
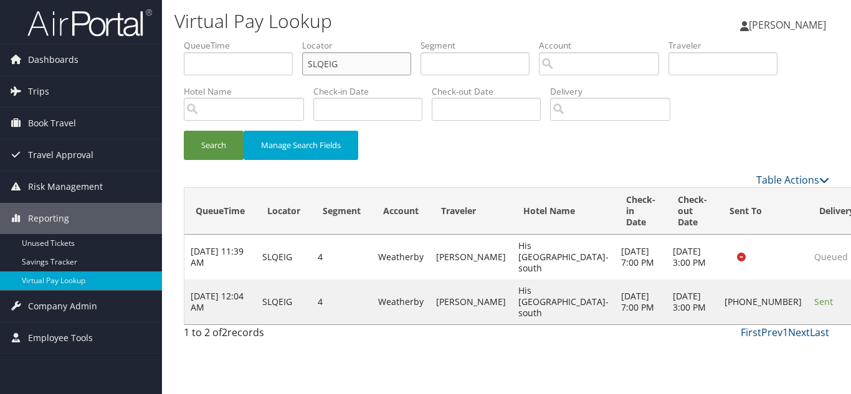
drag, startPoint x: 350, startPoint y: 62, endPoint x: 170, endPoint y: 65, distance: 179.5
click at [170, 65] on div "Virtual Pay Lookup [PERSON_NAME] [PERSON_NAME] My Settings Travel Agency Contac…" at bounding box center [506, 197] width 689 height 394
paste input "DWNXKN"
click at [184, 131] on button "Search" at bounding box center [214, 145] width 60 height 29
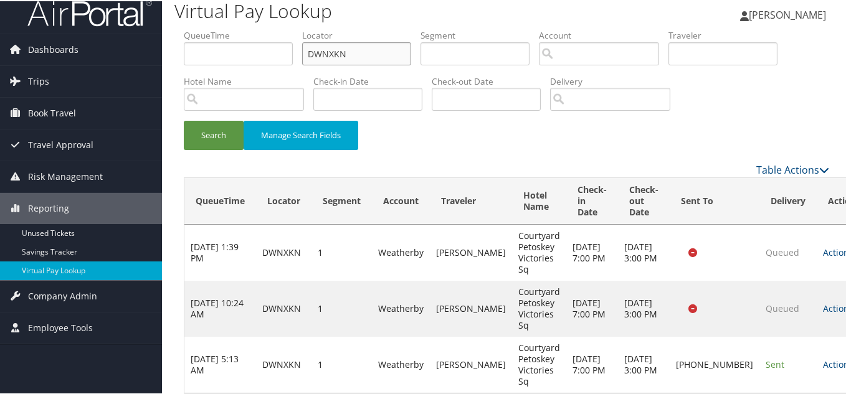
scroll to position [31, 0]
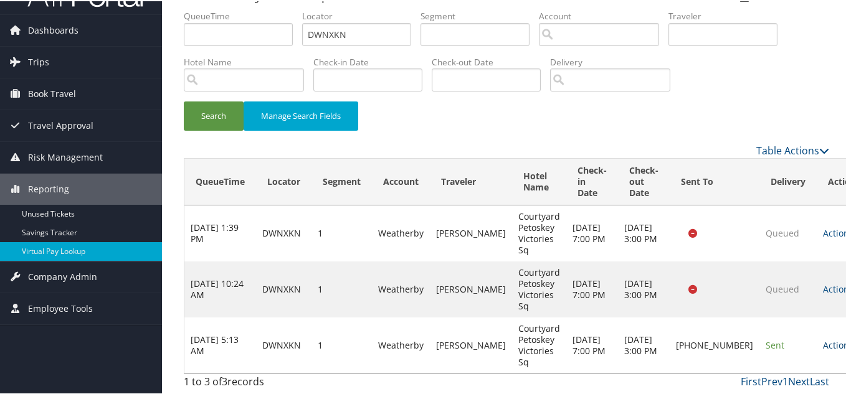
click at [823, 345] on link "Actions" at bounding box center [842, 344] width 39 height 12
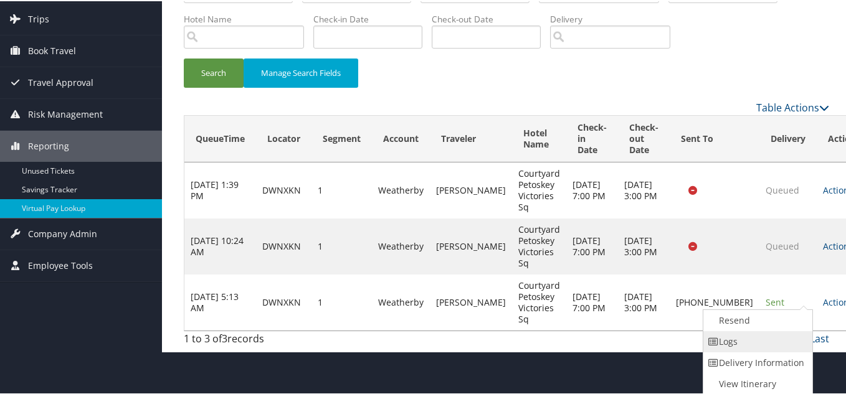
click at [743, 340] on link "Logs" at bounding box center [756, 340] width 107 height 21
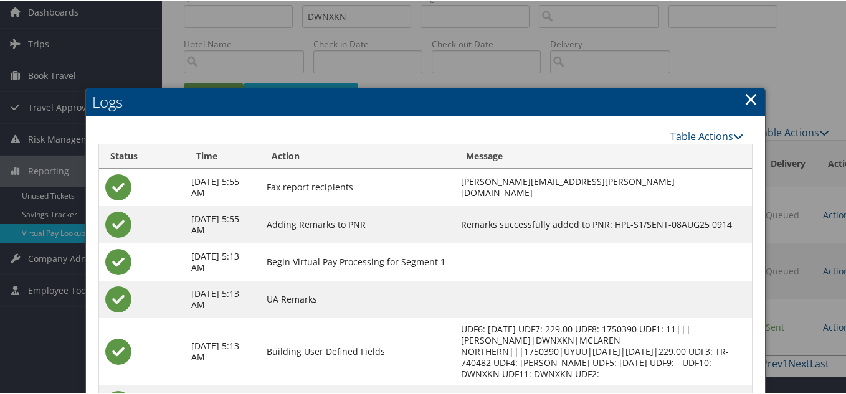
scroll to position [0, 0]
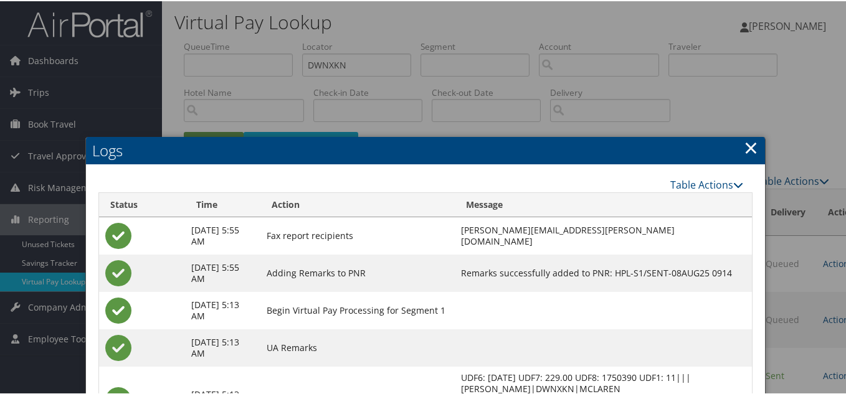
click at [747, 149] on link "×" at bounding box center [751, 146] width 14 height 25
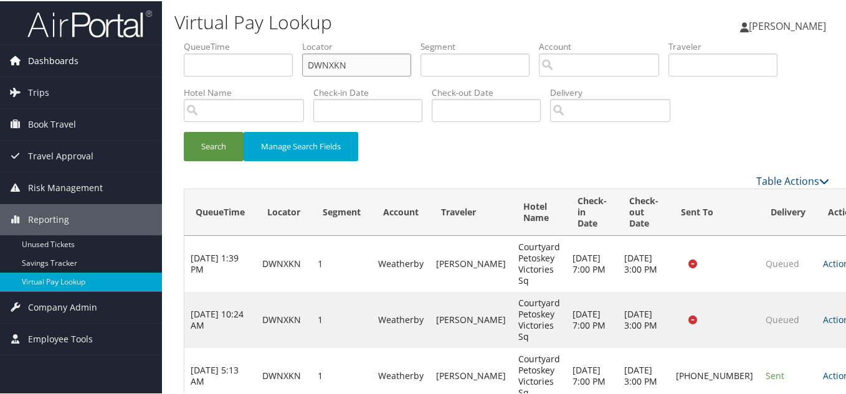
paste input "JLQDOV"
drag, startPoint x: 138, startPoint y: 59, endPoint x: 103, endPoint y: 59, distance: 35.5
click at [103, 59] on div "Dashboards AirPortal 360™ (Manager) My Travel Dashboard Trips Airtinerary® Look…" at bounding box center [425, 212] width 851 height 425
click at [184, 131] on button "Search" at bounding box center [214, 145] width 60 height 29
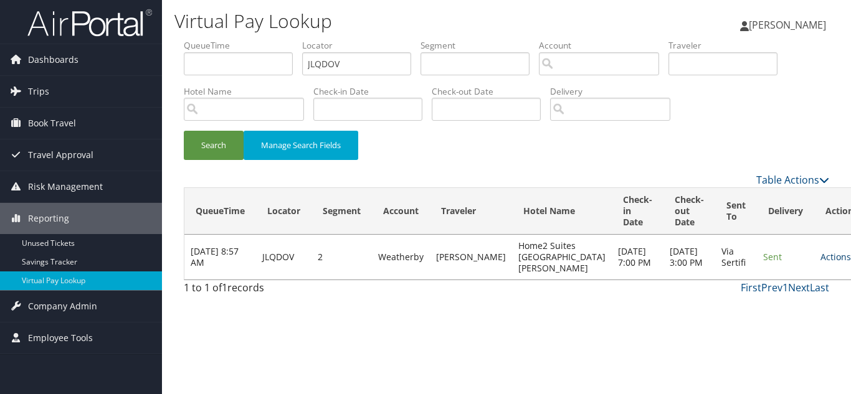
click at [821, 263] on link "Actions" at bounding box center [840, 257] width 39 height 12
click at [776, 303] on link "Logs" at bounding box center [774, 302] width 79 height 21
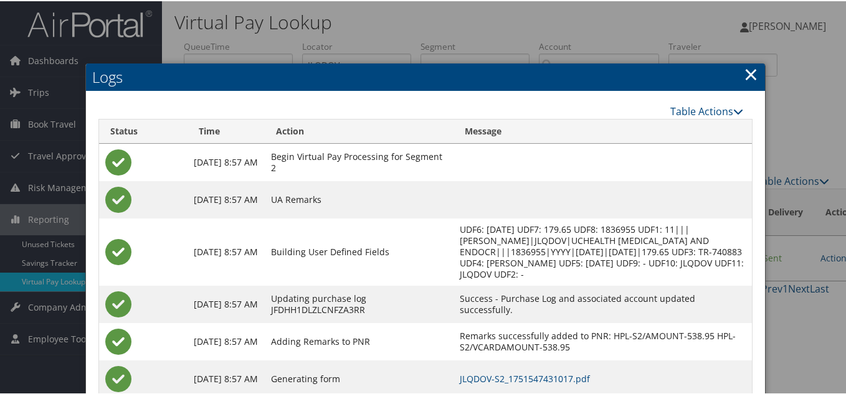
click at [744, 70] on link "×" at bounding box center [751, 72] width 14 height 25
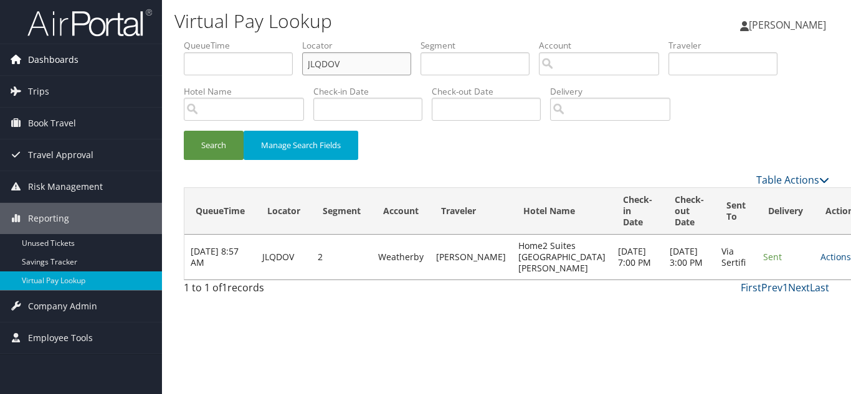
drag, startPoint x: 143, startPoint y: 50, endPoint x: 133, endPoint y: 48, distance: 10.8
click at [133, 48] on div "Dashboards AirPortal 360™ (Manager) My Travel Dashboard Trips Airtinerary® Look…" at bounding box center [425, 197] width 851 height 394
paste input "MPULUG"
click at [184, 131] on button "Search" at bounding box center [214, 145] width 60 height 29
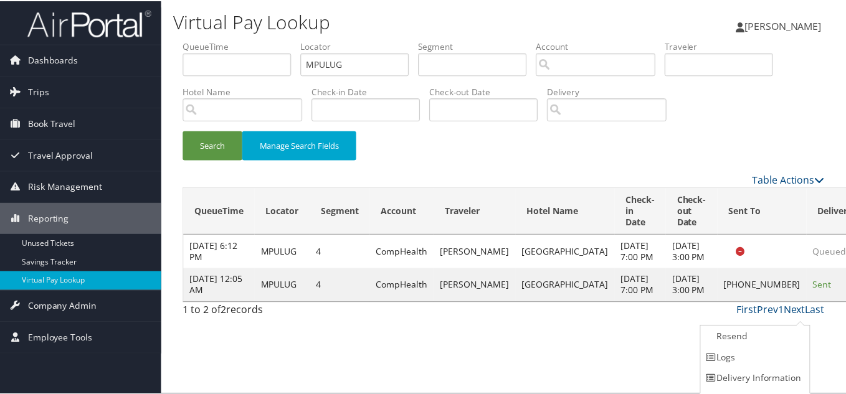
scroll to position [17, 0]
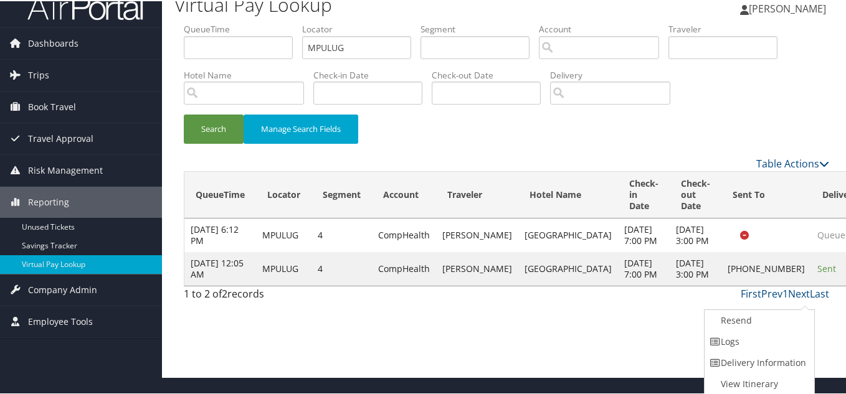
click at [749, 341] on link "Logs" at bounding box center [758, 340] width 107 height 21
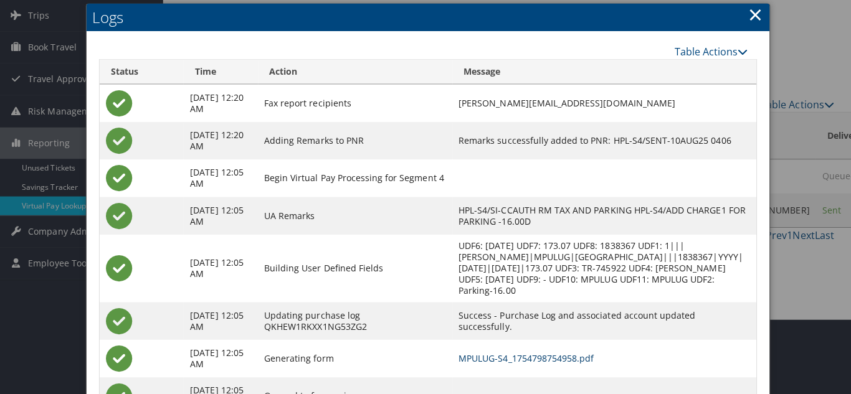
scroll to position [0, 0]
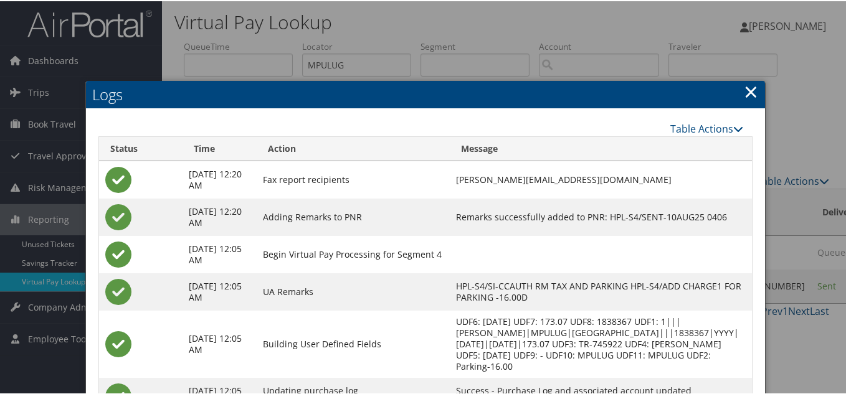
click at [753, 95] on link "×" at bounding box center [751, 90] width 14 height 25
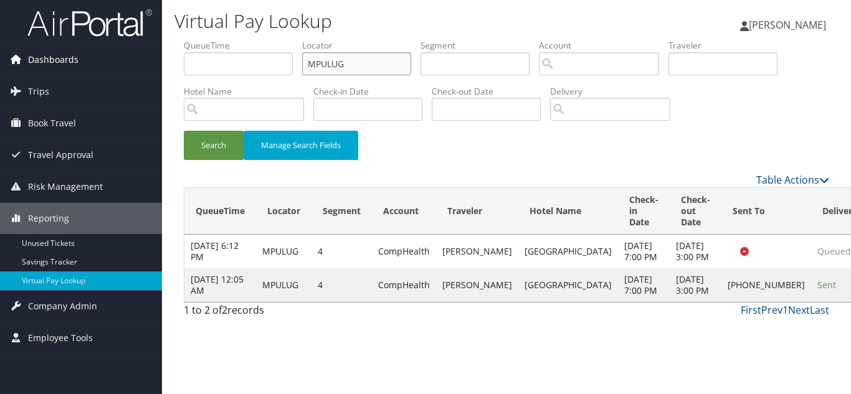
drag, startPoint x: 336, startPoint y: 64, endPoint x: 87, endPoint y: 70, distance: 249.9
click at [87, 70] on div "Dashboards AirPortal 360™ (Manager) My Travel Dashboard Trips Airtinerary® Look…" at bounding box center [425, 197] width 851 height 394
paste input "IFMHQX"
type input "IFMHQX"
click at [184, 131] on button "Search" at bounding box center [214, 145] width 60 height 29
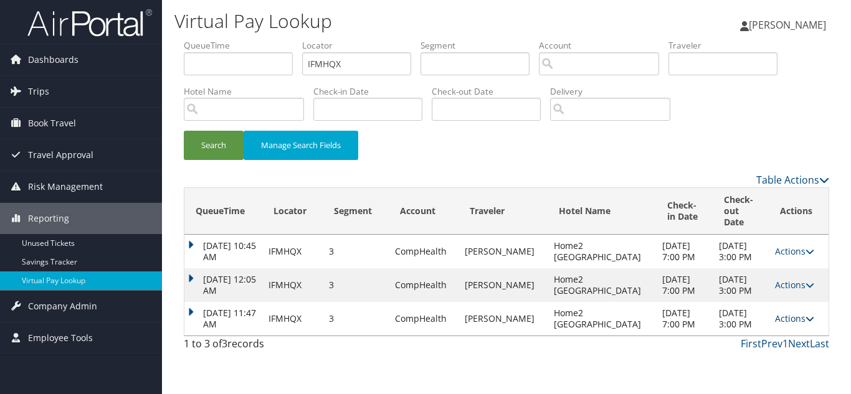
click at [807, 323] on icon at bounding box center [810, 319] width 9 height 9
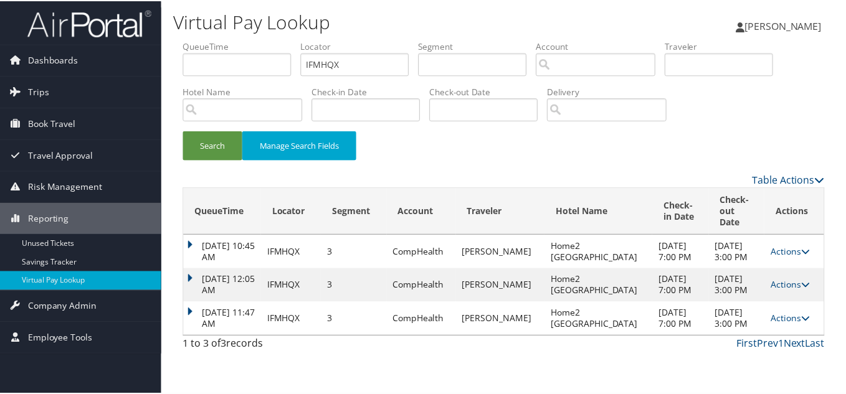
scroll to position [24, 0]
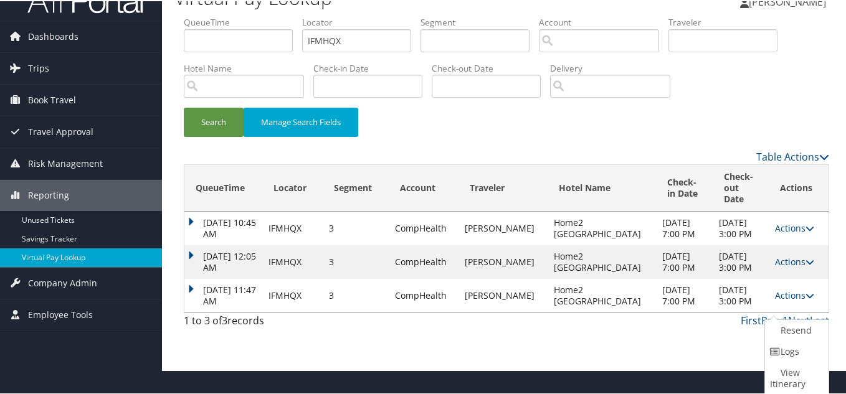
click at [791, 353] on link "Logs" at bounding box center [795, 350] width 60 height 21
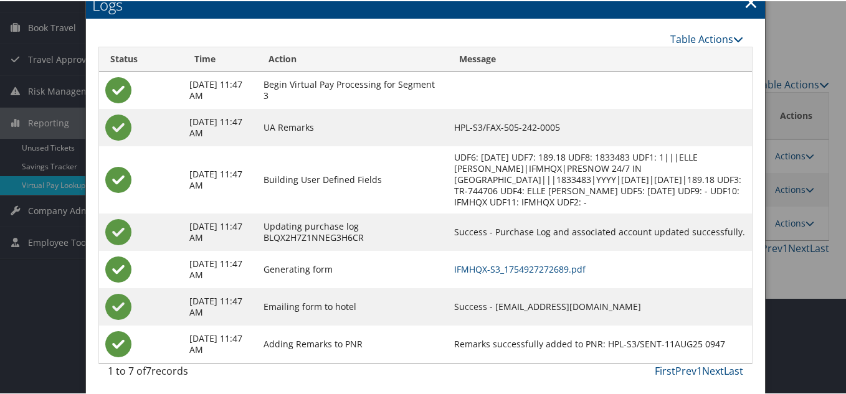
scroll to position [99, 0]
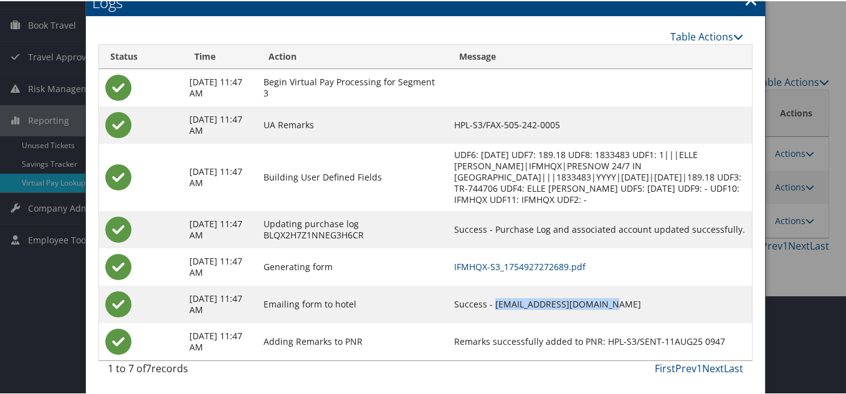
drag, startPoint x: 623, startPoint y: 303, endPoint x: 503, endPoint y: 303, distance: 120.3
click at [503, 303] on td "Success - [EMAIL_ADDRESS][DOMAIN_NAME]" at bounding box center [600, 303] width 304 height 37
copy td "[EMAIL_ADDRESS][DOMAIN_NAME]"
click at [646, 300] on td "Success - [EMAIL_ADDRESS][DOMAIN_NAME]" at bounding box center [600, 303] width 304 height 37
drag, startPoint x: 626, startPoint y: 301, endPoint x: 504, endPoint y: 300, distance: 121.5
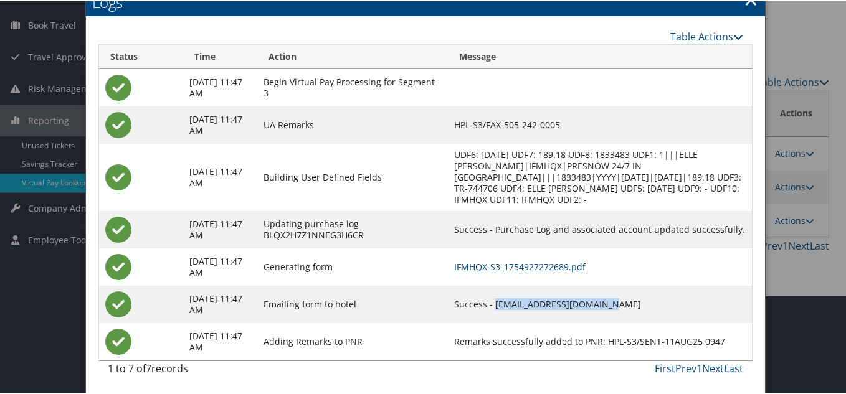
click at [504, 300] on td "Success - [EMAIL_ADDRESS][DOMAIN_NAME]" at bounding box center [600, 303] width 304 height 37
copy td "[EMAIL_ADDRESS][DOMAIN_NAME]"
